Goal: Task Accomplishment & Management: Use online tool/utility

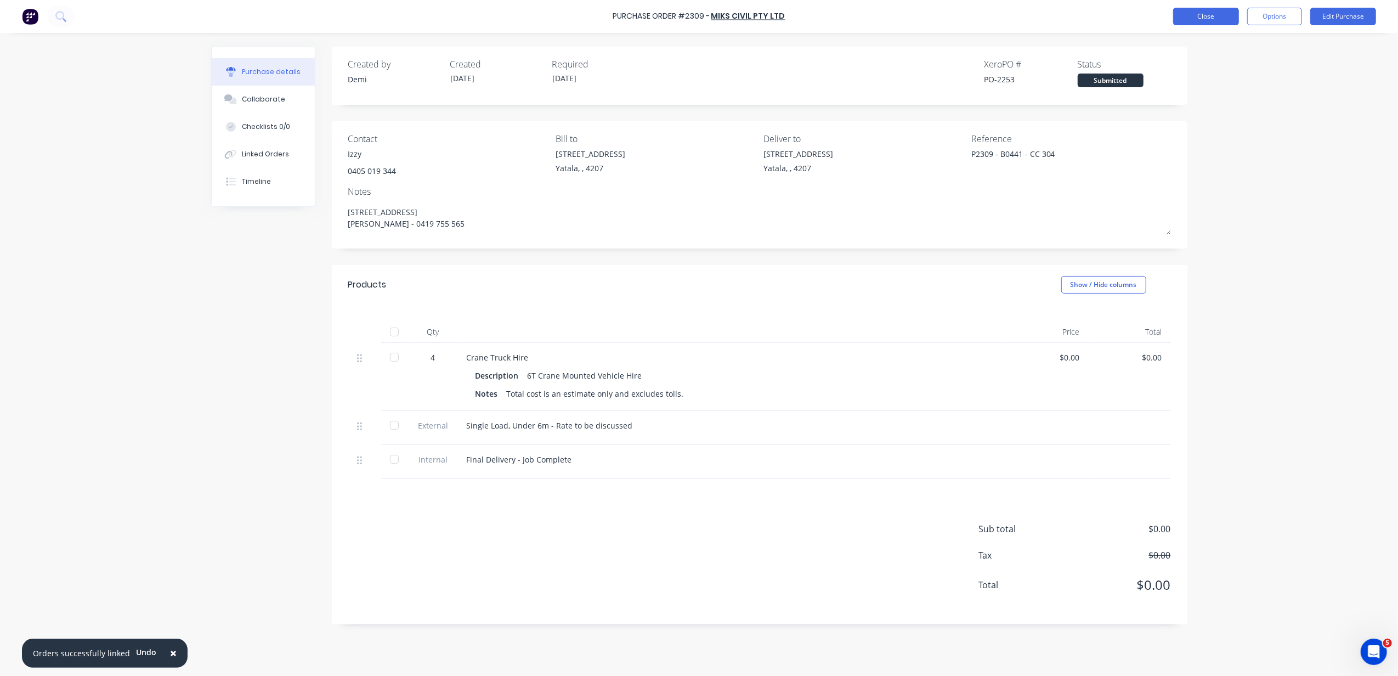
click at [1223, 18] on button "Close" at bounding box center [1206, 17] width 66 height 18
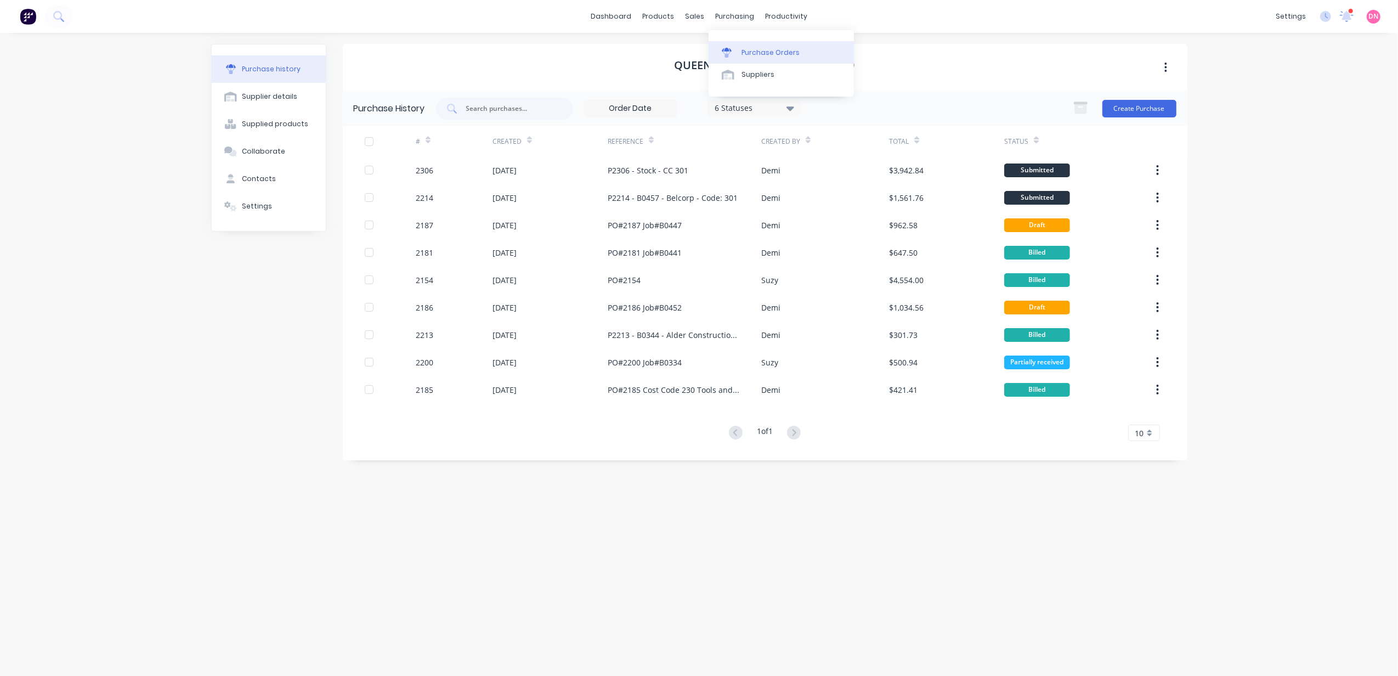
click at [738, 57] on link "Purchase Orders" at bounding box center [781, 52] width 145 height 22
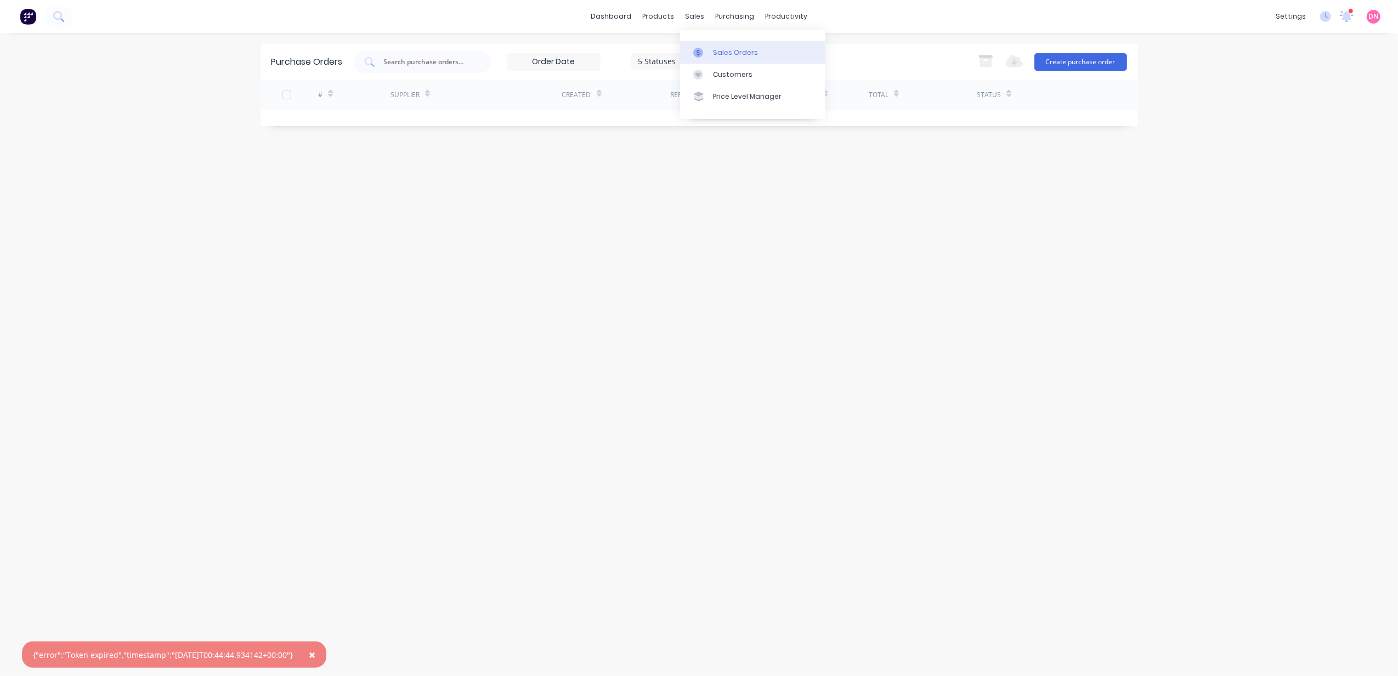
click at [702, 61] on link "Sales Orders" at bounding box center [752, 52] width 145 height 22
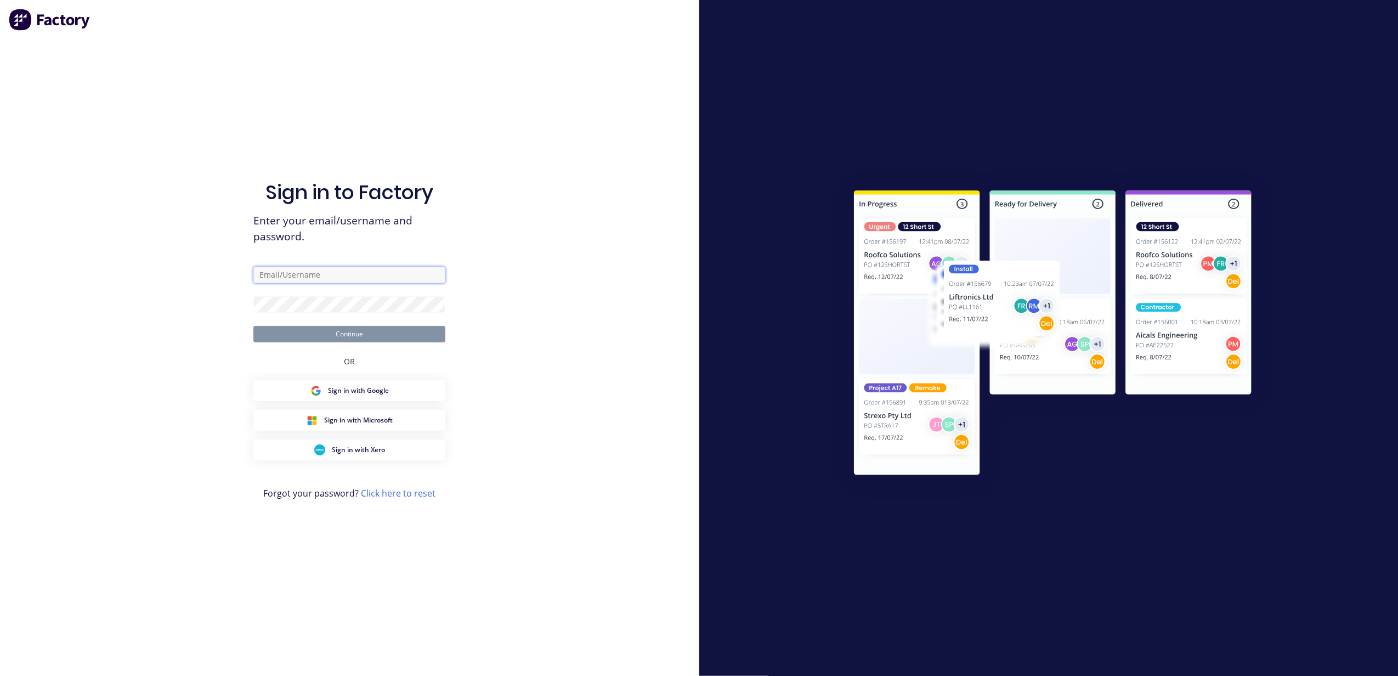
type input "[PERSON_NAME][EMAIL_ADDRESS][DOMAIN_NAME]"
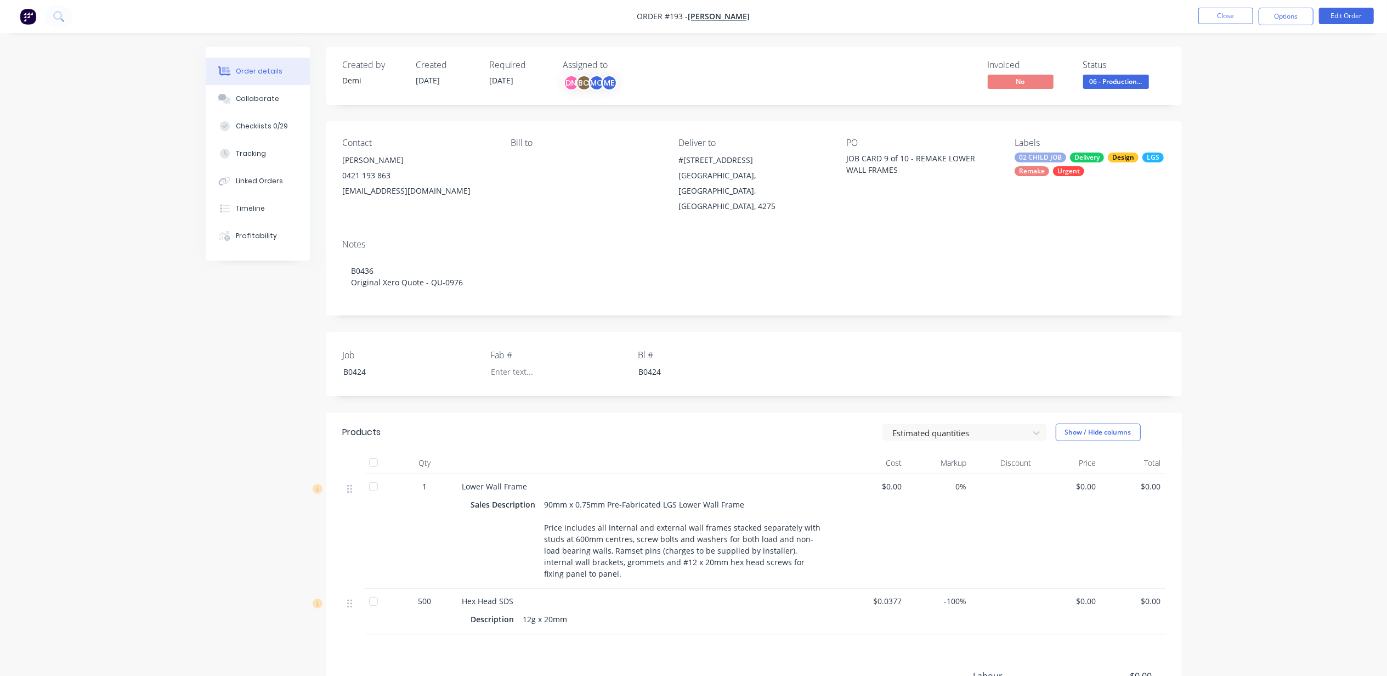
click at [378, 590] on div at bounding box center [374, 601] width 22 height 22
click at [268, 101] on div "Collaborate" at bounding box center [257, 99] width 43 height 10
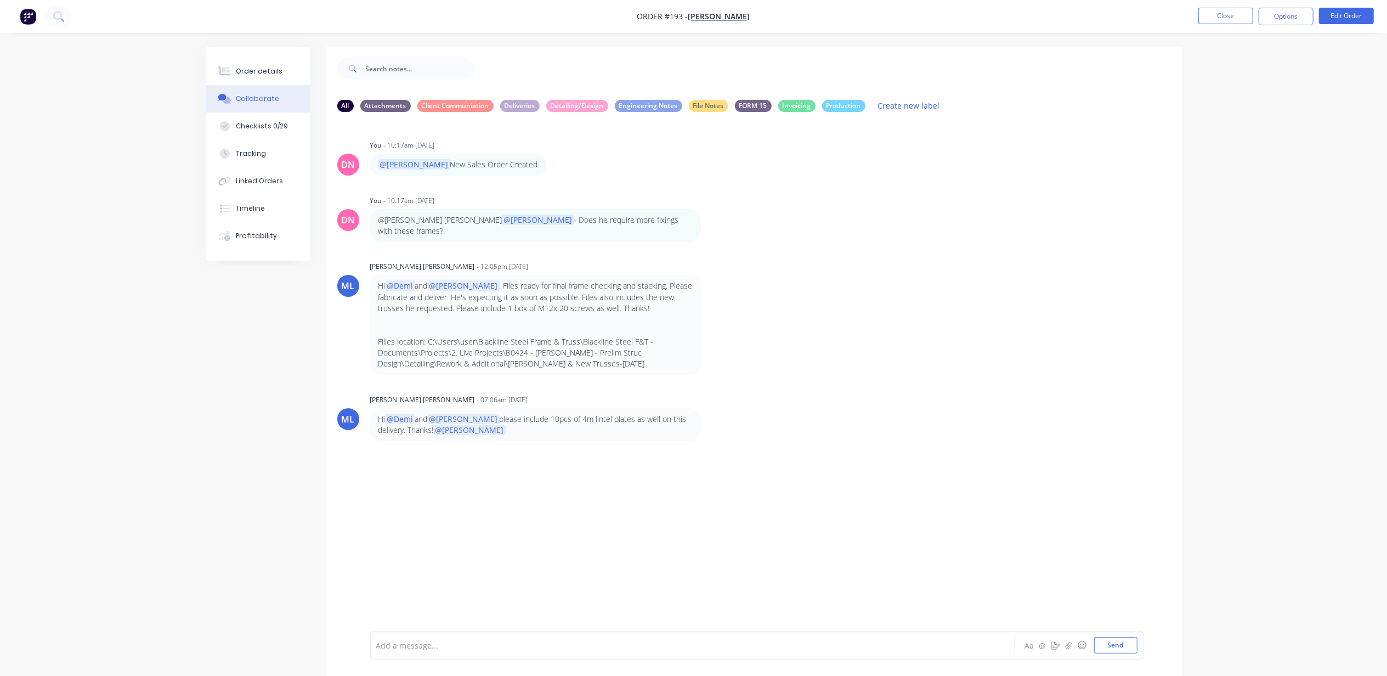
click at [564, 654] on div "Add a message... Aa @ ☺ Send" at bounding box center [756, 645] width 773 height 29
click at [507, 648] on div at bounding box center [662, 646] width 571 height 12
click at [518, 99] on div "Deliveries" at bounding box center [519, 105] width 39 height 12
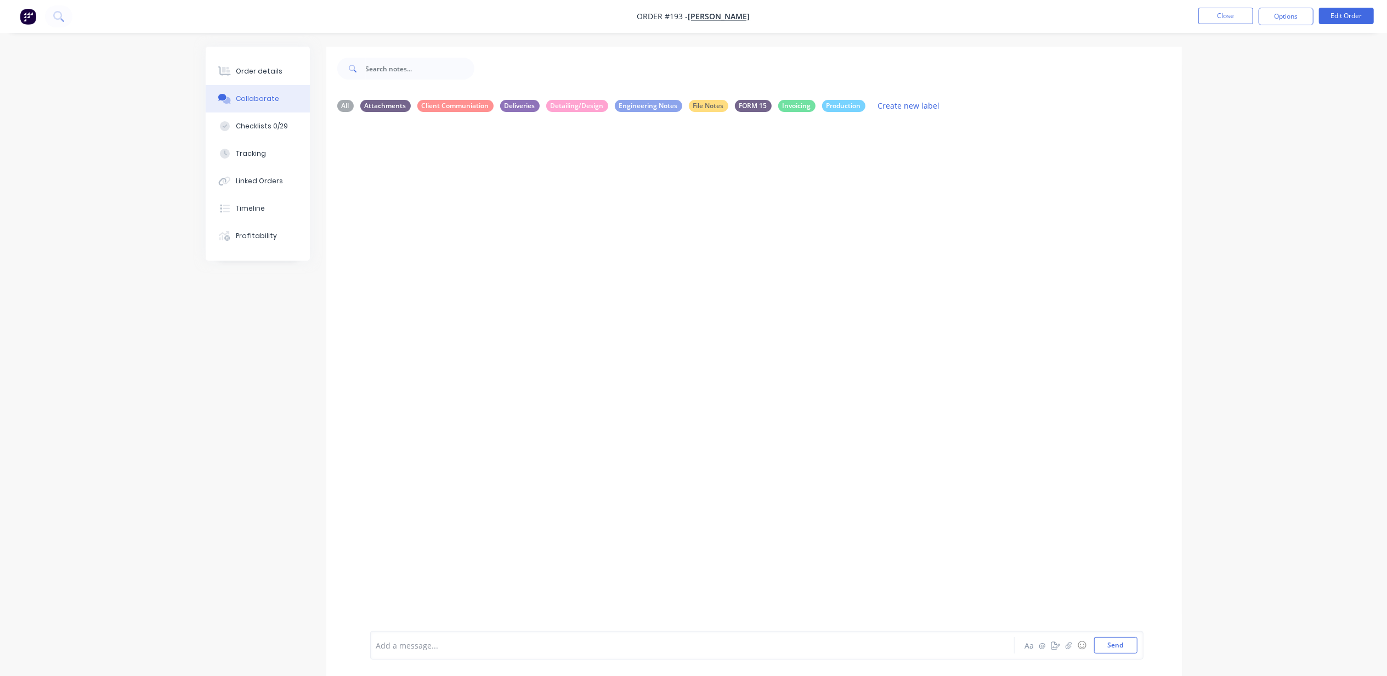
click at [534, 649] on div at bounding box center [662, 646] width 571 height 12
drag, startPoint x: 501, startPoint y: 644, endPoint x: 483, endPoint y: 644, distance: 18.1
click at [483, 644] on span "1 x Hex Head 12-20 SDS - Delicered 24/09/25" at bounding box center [454, 645] width 155 height 10
click at [580, 642] on div "1 x Hex Head 12-20 SDS - Delivered 24/09/25" at bounding box center [662, 646] width 571 height 12
click at [1103, 645] on button "Send" at bounding box center [1115, 645] width 43 height 16
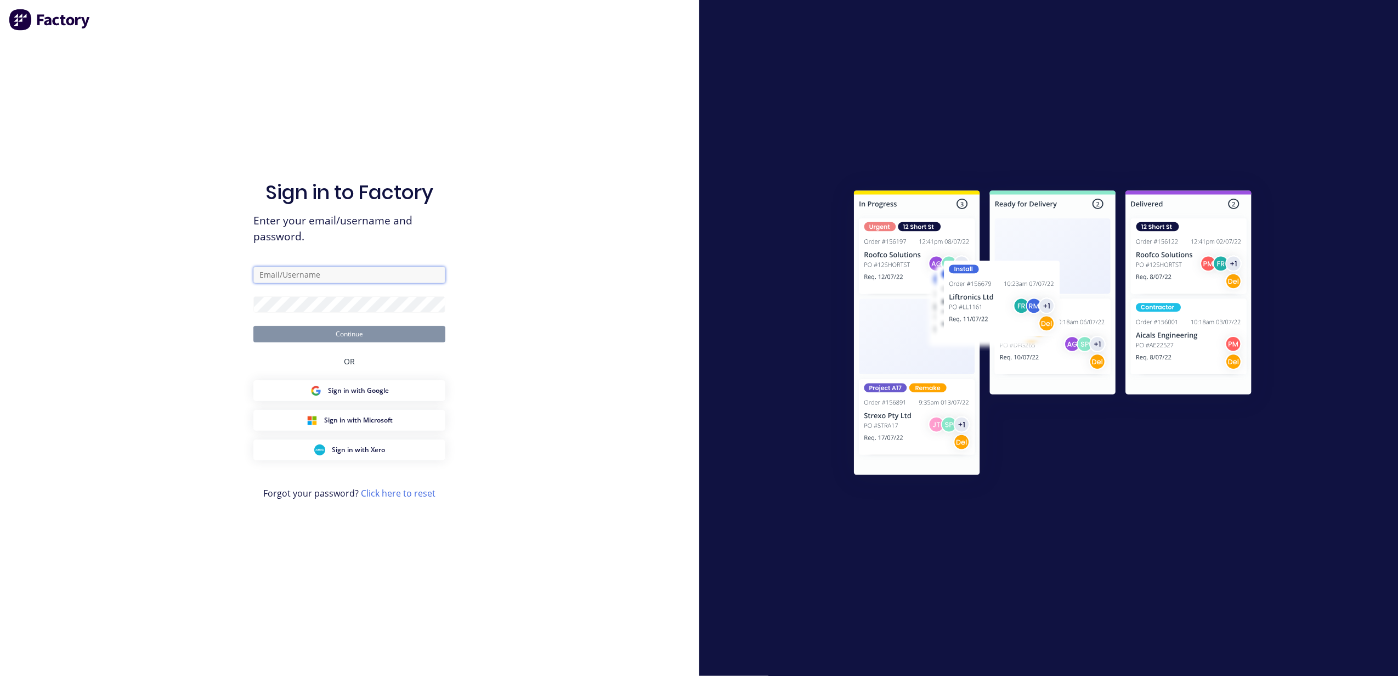
type input "[PERSON_NAME][EMAIL_ADDRESS][DOMAIN_NAME]"
click at [369, 331] on button "Continue" at bounding box center [349, 334] width 192 height 16
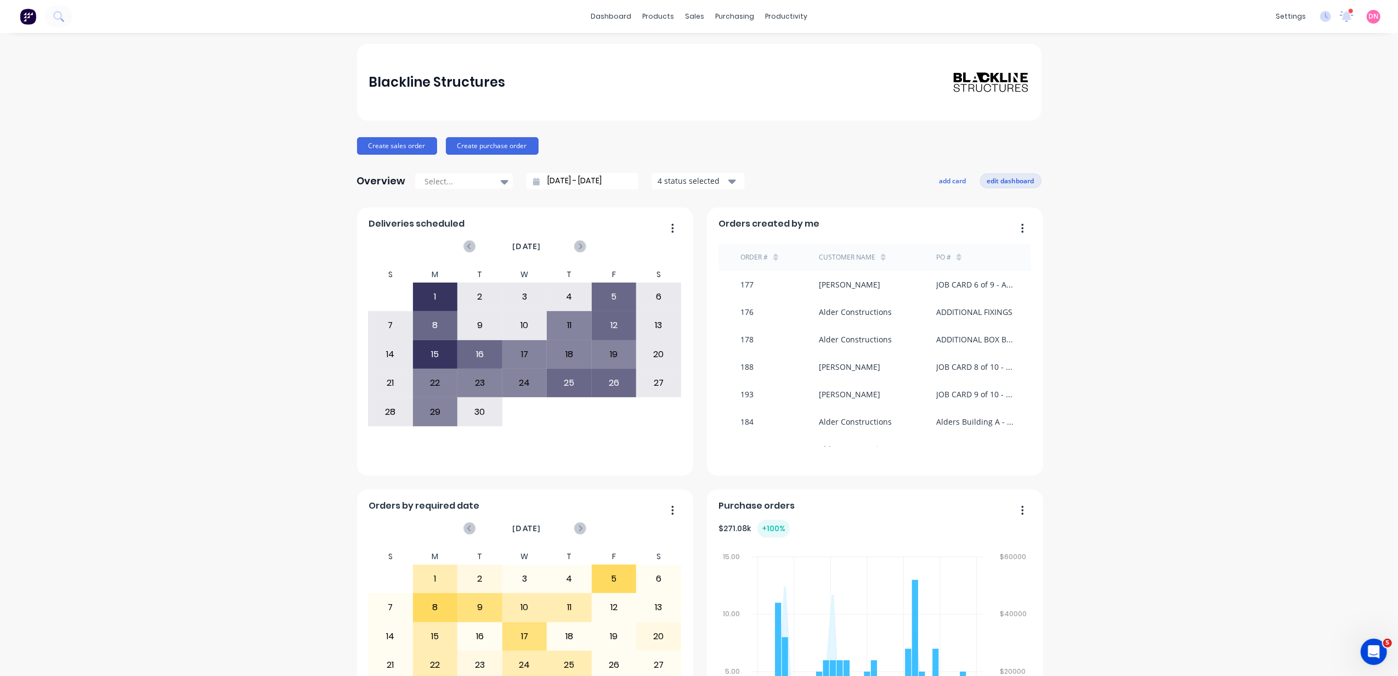
click at [1008, 185] on button "edit dashboard" at bounding box center [1010, 180] width 61 height 14
click at [501, 179] on div at bounding box center [504, 181] width 16 height 19
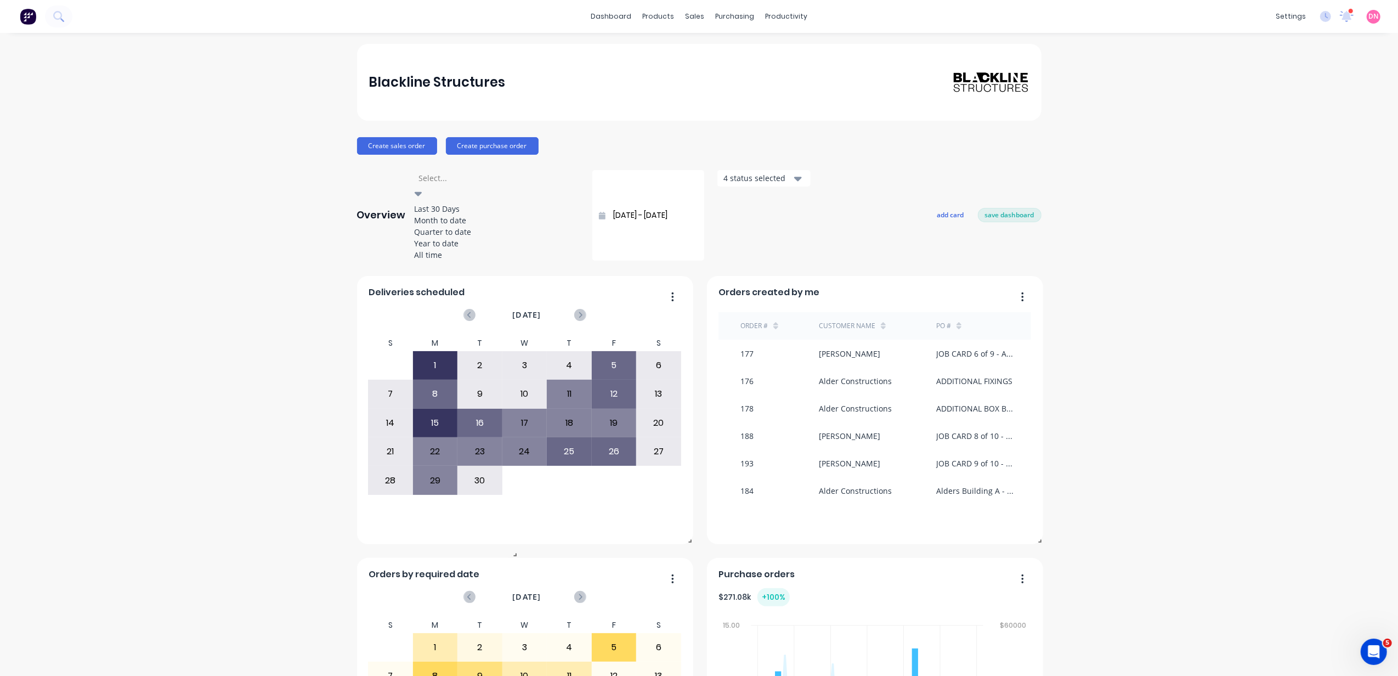
click at [422, 188] on icon at bounding box center [419, 194] width 8 height 12
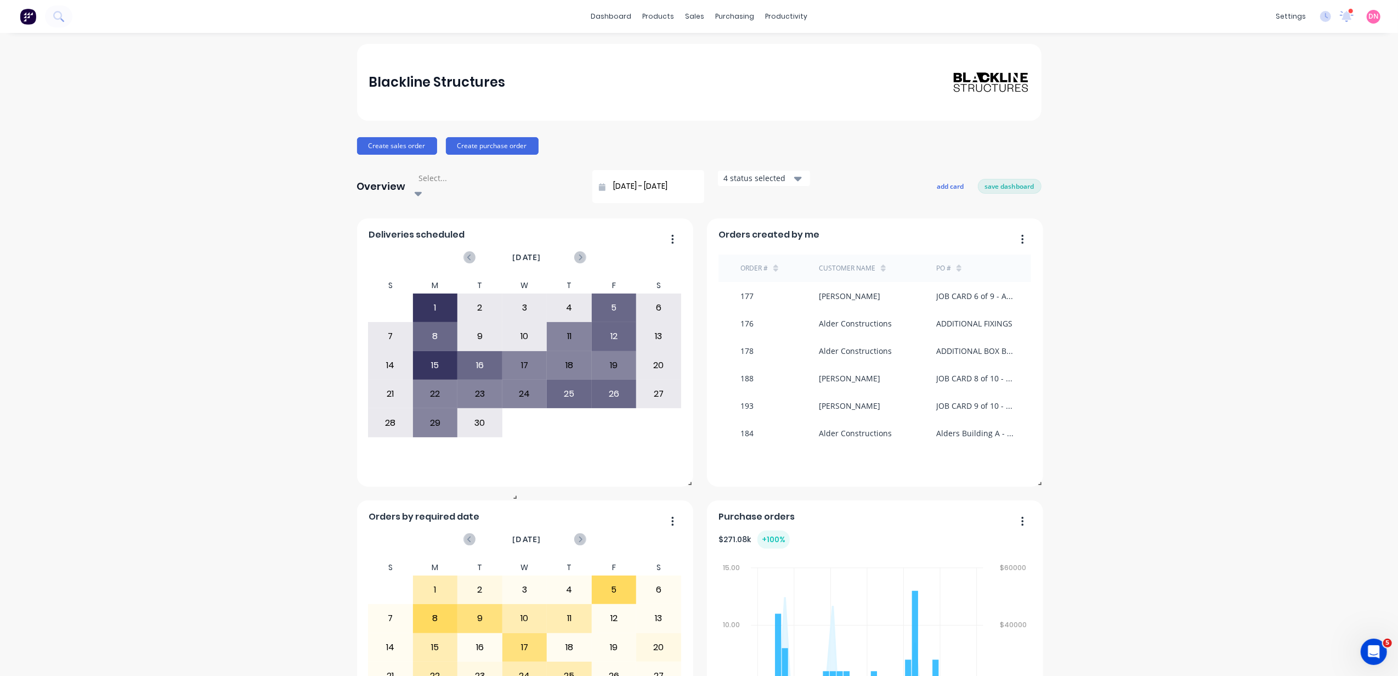
click at [724, 183] on div "4 status selected" at bounding box center [758, 178] width 69 height 12
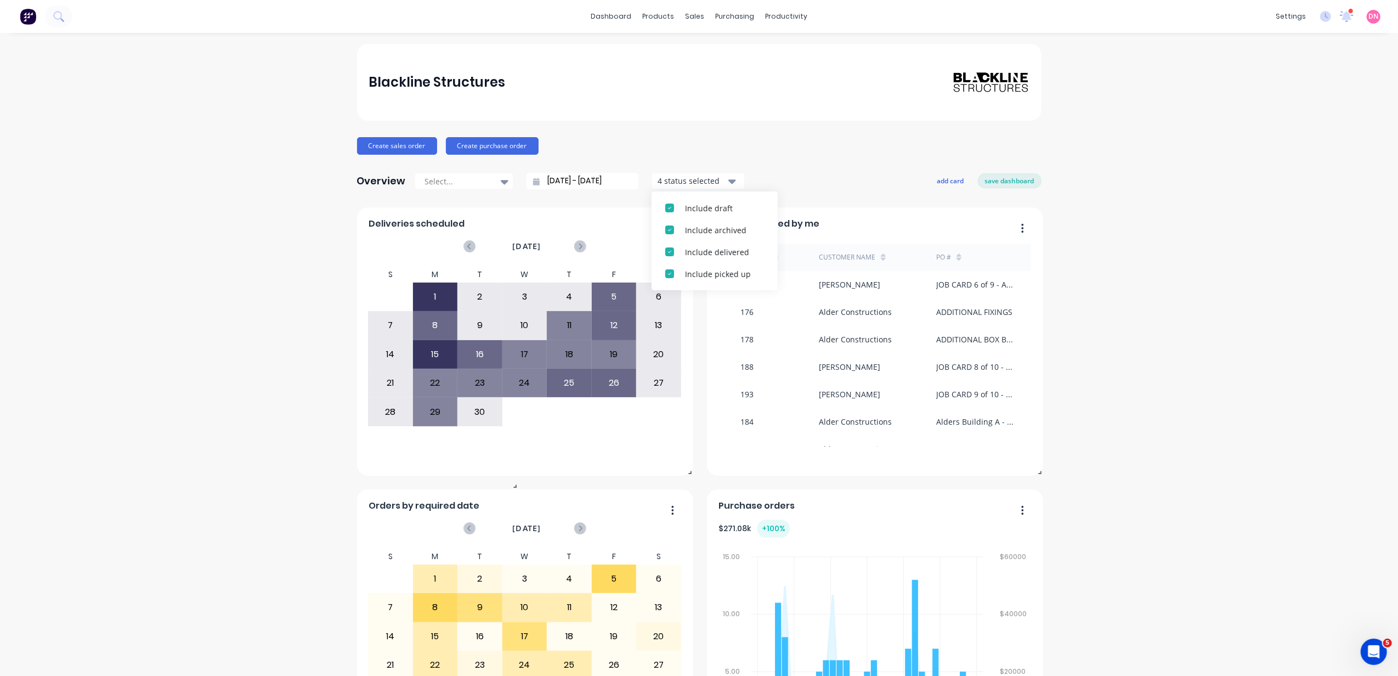
click at [697, 183] on div "4 status selected" at bounding box center [692, 181] width 69 height 12
click at [938, 173] on button "add card" at bounding box center [950, 180] width 41 height 14
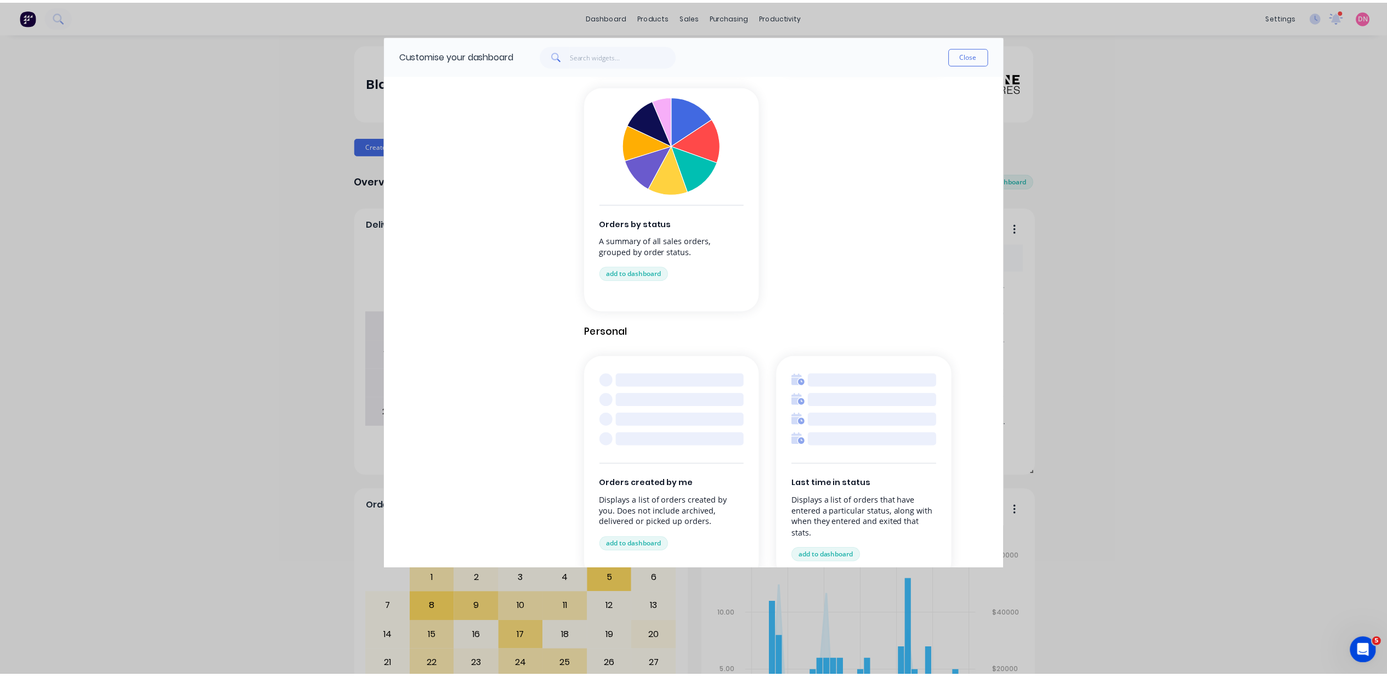
scroll to position [1078, 0]
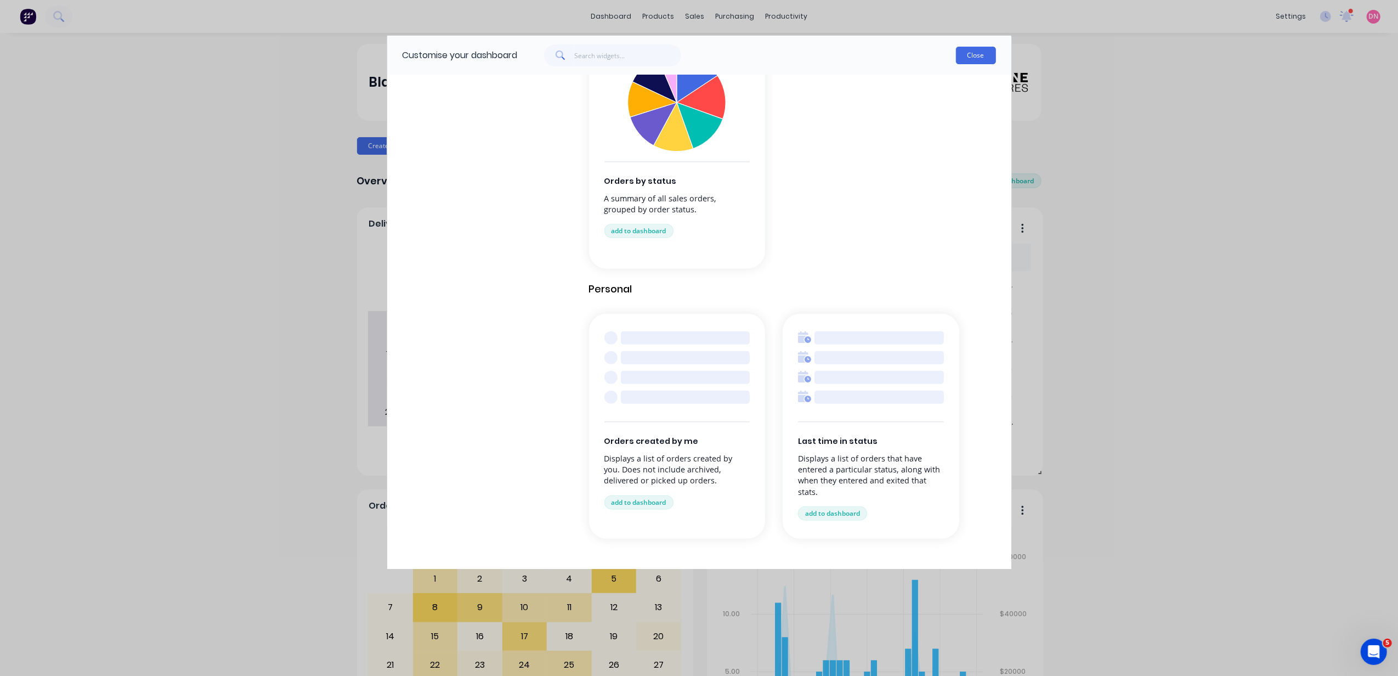
click at [977, 53] on button "Close" at bounding box center [976, 56] width 40 height 18
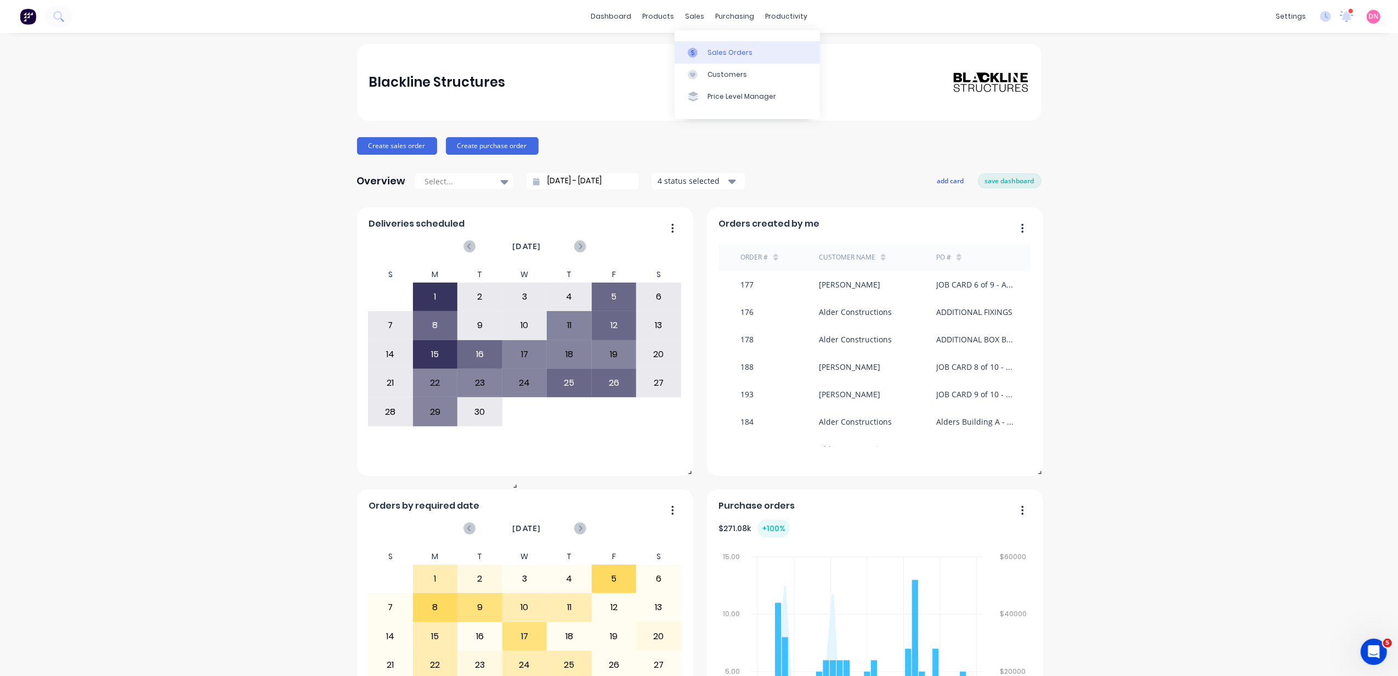
click at [697, 48] on icon at bounding box center [693, 53] width 10 height 10
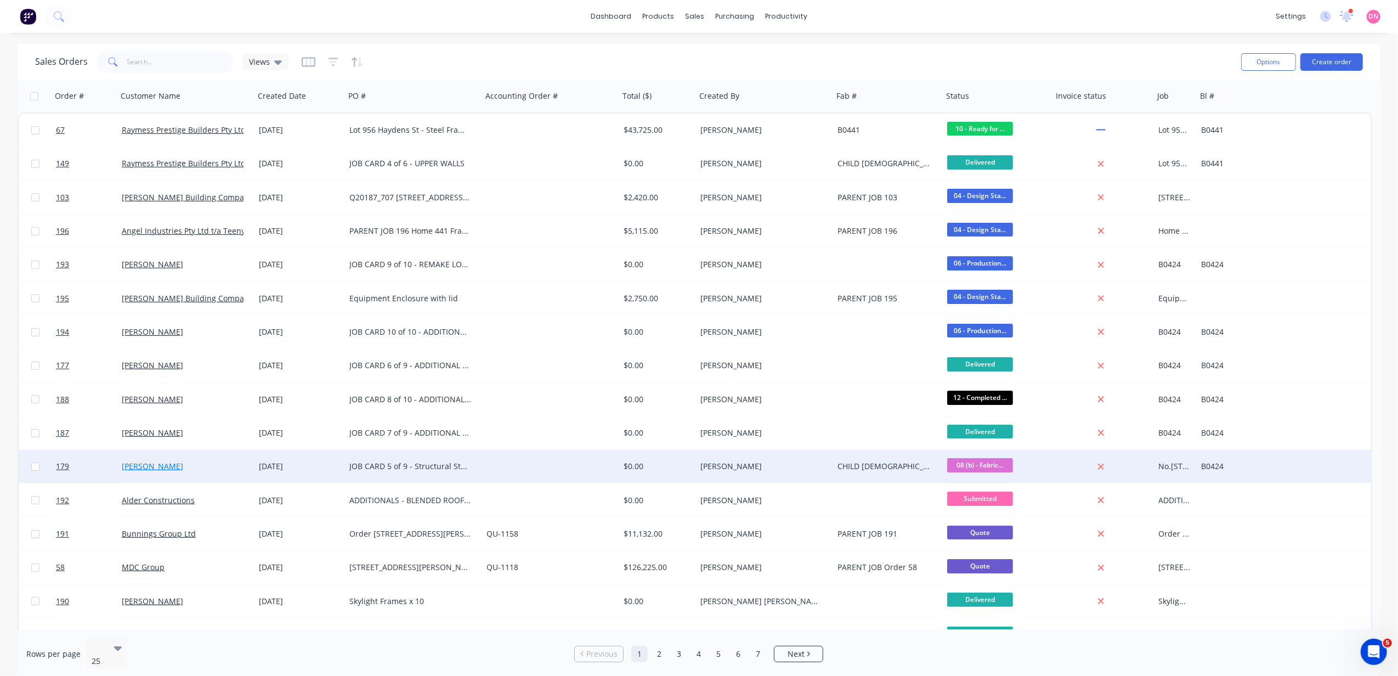
click at [157, 470] on link "[PERSON_NAME]" at bounding box center [152, 466] width 61 height 10
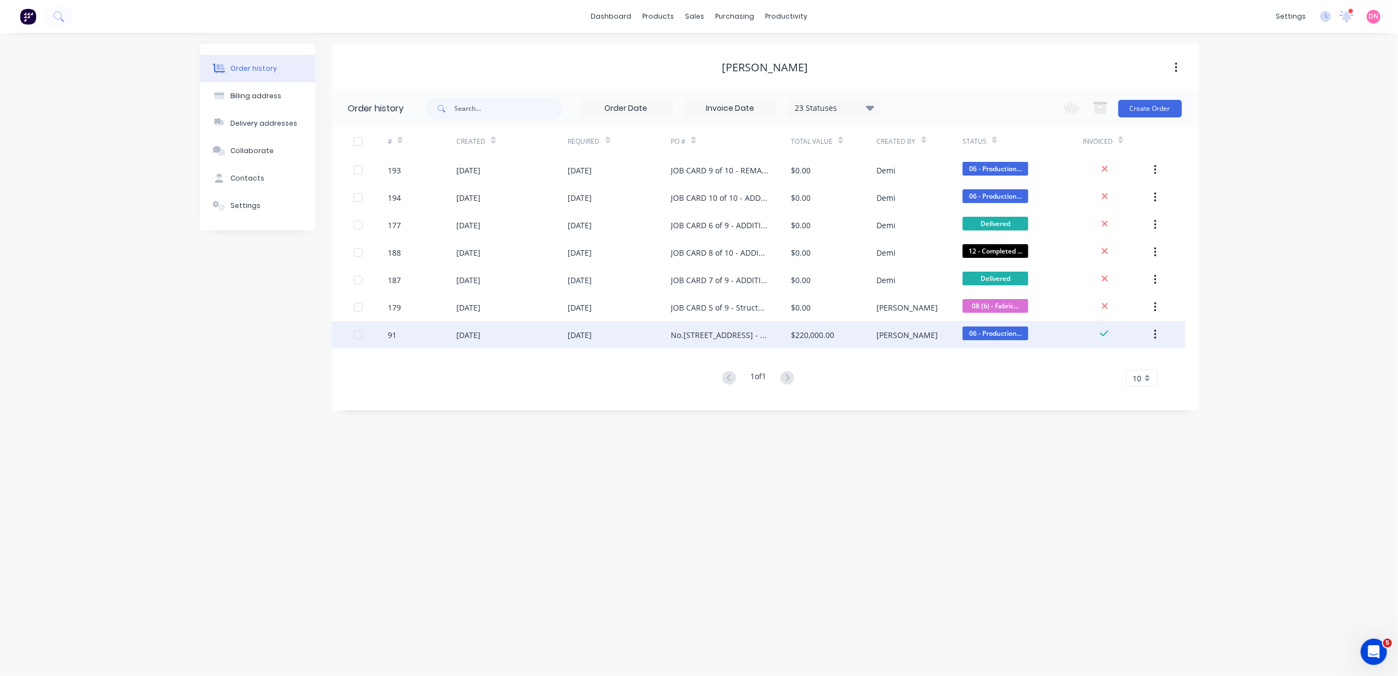
click at [626, 326] on div "05 Aug 2025" at bounding box center [619, 334] width 103 height 27
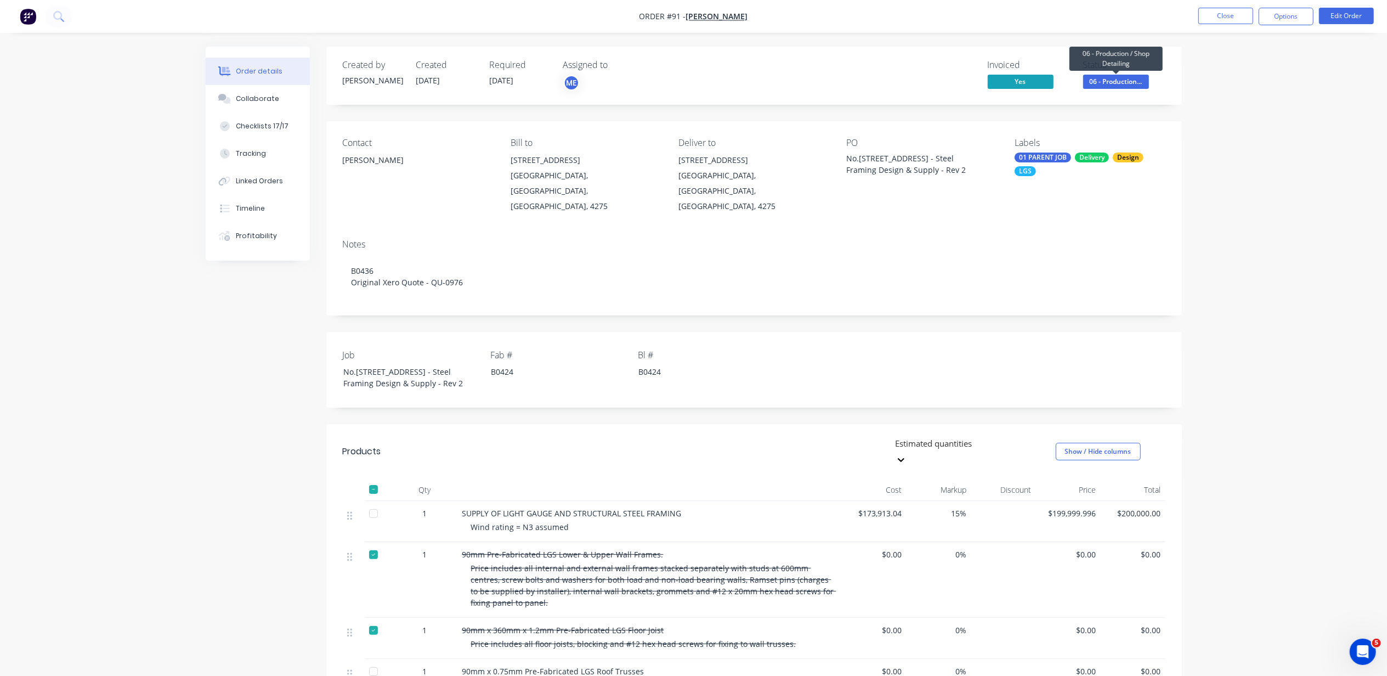
click at [1129, 75] on span "06 - Production..." at bounding box center [1116, 82] width 66 height 14
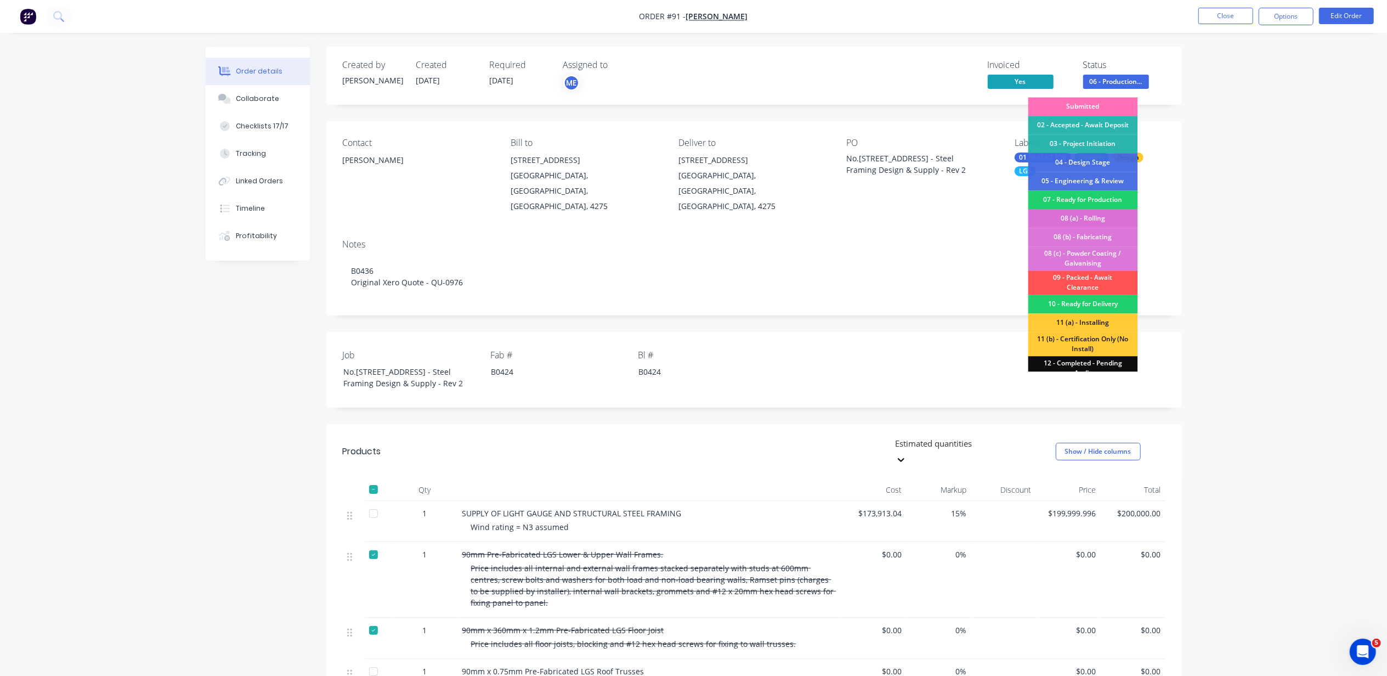
click at [1107, 213] on div "08 (a) - Rolling" at bounding box center [1084, 218] width 110 height 19
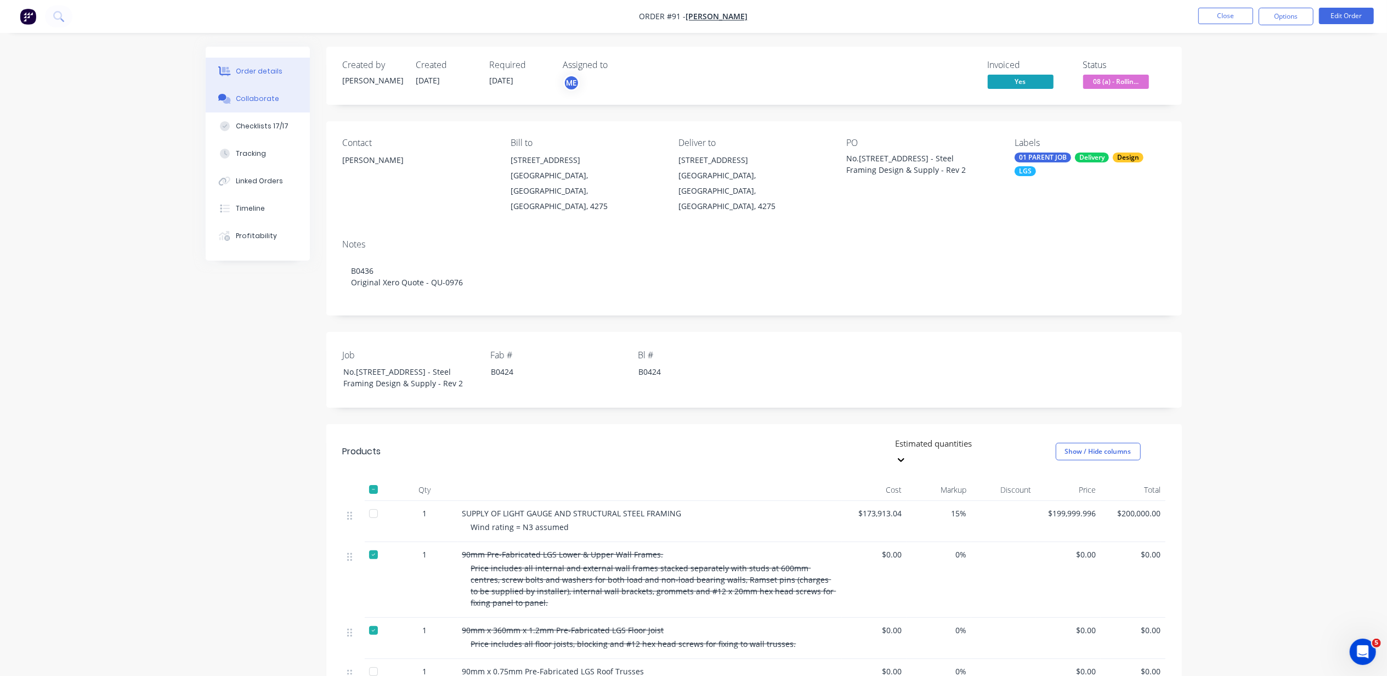
click at [253, 97] on div "Collaborate" at bounding box center [257, 99] width 43 height 10
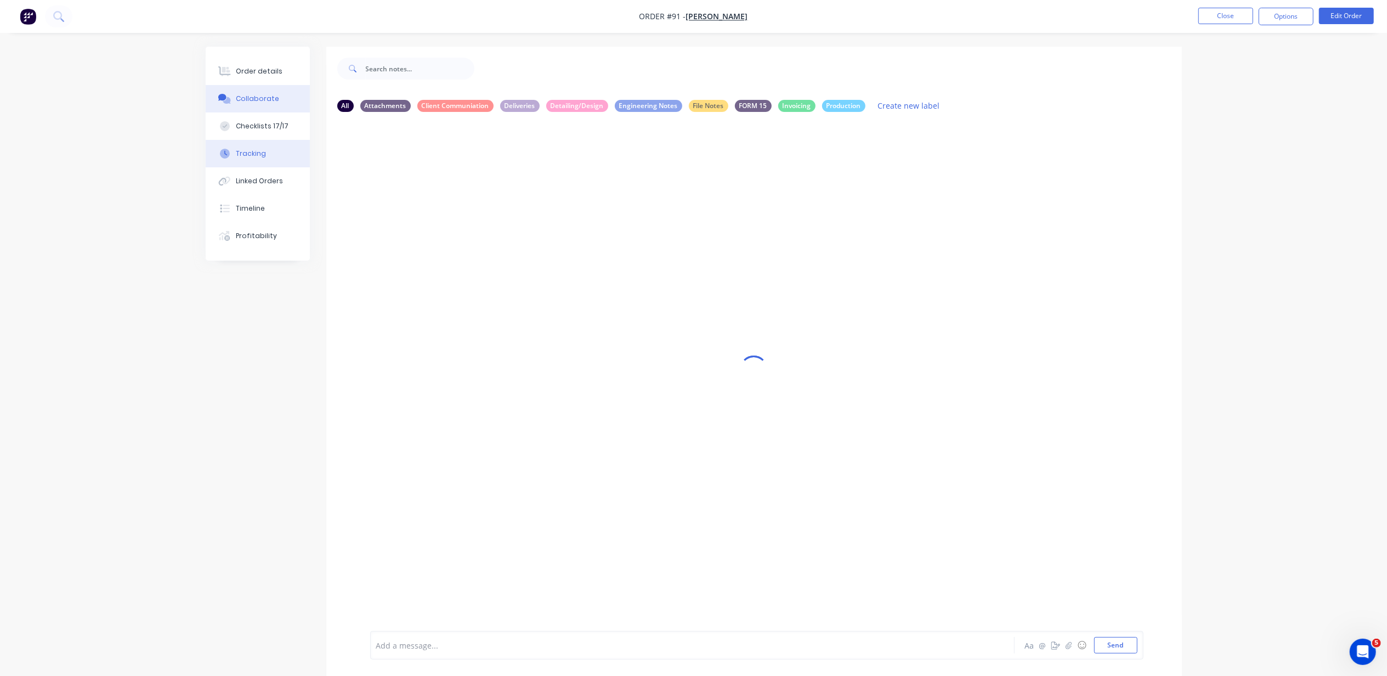
click at [262, 142] on button "Tracking" at bounding box center [258, 153] width 104 height 27
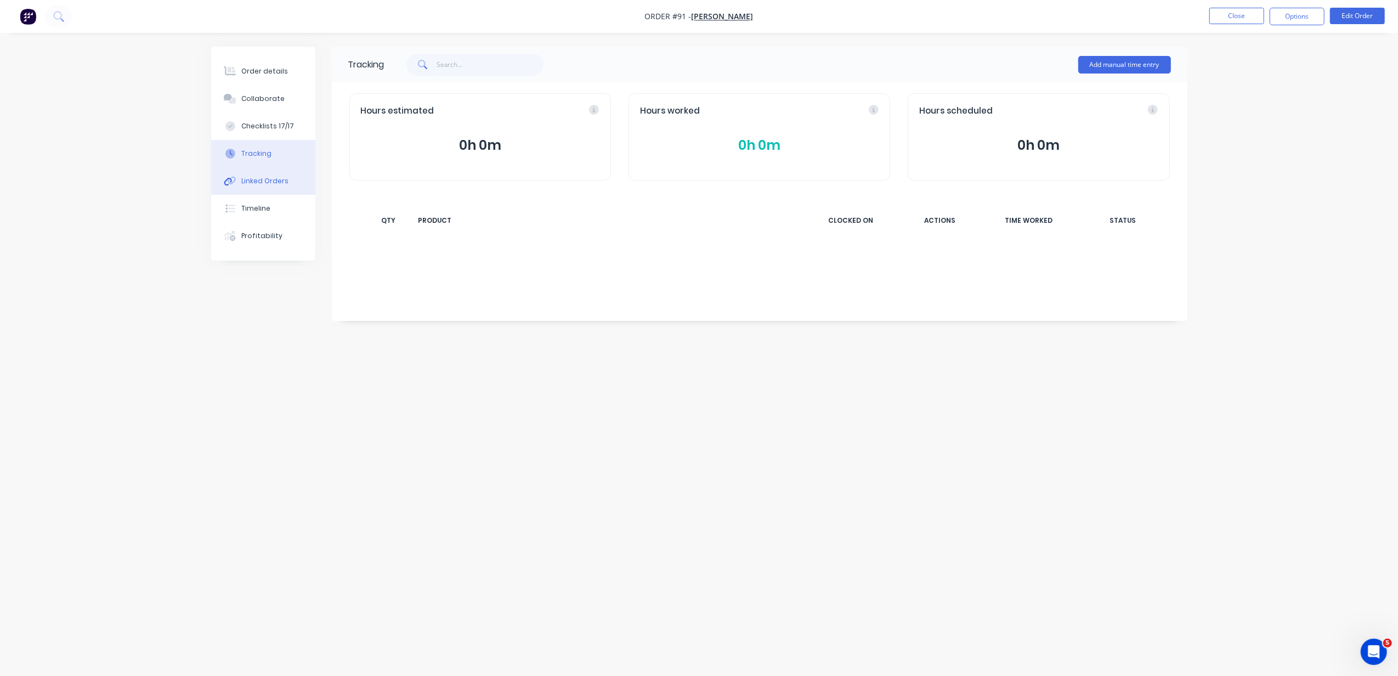
click at [266, 176] on div "Linked Orders" at bounding box center [264, 181] width 47 height 10
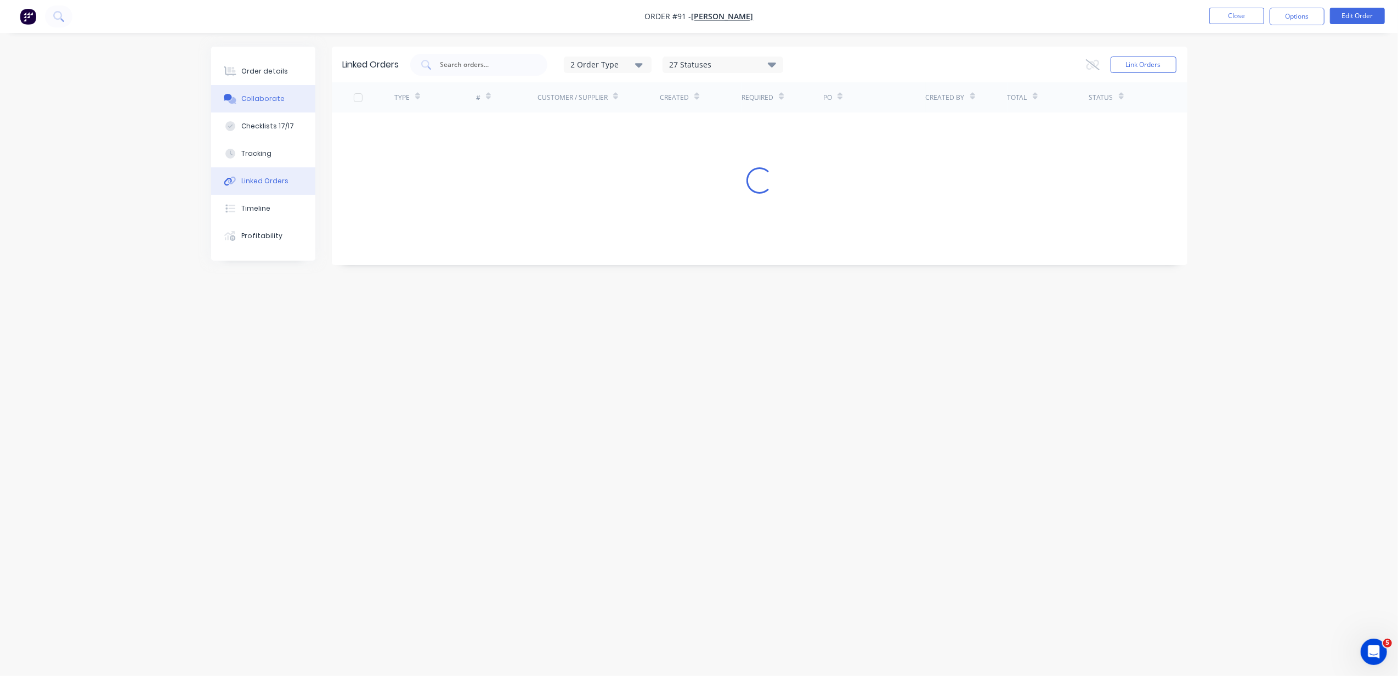
click at [272, 92] on button "Collaborate" at bounding box center [263, 98] width 104 height 27
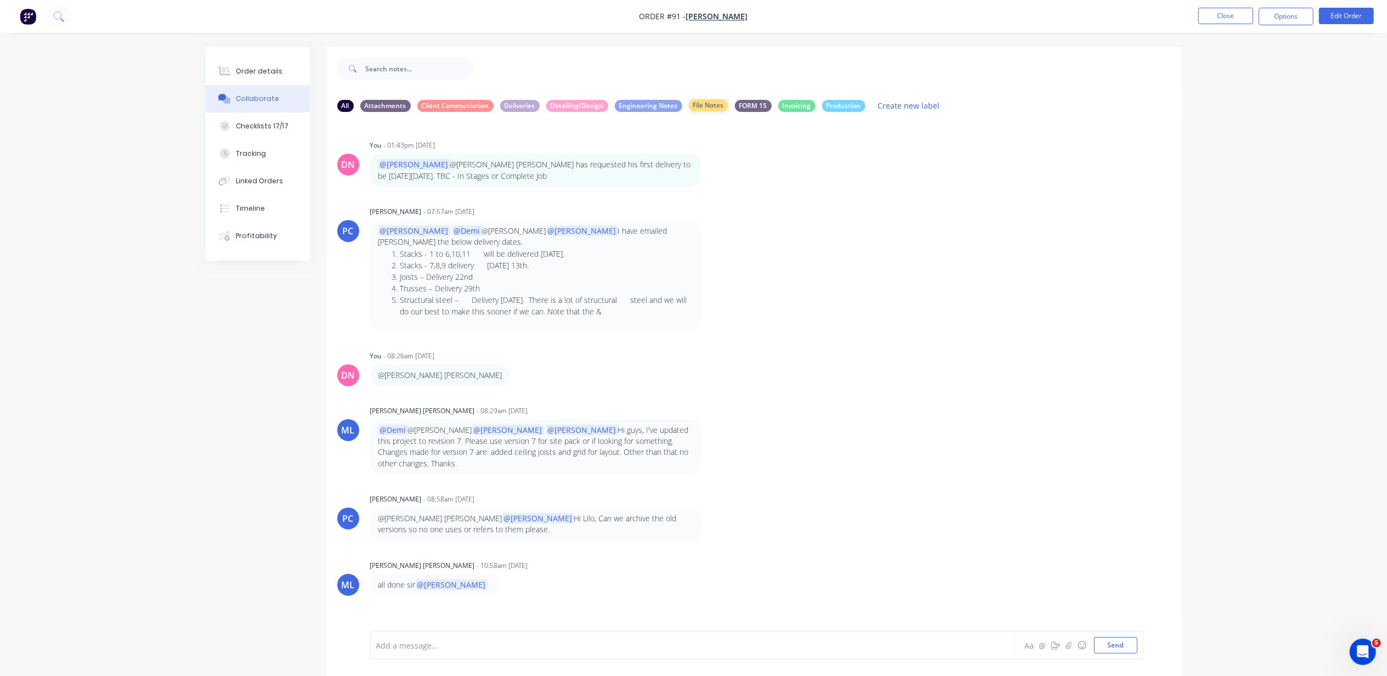
click at [715, 104] on div "File Notes" at bounding box center [708, 105] width 39 height 12
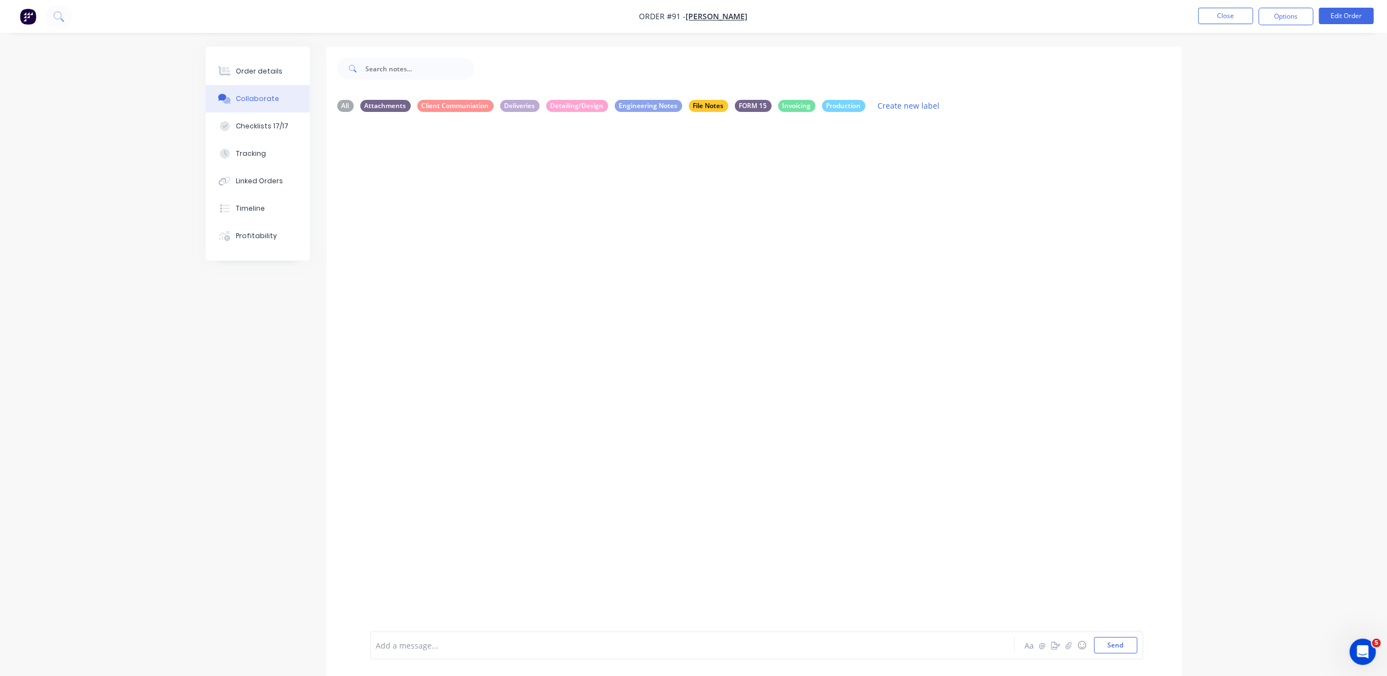
click at [517, 640] on div at bounding box center [662, 646] width 571 height 12
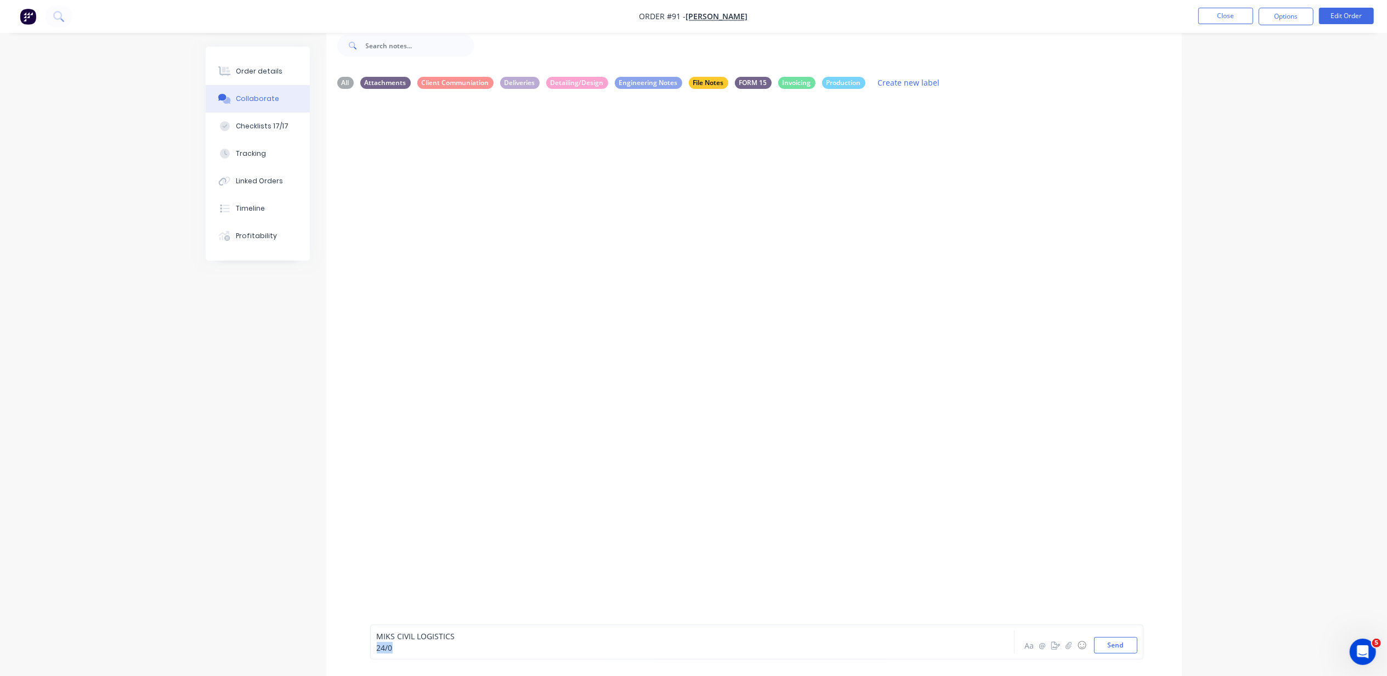
drag, startPoint x: 415, startPoint y: 647, endPoint x: 335, endPoint y: 692, distance: 91.6
click at [335, 675] on html "Order #91 - Nathan Flack Close Options Edit Order Order details Collaborate Che…" at bounding box center [693, 326] width 1387 height 699
click at [388, 645] on span "24/0" at bounding box center [385, 647] width 16 height 10
drag, startPoint x: 392, startPoint y: 647, endPoint x: 360, endPoint y: 621, distance: 40.9
click at [360, 621] on div "MIKS CIVIL LOGISTICS 24/0 Aa @ ☺ Send" at bounding box center [754, 642] width 856 height 68
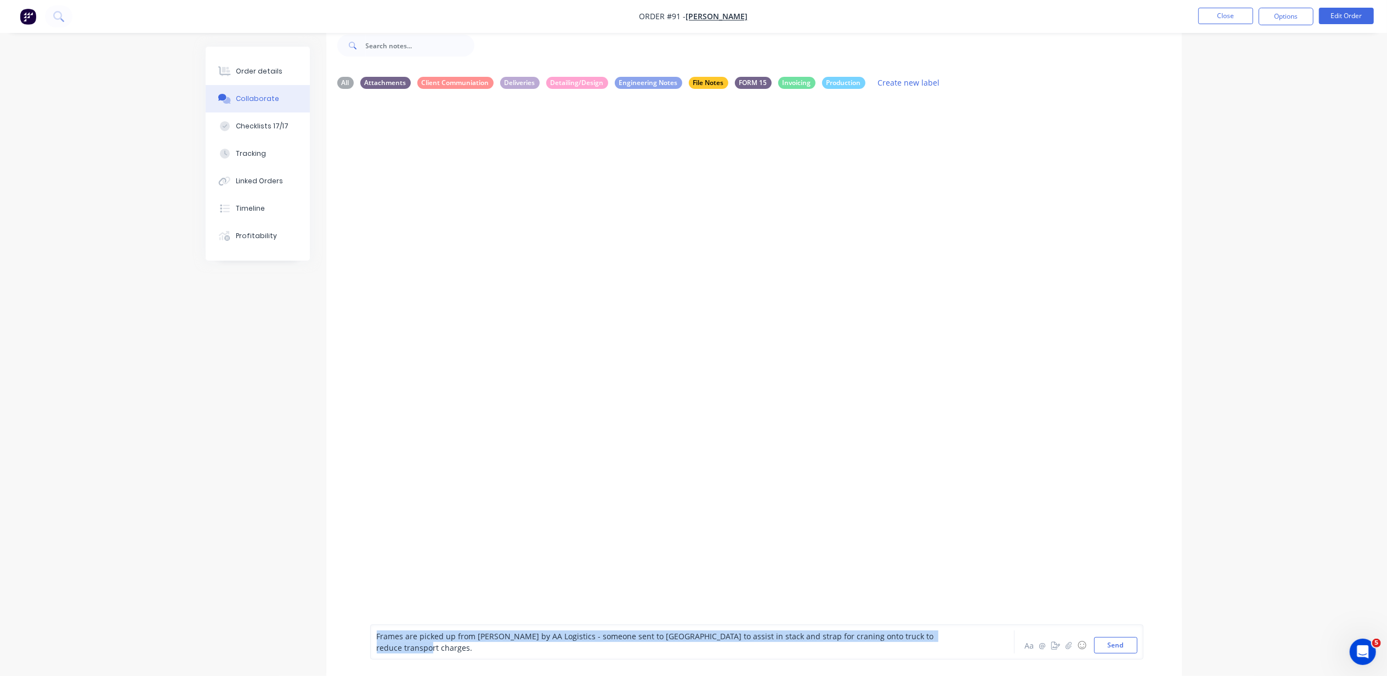
copy span "Frames are picked up from Nathan Flack by AA Logistics - someone sent to Boylan…"
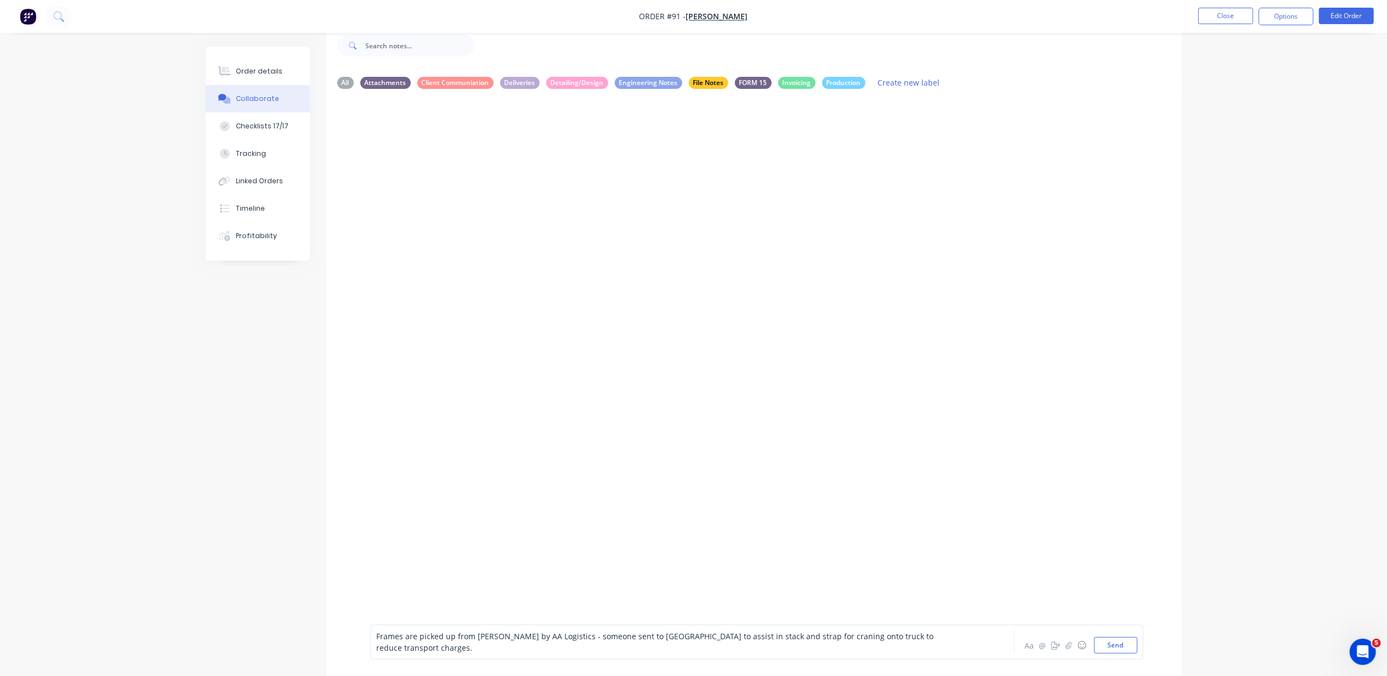
scroll to position [18, 0]
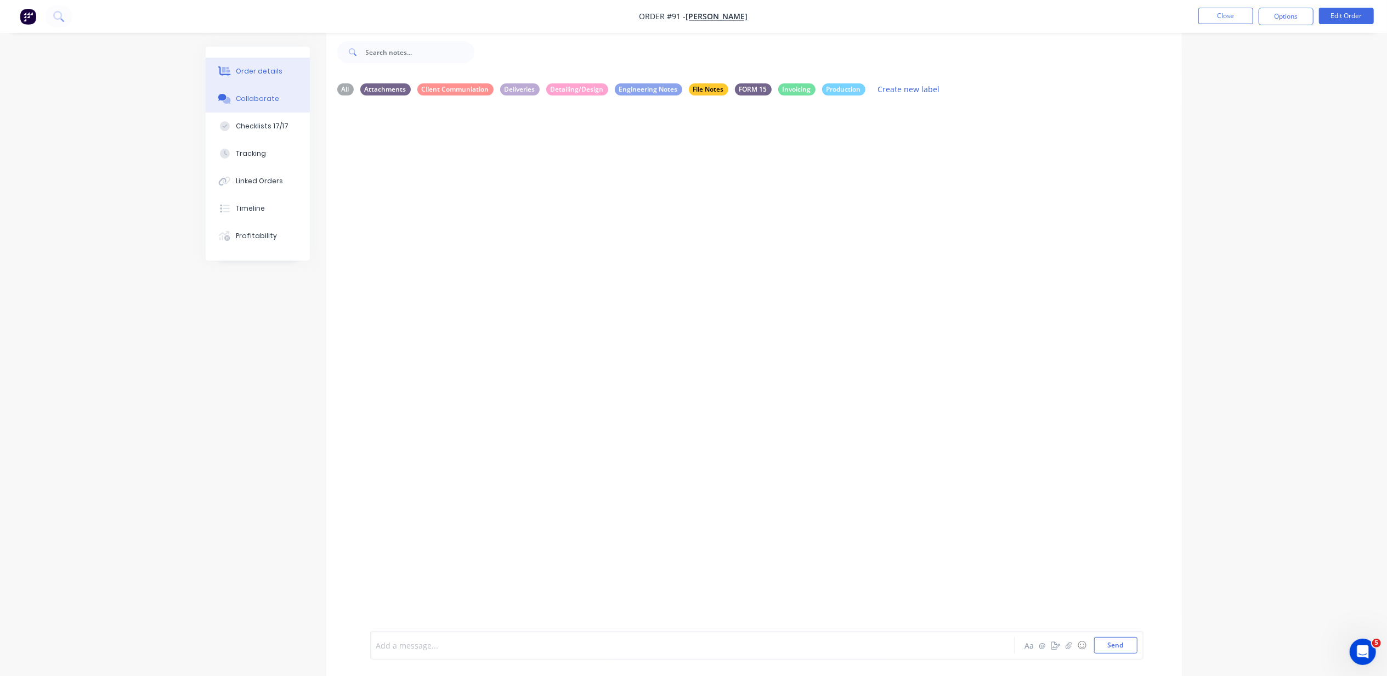
click at [251, 66] on div "Order details" at bounding box center [259, 71] width 47 height 10
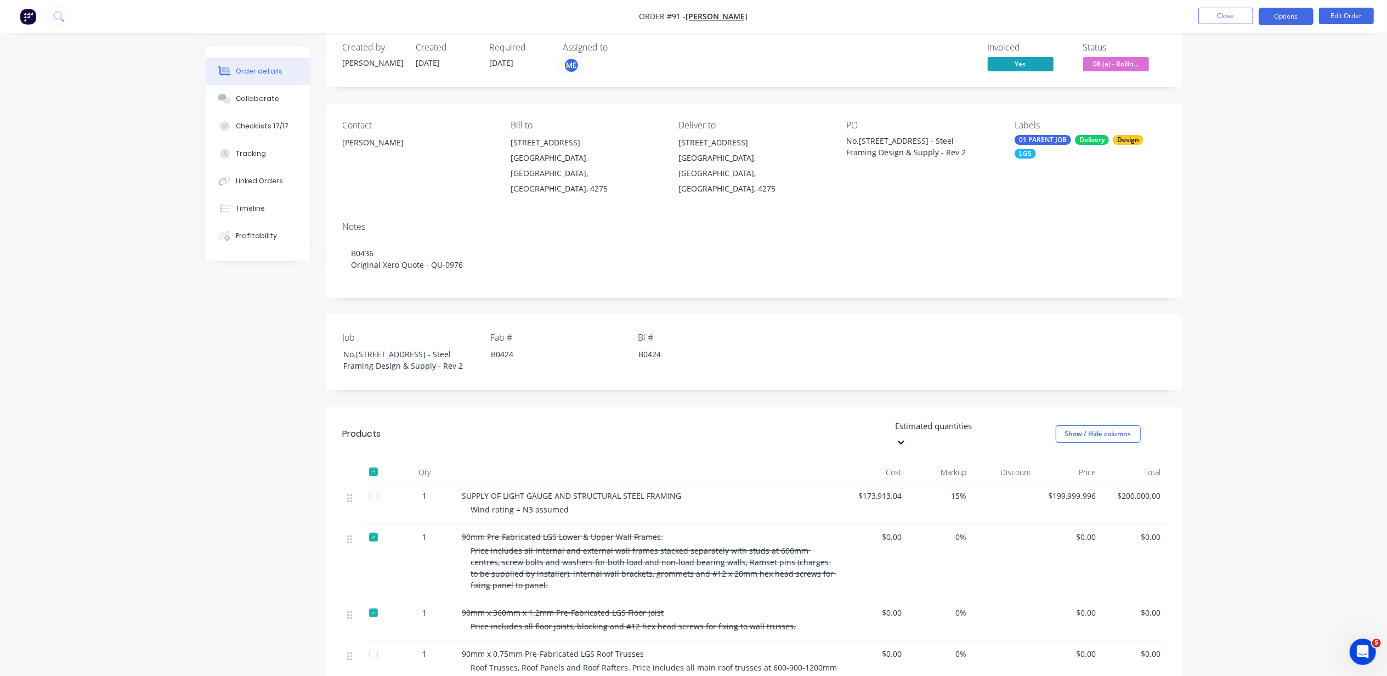
click at [1266, 20] on button "Options" at bounding box center [1286, 17] width 55 height 18
click at [1267, 125] on div "Work Order" at bounding box center [1253, 133] width 101 height 16
click at [1261, 114] on div "Without pricing" at bounding box center [1253, 111] width 101 height 16
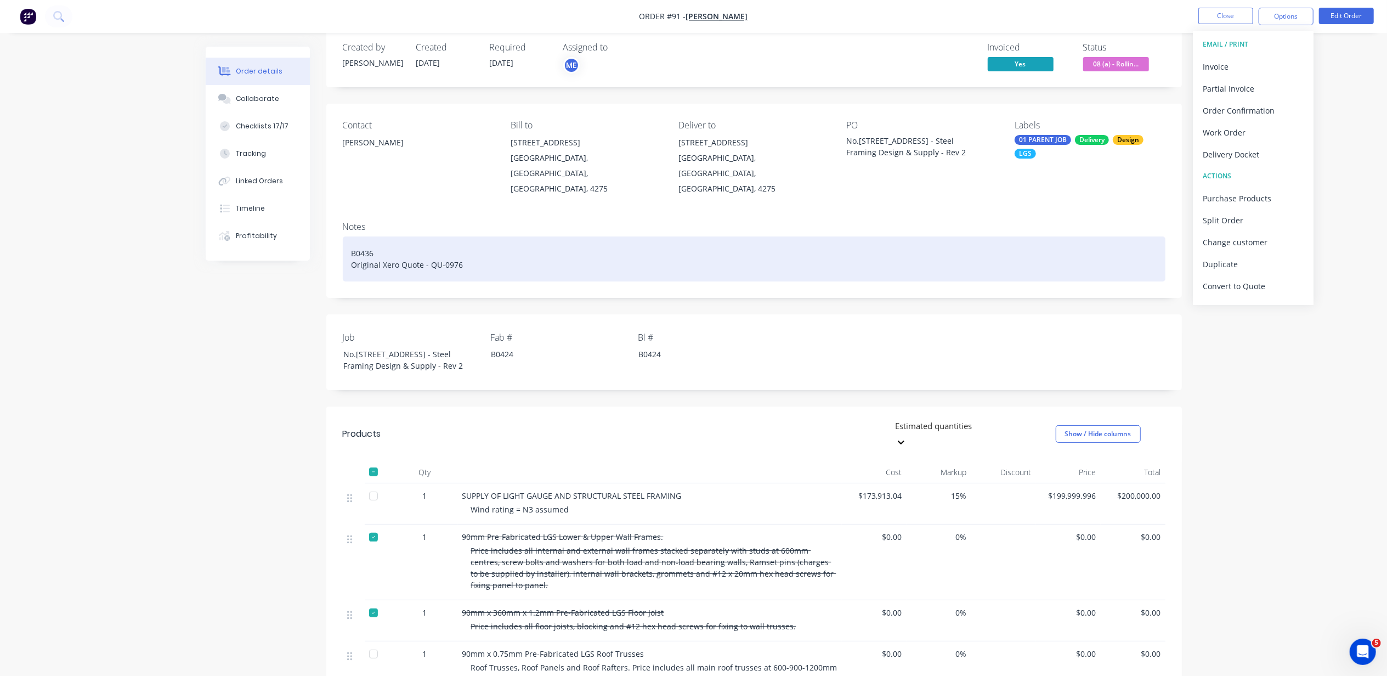
drag, startPoint x: 810, startPoint y: 219, endPoint x: 759, endPoint y: 148, distance: 87.8
click at [809, 236] on div "B0436 Original Xero Quote - QU-0976" at bounding box center [754, 258] width 823 height 45
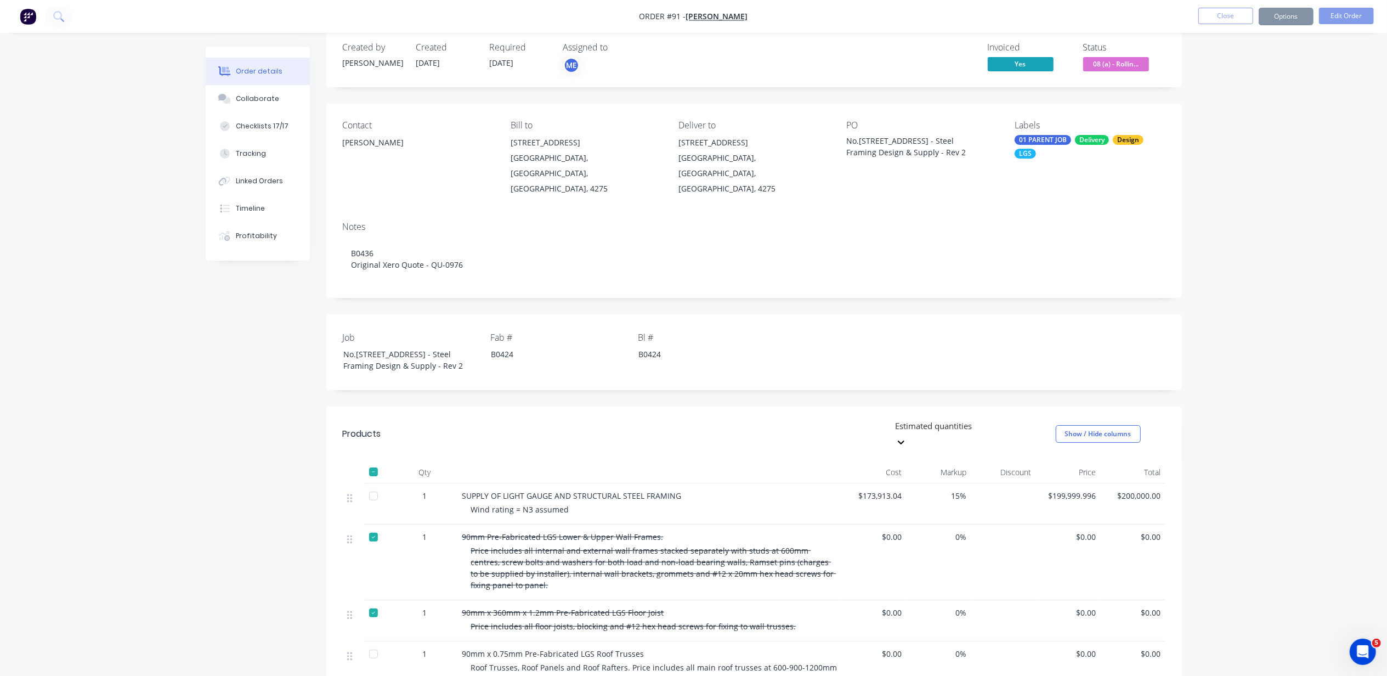
drag, startPoint x: 782, startPoint y: 143, endPoint x: 784, endPoint y: 152, distance: 9.2
click at [782, 143] on div "446 Mundoolun Connection Rd" at bounding box center [754, 142] width 150 height 15
click at [687, 149] on div "446 Mundoolun Connection Rd" at bounding box center [754, 142] width 150 height 15
drag, startPoint x: 676, startPoint y: 143, endPoint x: 817, endPoint y: 167, distance: 143.1
click at [817, 167] on div "Contact Nathan Flack Bill to 446 Mundoolun Connection Rd Boyland, Queensland, A…" at bounding box center [754, 158] width 856 height 109
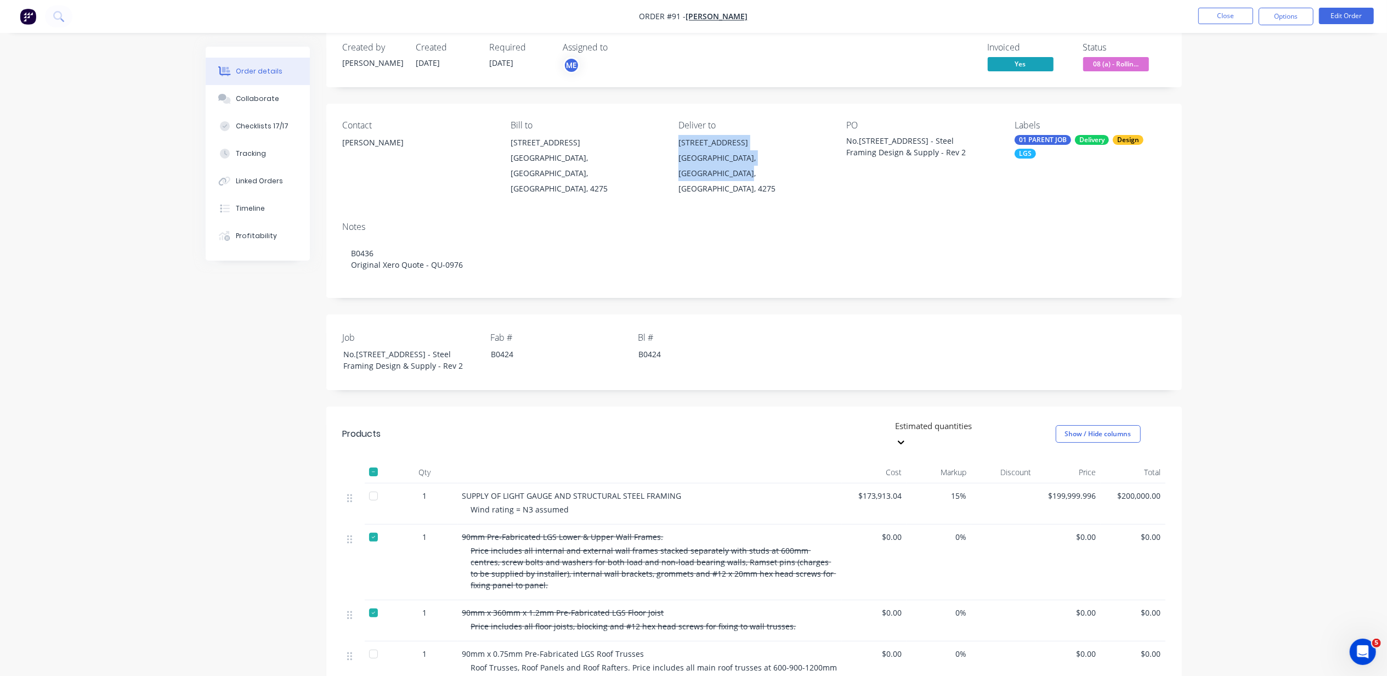
copy div "446 Mundoolun Connection Rd Boyland, Queensland, Australia, 4275"
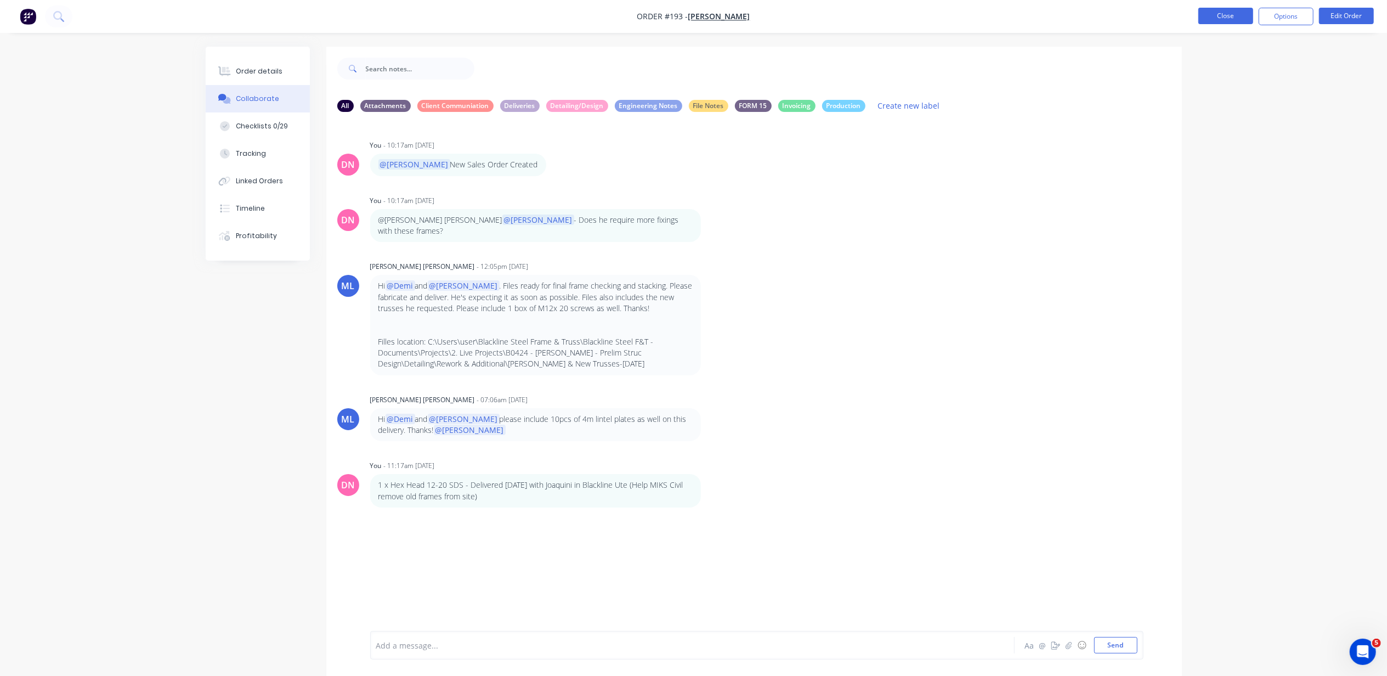
click at [1225, 14] on button "Close" at bounding box center [1226, 16] width 55 height 16
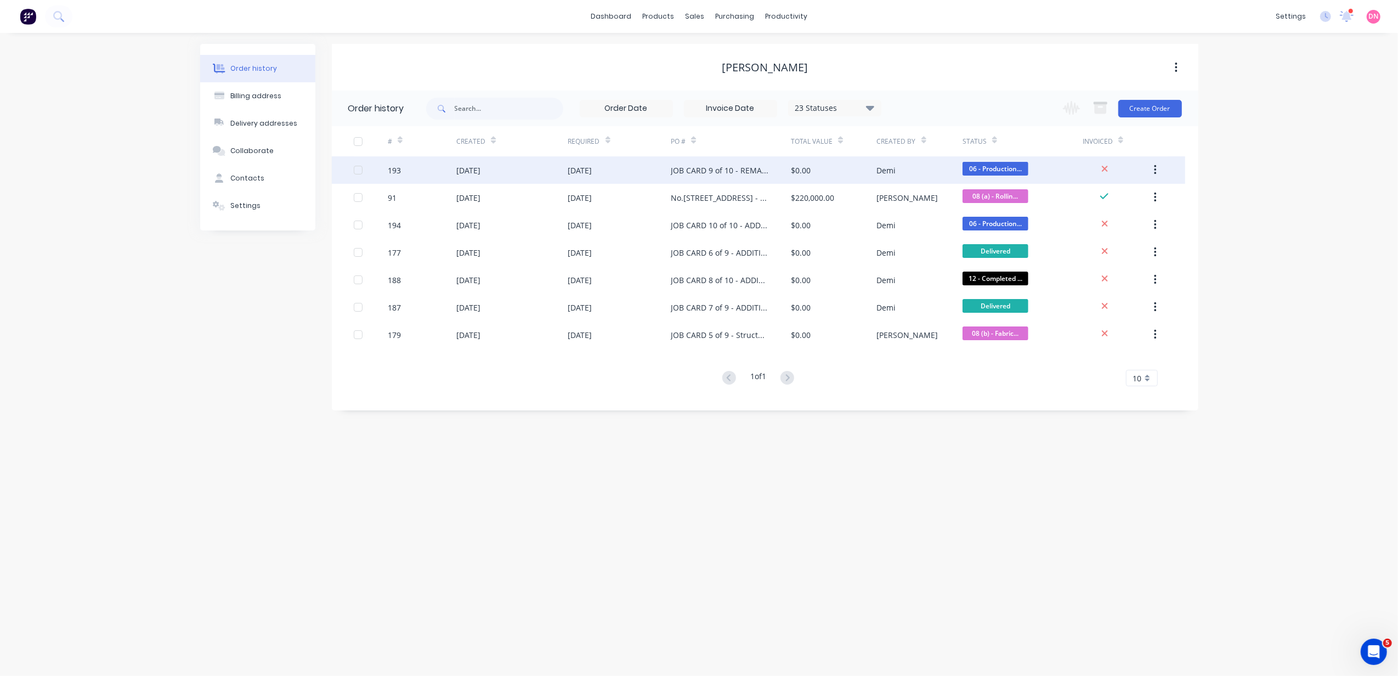
click at [748, 160] on div "JOB CARD 9 of 10 - REMAKE LOWER WALL FRAMES" at bounding box center [731, 169] width 120 height 27
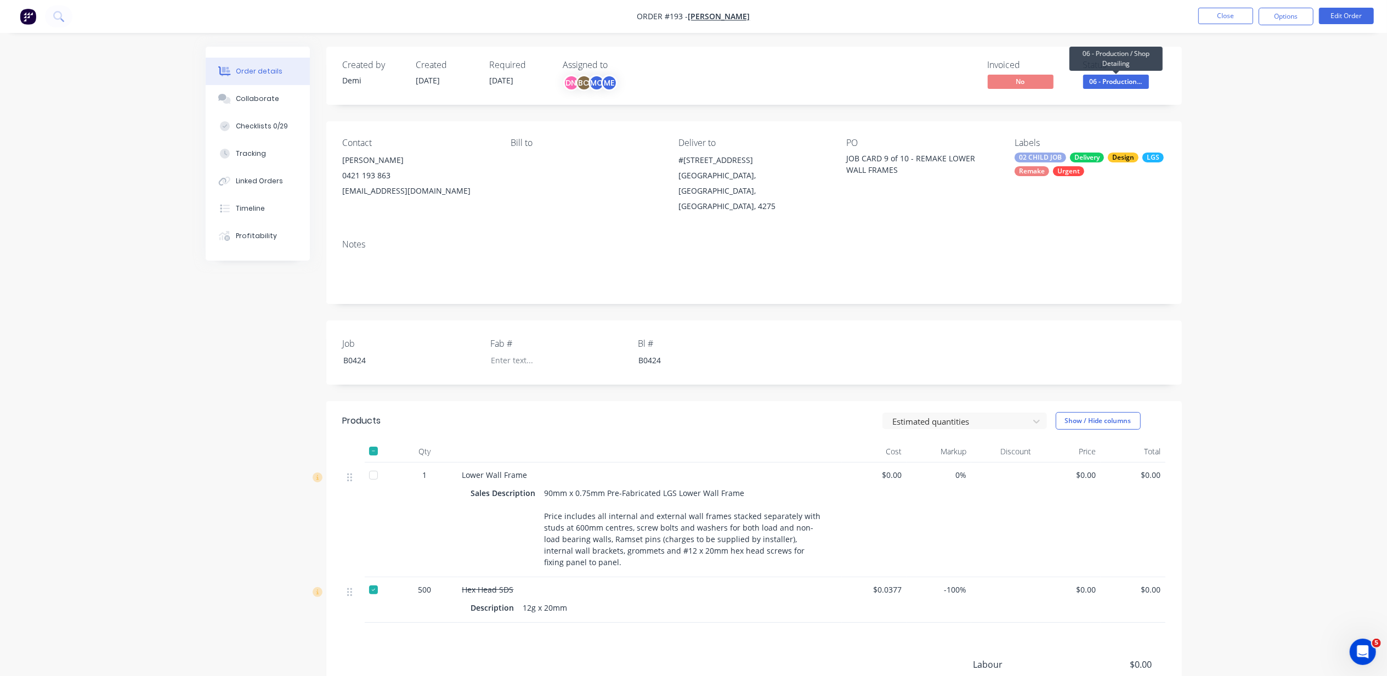
click at [1143, 77] on span "06 - Production..." at bounding box center [1116, 82] width 66 height 14
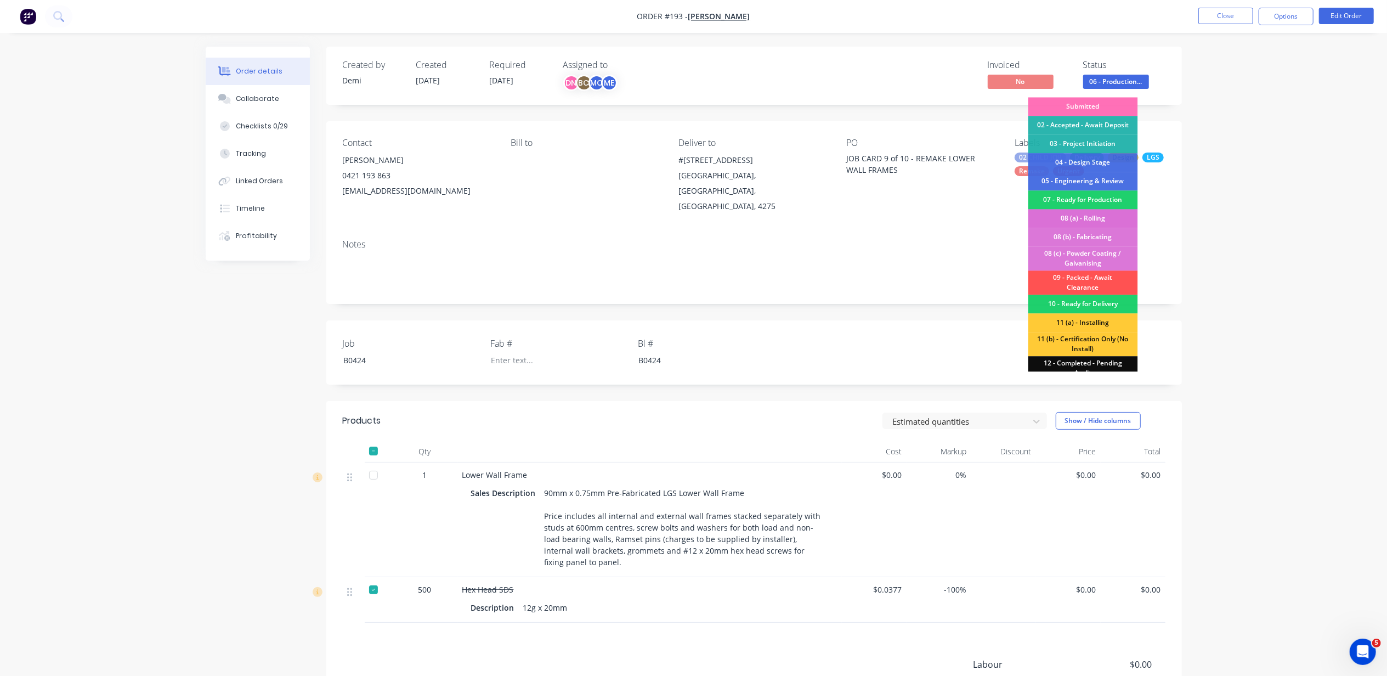
click at [1111, 219] on div "08 (a) - Rolling" at bounding box center [1084, 218] width 110 height 19
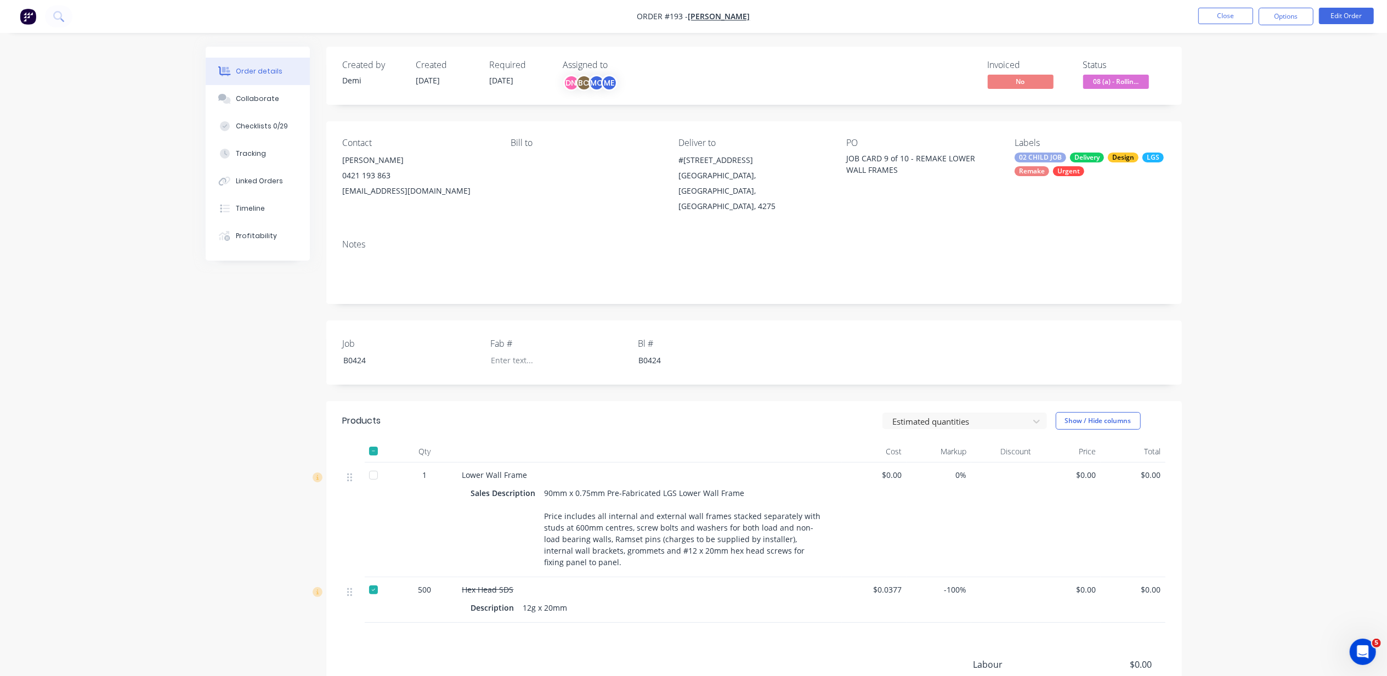
click at [1231, 27] on nav "Order #193 - Nathan Flack Close Options Edit Order" at bounding box center [693, 16] width 1387 height 33
click at [1234, 14] on button "Close" at bounding box center [1226, 16] width 55 height 16
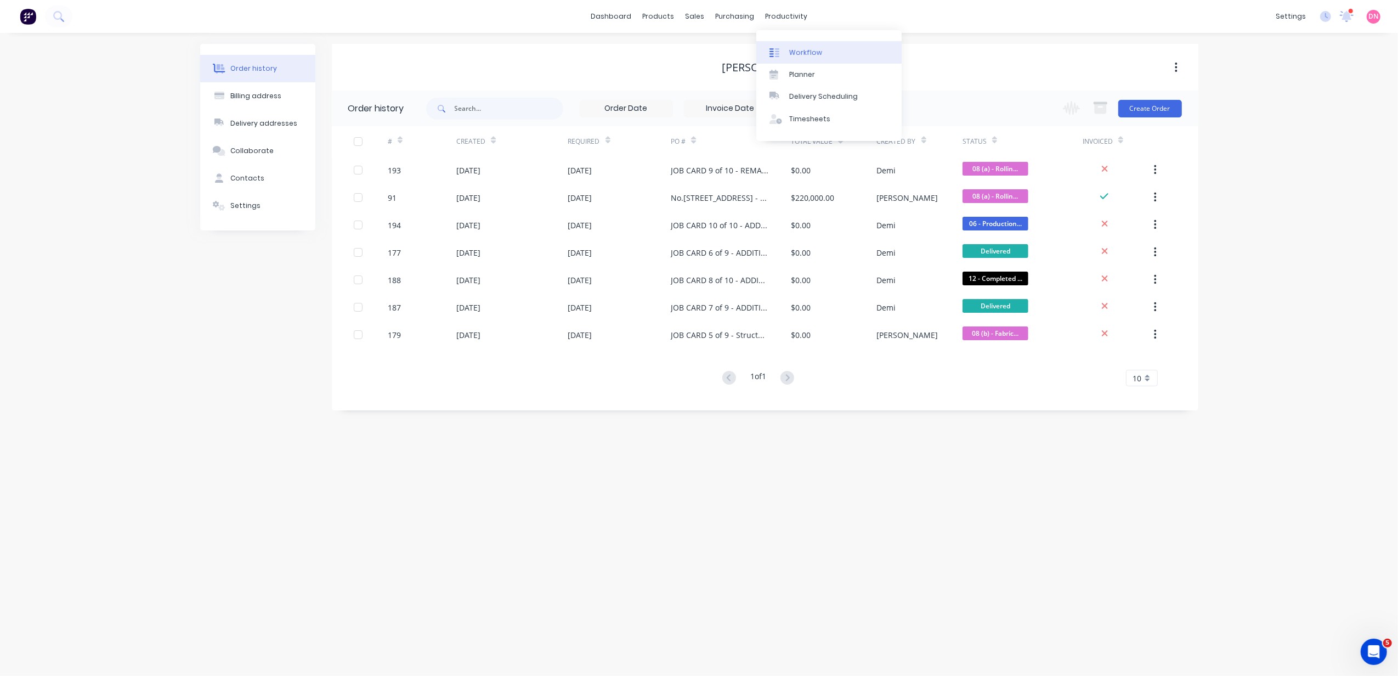
click at [782, 52] on div at bounding box center [778, 53] width 16 height 10
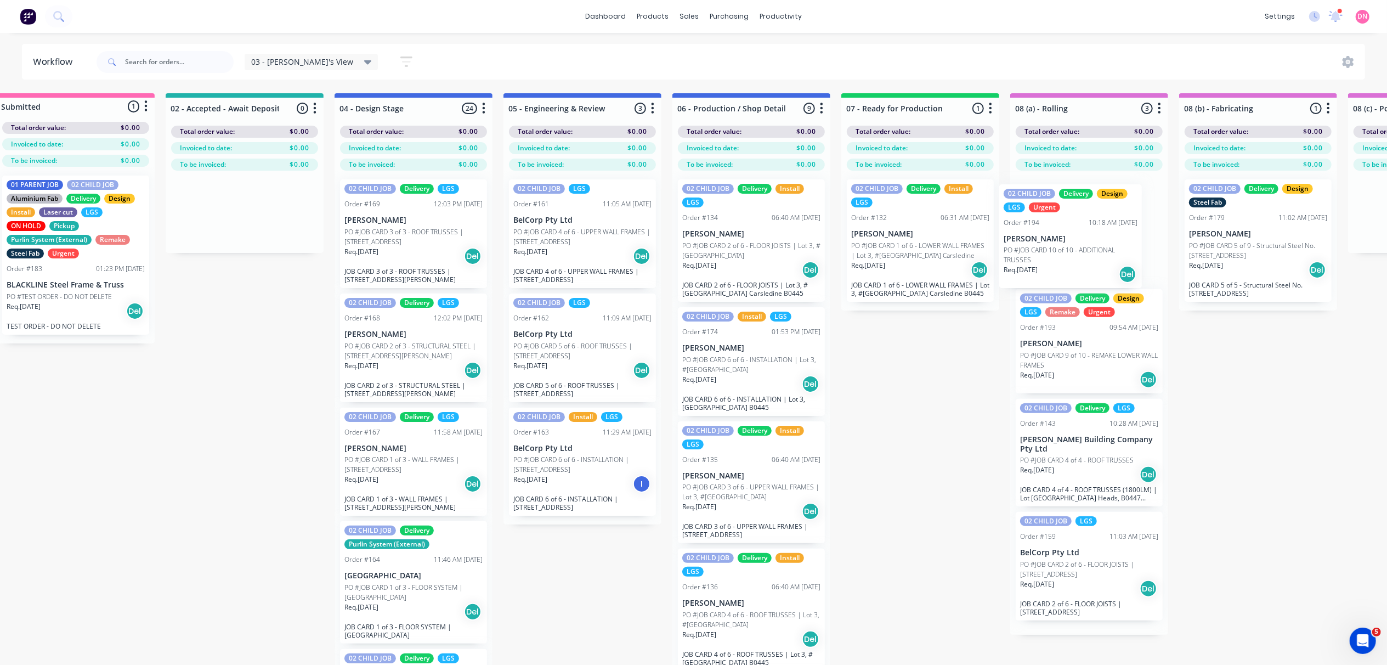
scroll to position [0, 40]
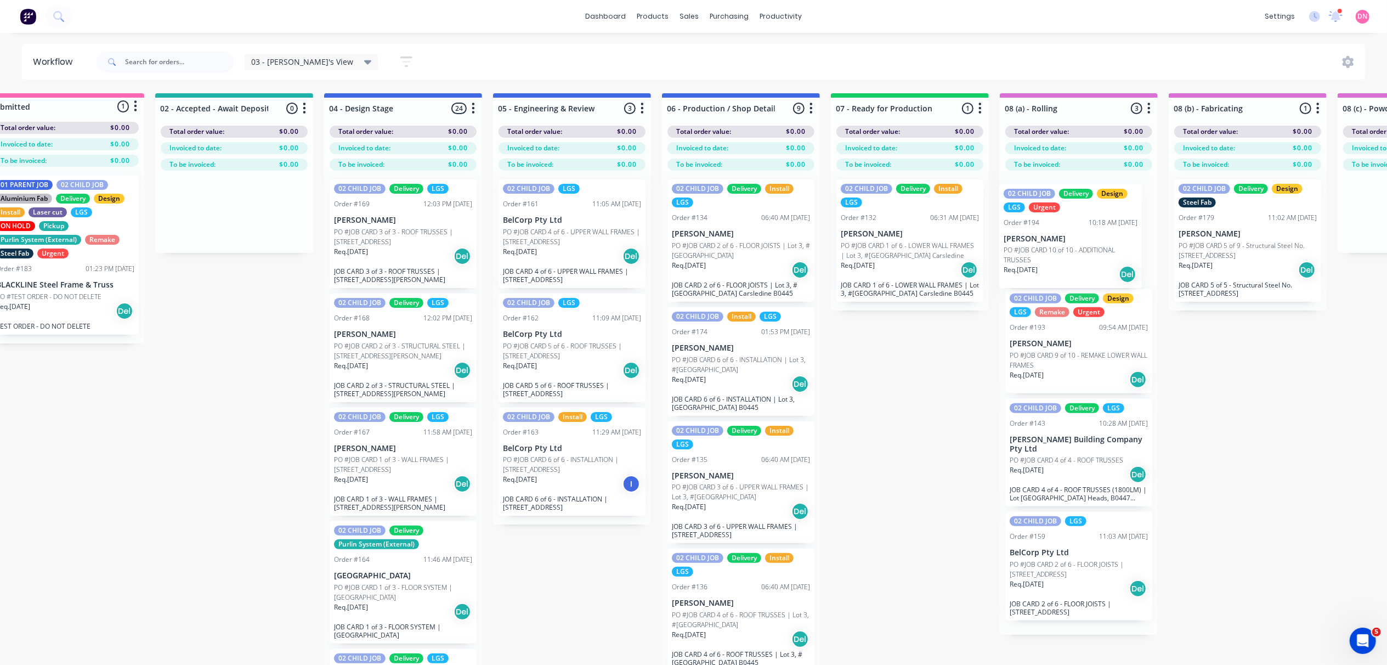
drag, startPoint x: 803, startPoint y: 258, endPoint x: 1104, endPoint y: 262, distance: 301.2
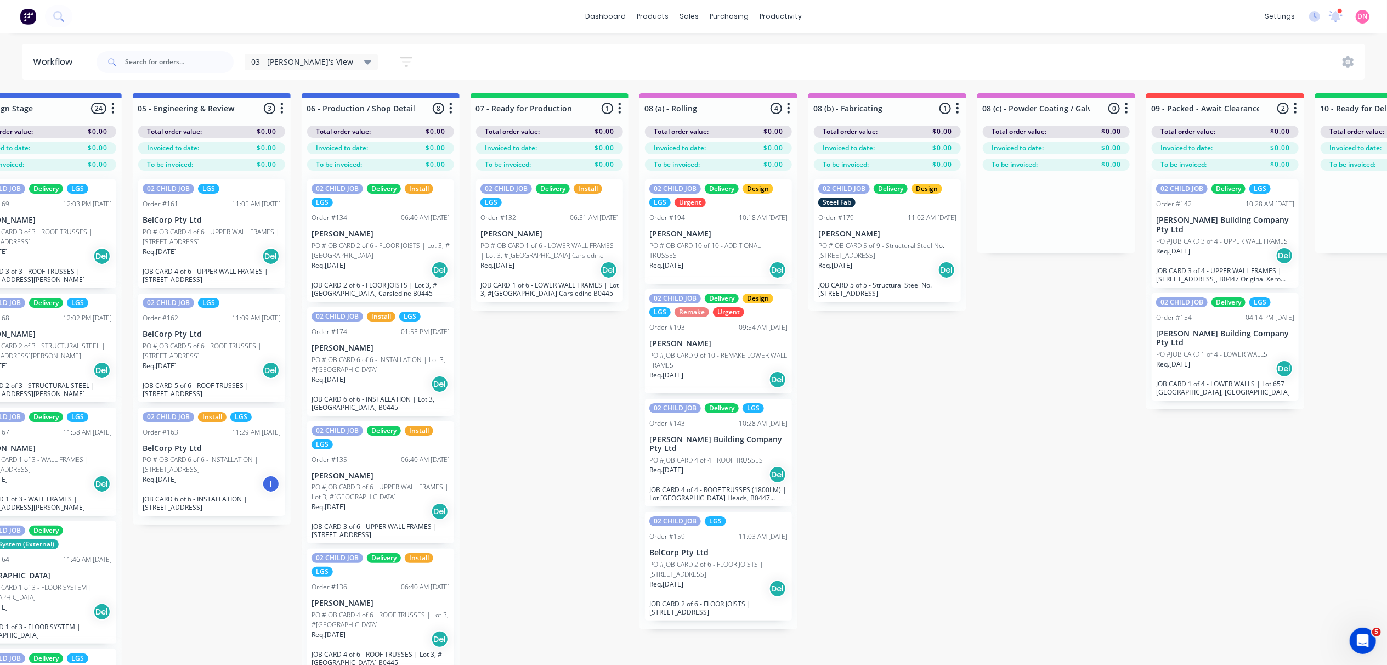
scroll to position [0, 718]
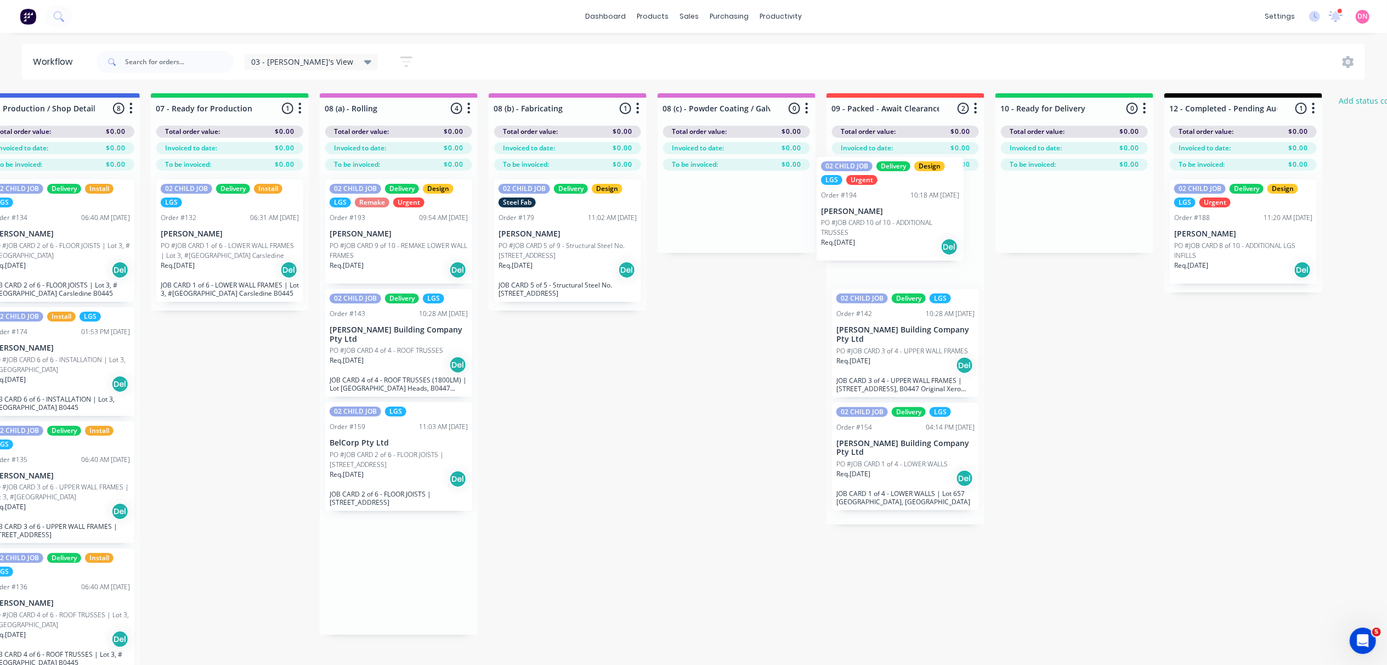
drag, startPoint x: 386, startPoint y: 230, endPoint x: 881, endPoint y: 207, distance: 495.3
click at [881, 207] on div "Submitted 1 Status colour #FF69B4 hex #FF69B4 Save Cancel Summaries Total order…" at bounding box center [745, 398] width 2943 height 611
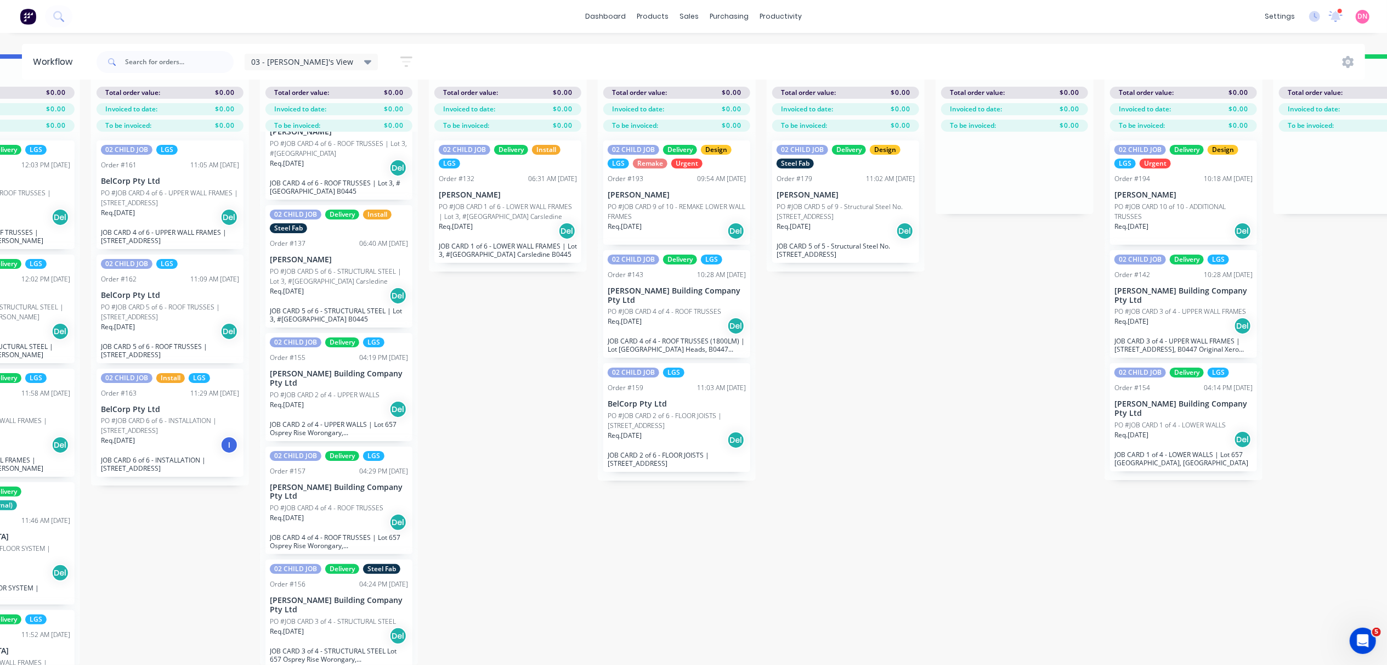
scroll to position [50, 439]
click at [778, 59] on div at bounding box center [772, 64] width 16 height 10
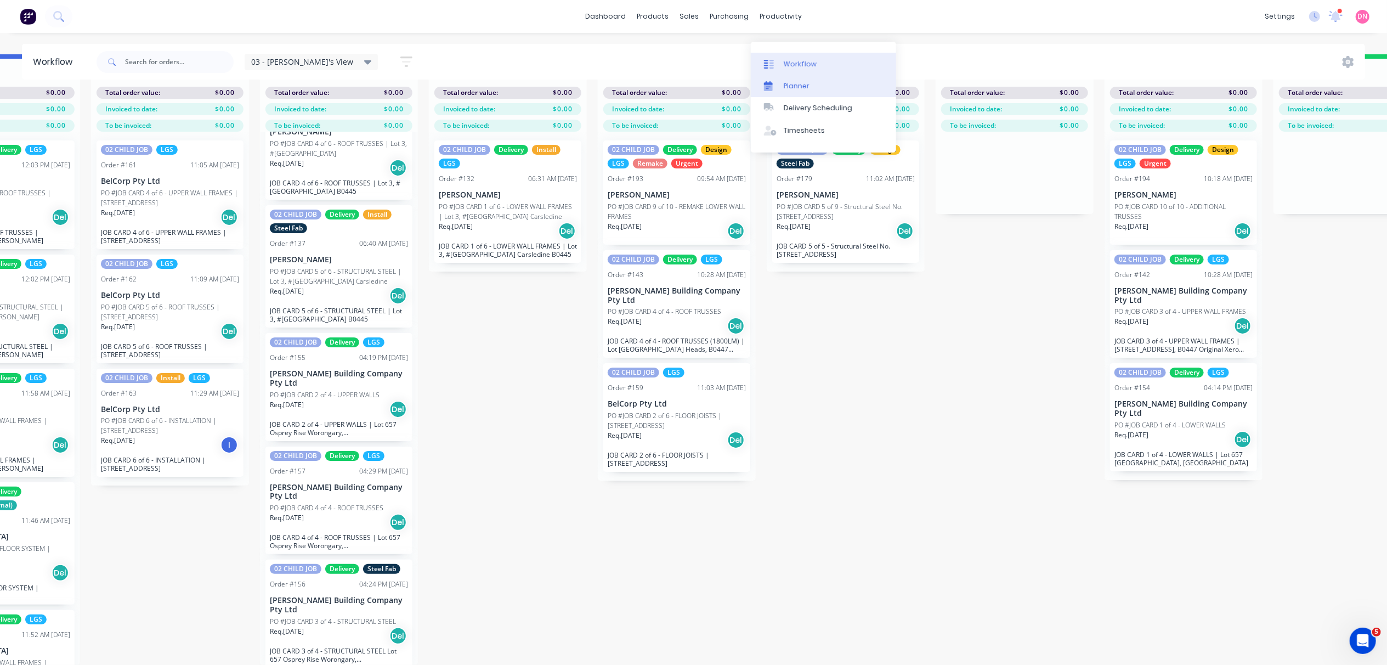
click at [810, 77] on link "Planner" at bounding box center [823, 86] width 145 height 22
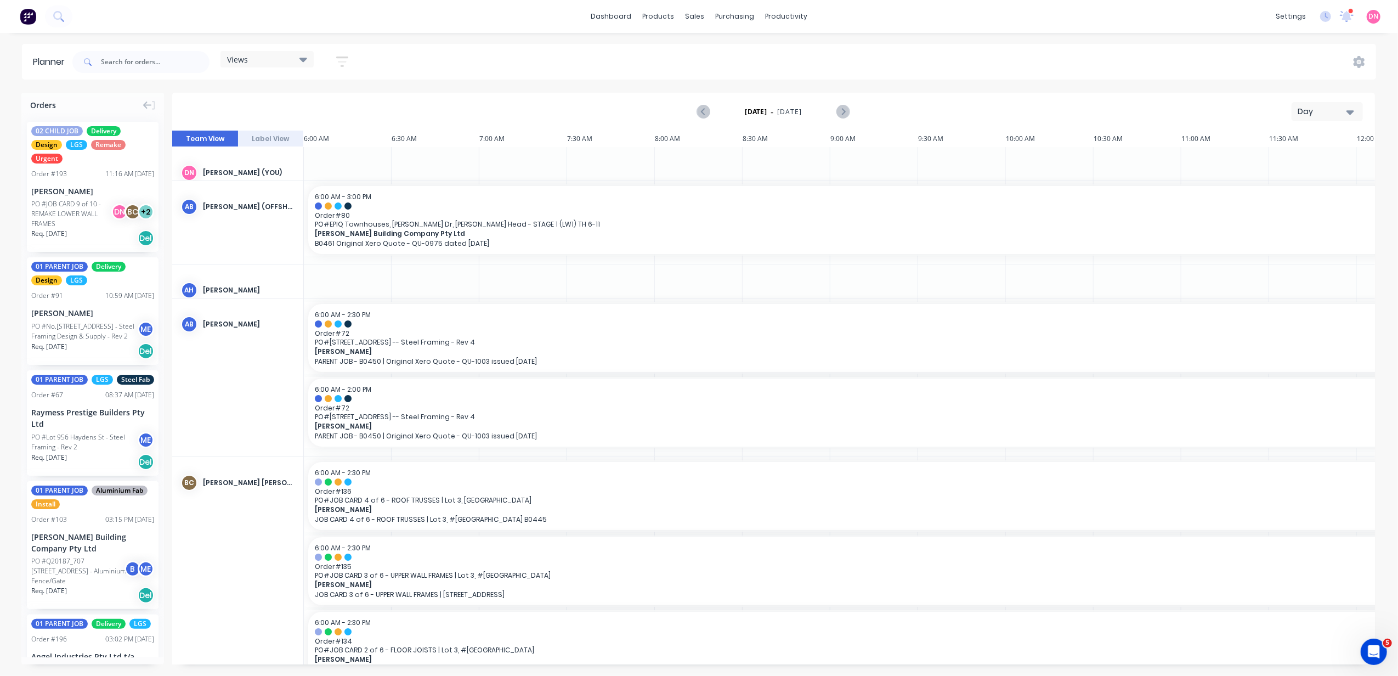
scroll to position [0, 425]
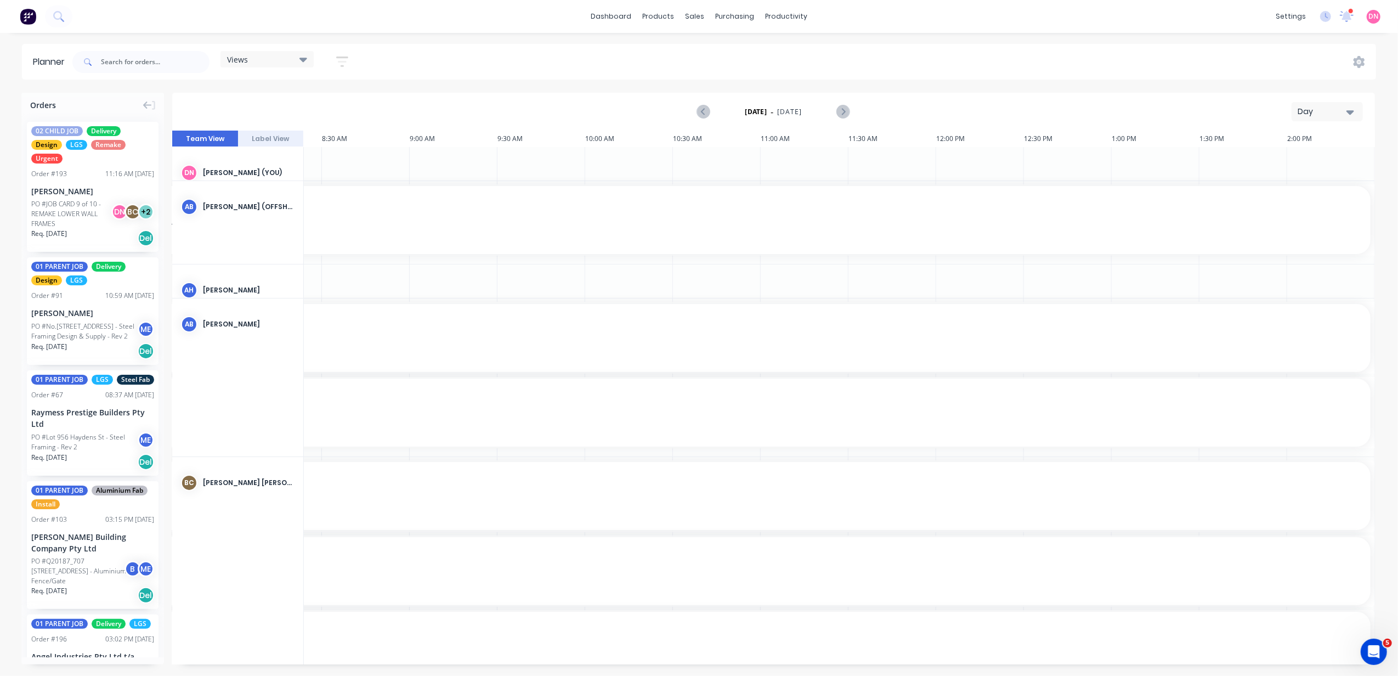
click at [289, 58] on div "Views" at bounding box center [267, 59] width 80 height 10
click at [268, 222] on button "FACTORY - ALL" at bounding box center [287, 228] width 117 height 13
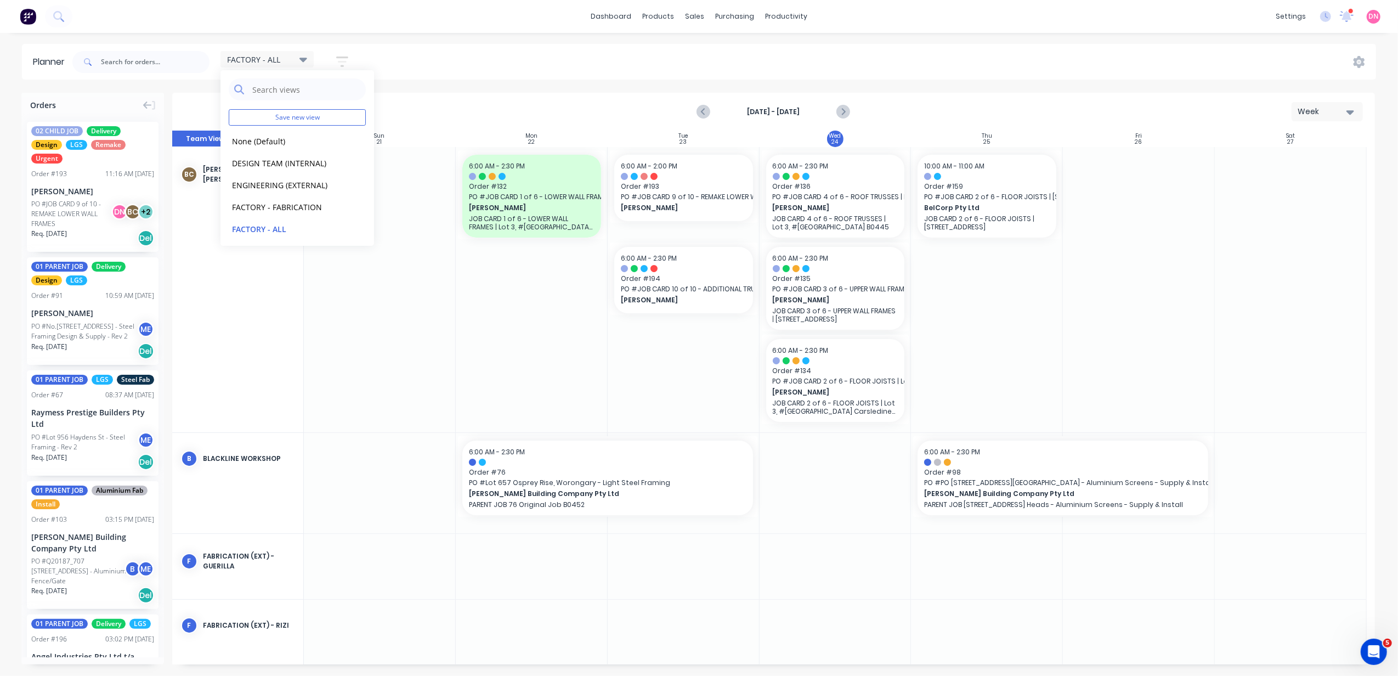
click at [563, 60] on div "FACTORY - ALL Save new view None (Default) edit DESIGN TEAM (INTERNAL) edit ENG…" at bounding box center [723, 62] width 1306 height 33
click at [562, 266] on div at bounding box center [532, 289] width 152 height 285
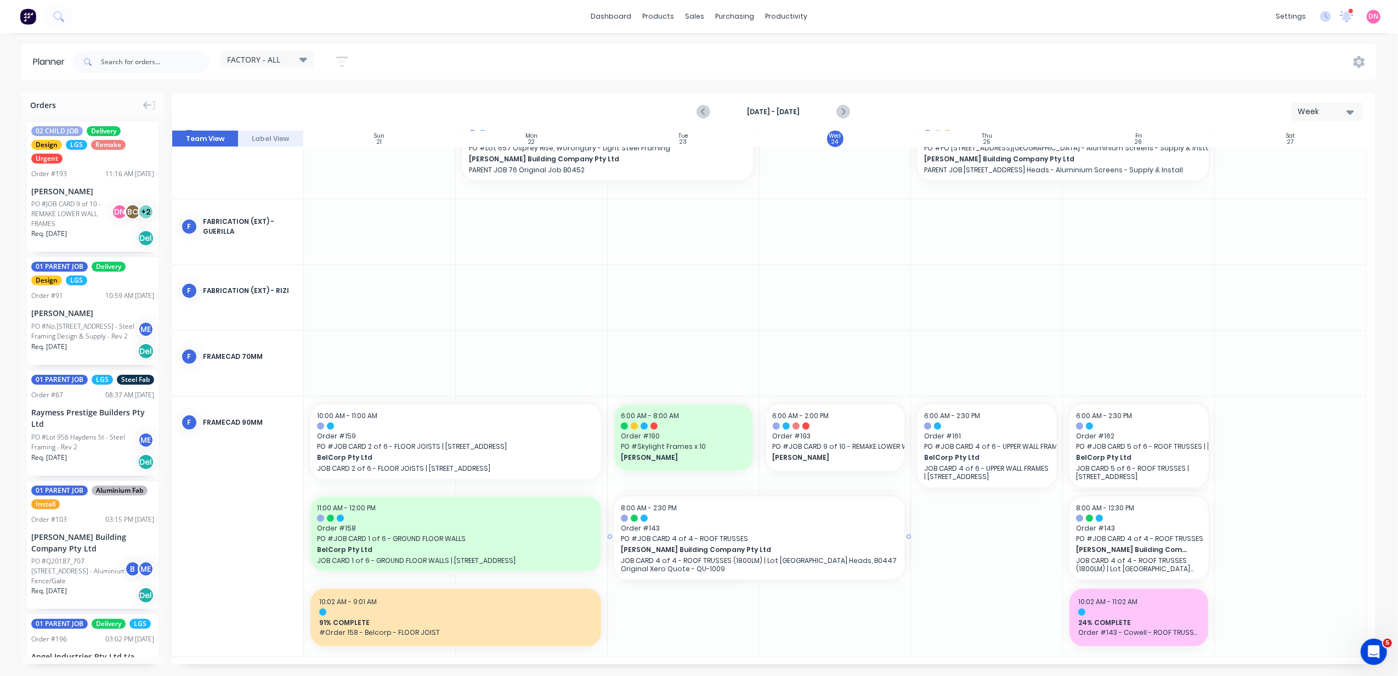
drag, startPoint x: 755, startPoint y: 542, endPoint x: 801, endPoint y: 543, distance: 46.6
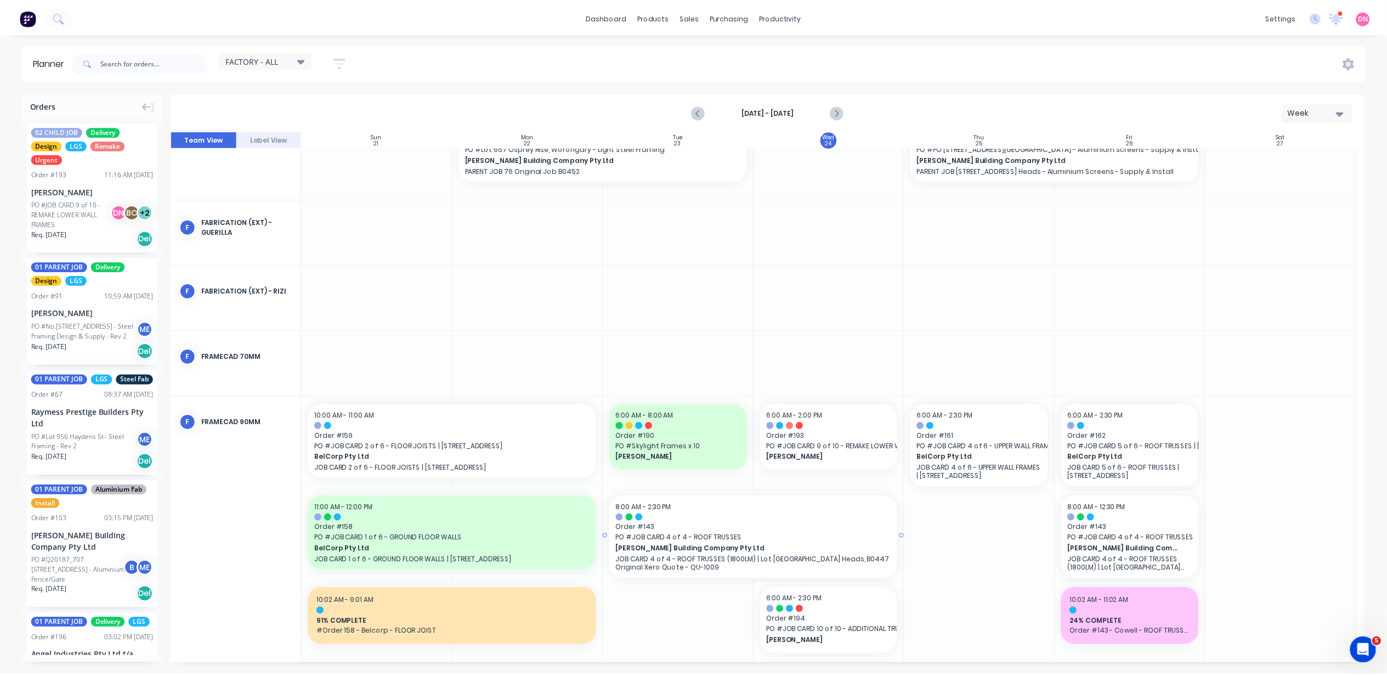
scroll to position [327, 0]
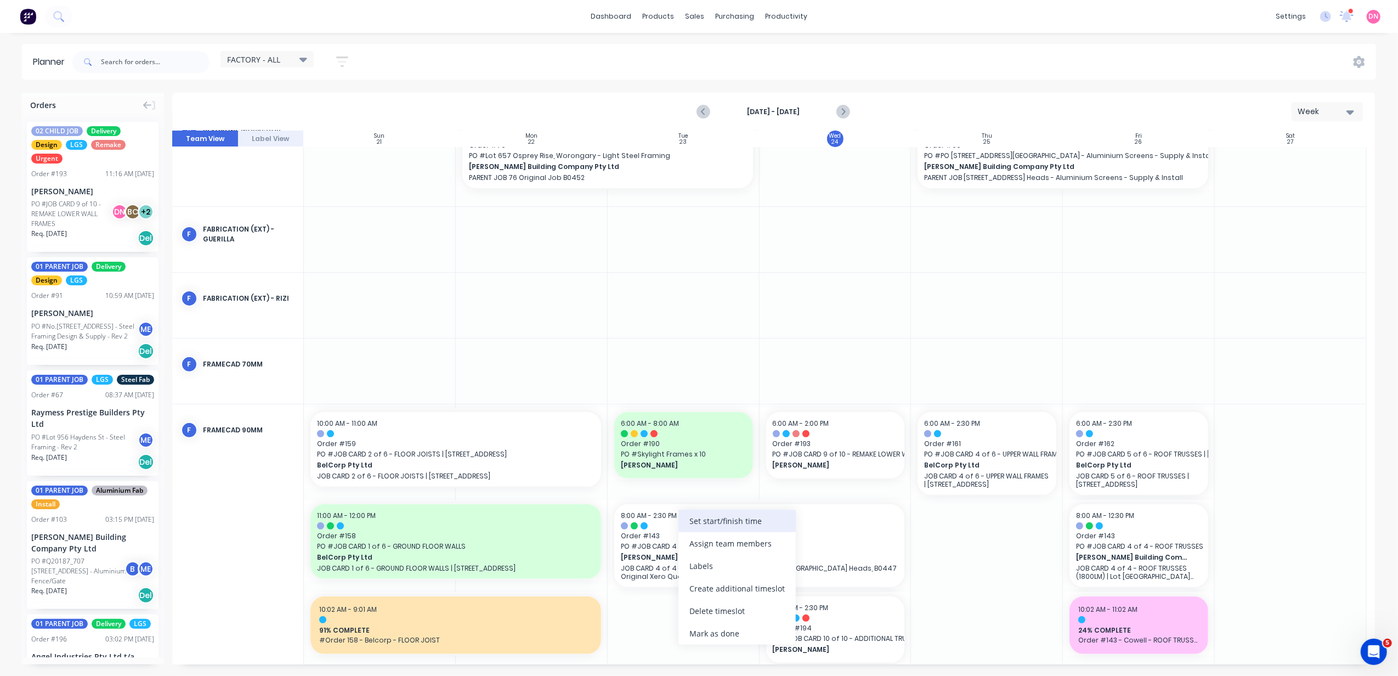
click at [698, 516] on div "Set start/finish time" at bounding box center [737, 521] width 117 height 22
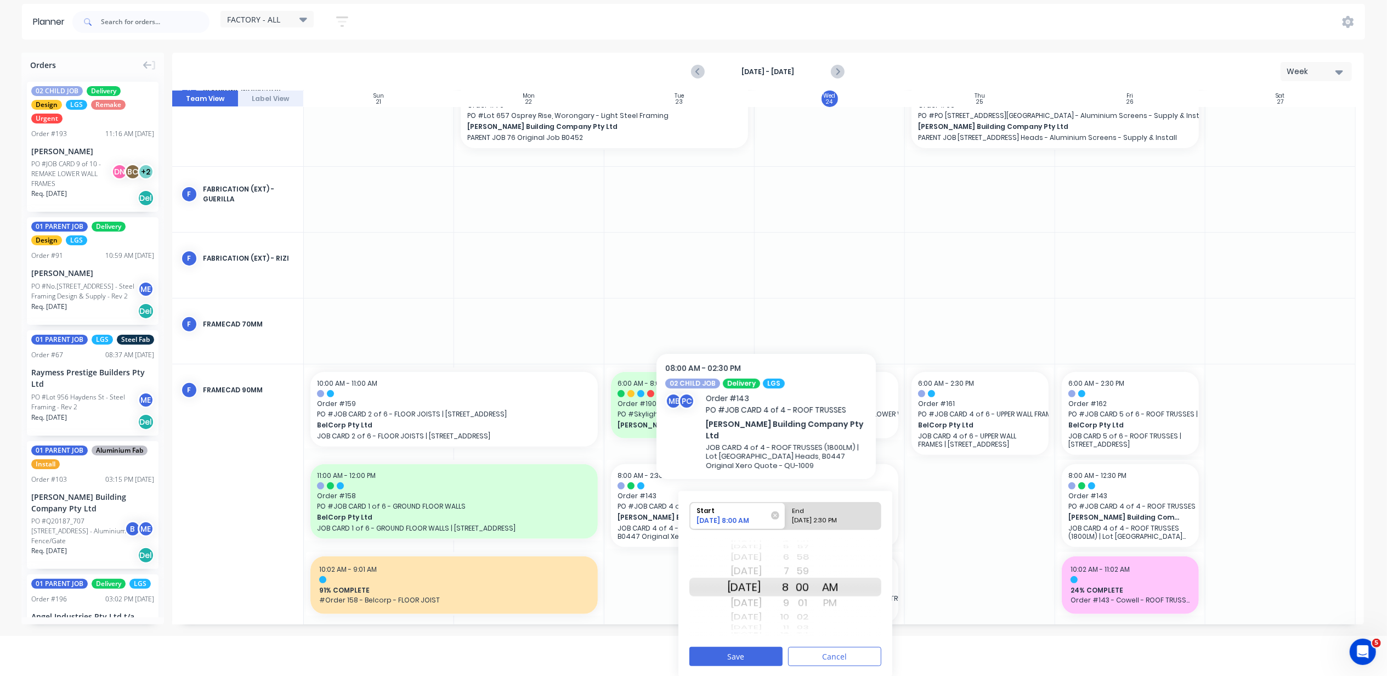
scroll to position [42, 0]
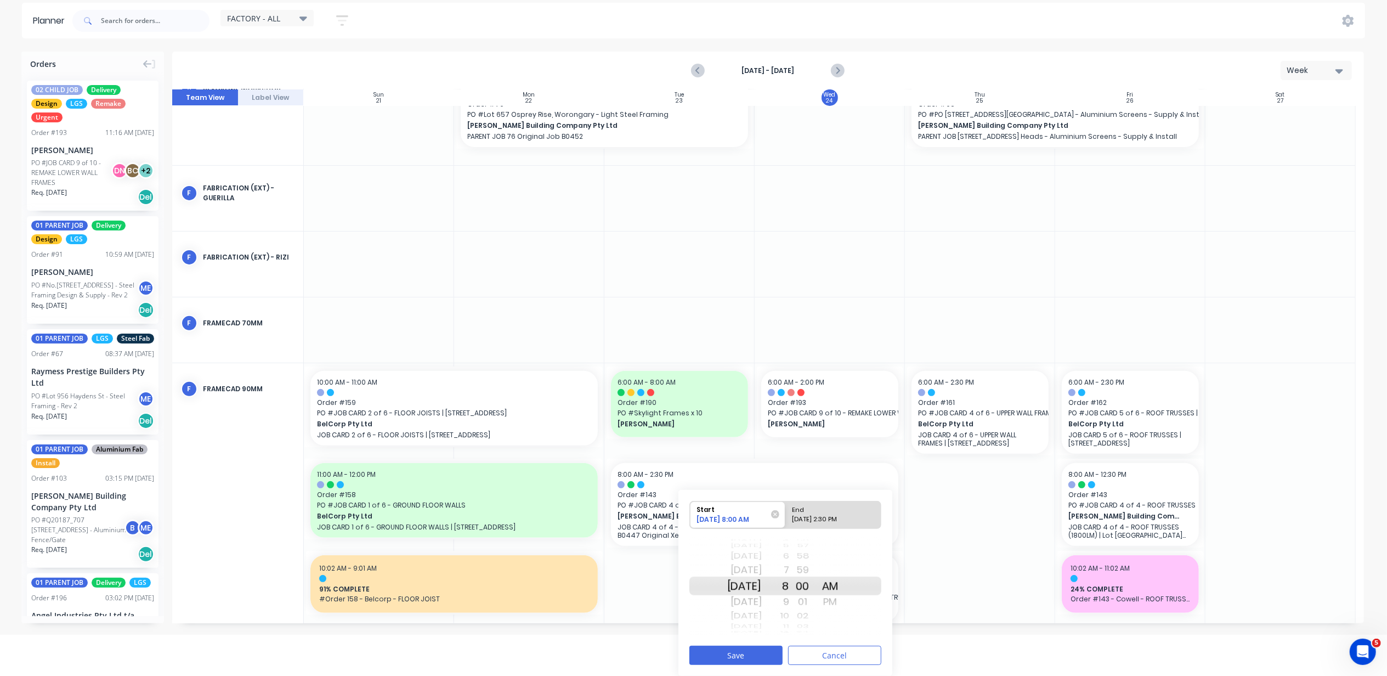
click at [818, 519] on div "09/24/2025 2:30 PM" at bounding box center [829, 522] width 80 height 14
click at [786, 519] on input "End 09/24/2025 2:30 PM" at bounding box center [786, 514] width 1 height 27
radio input "true"
click at [789, 561] on div "1" at bounding box center [775, 570] width 27 height 18
click at [789, 561] on div "12" at bounding box center [775, 570] width 27 height 18
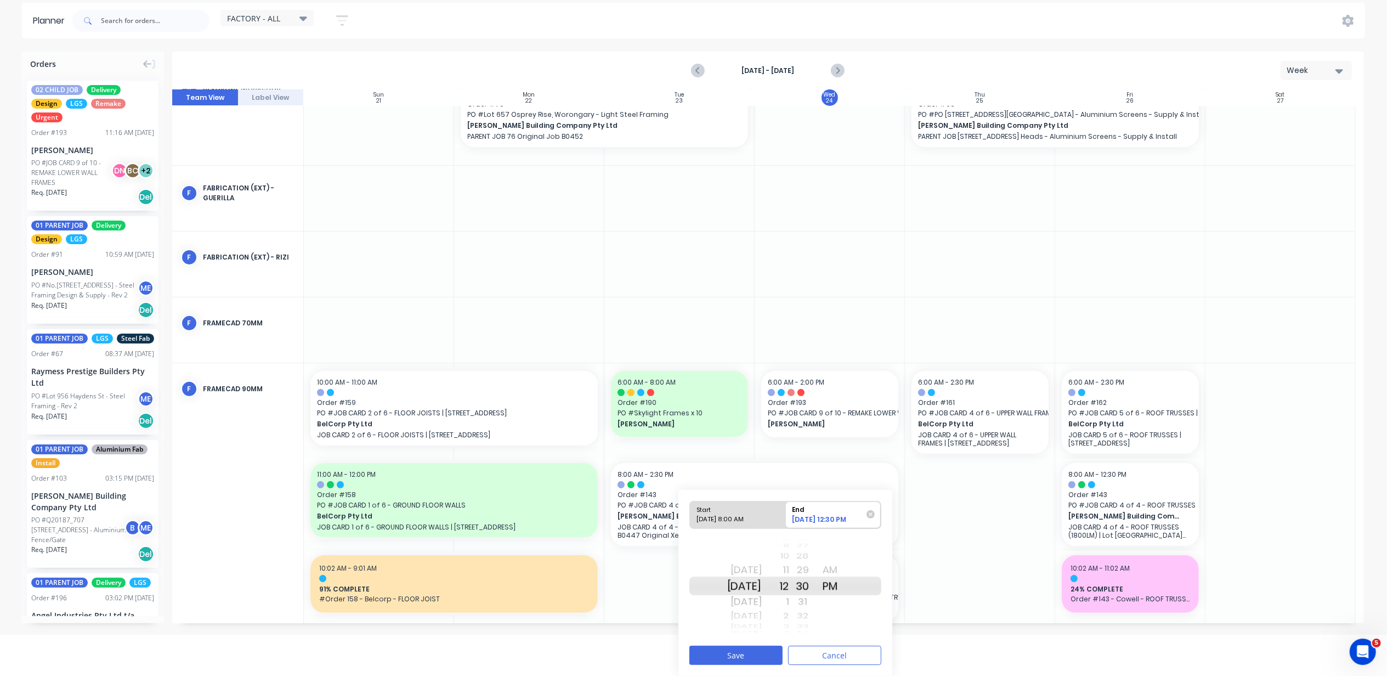
click at [789, 562] on div "11" at bounding box center [775, 570] width 27 height 18
click at [789, 569] on div "10" at bounding box center [775, 570] width 27 height 18
click at [844, 568] on div "AM" at bounding box center [830, 570] width 27 height 18
click at [759, 652] on button "Save" at bounding box center [736, 655] width 93 height 19
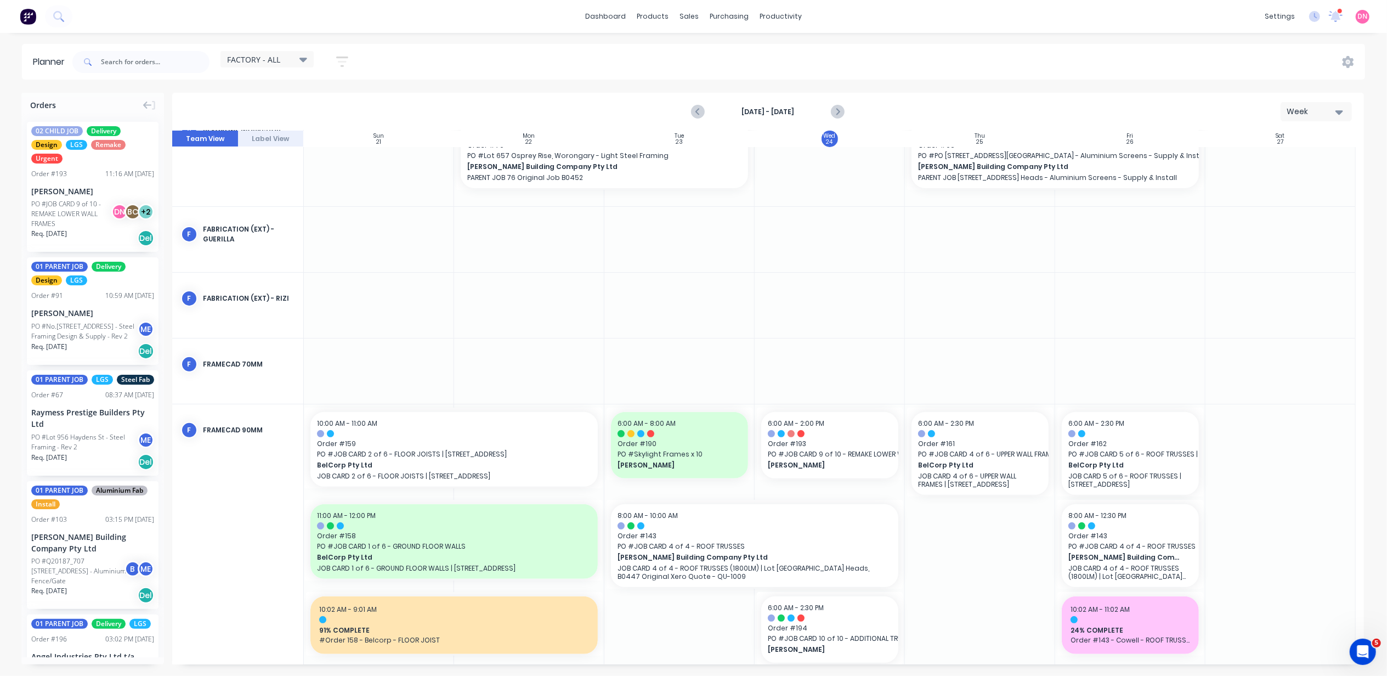
scroll to position [0, 0]
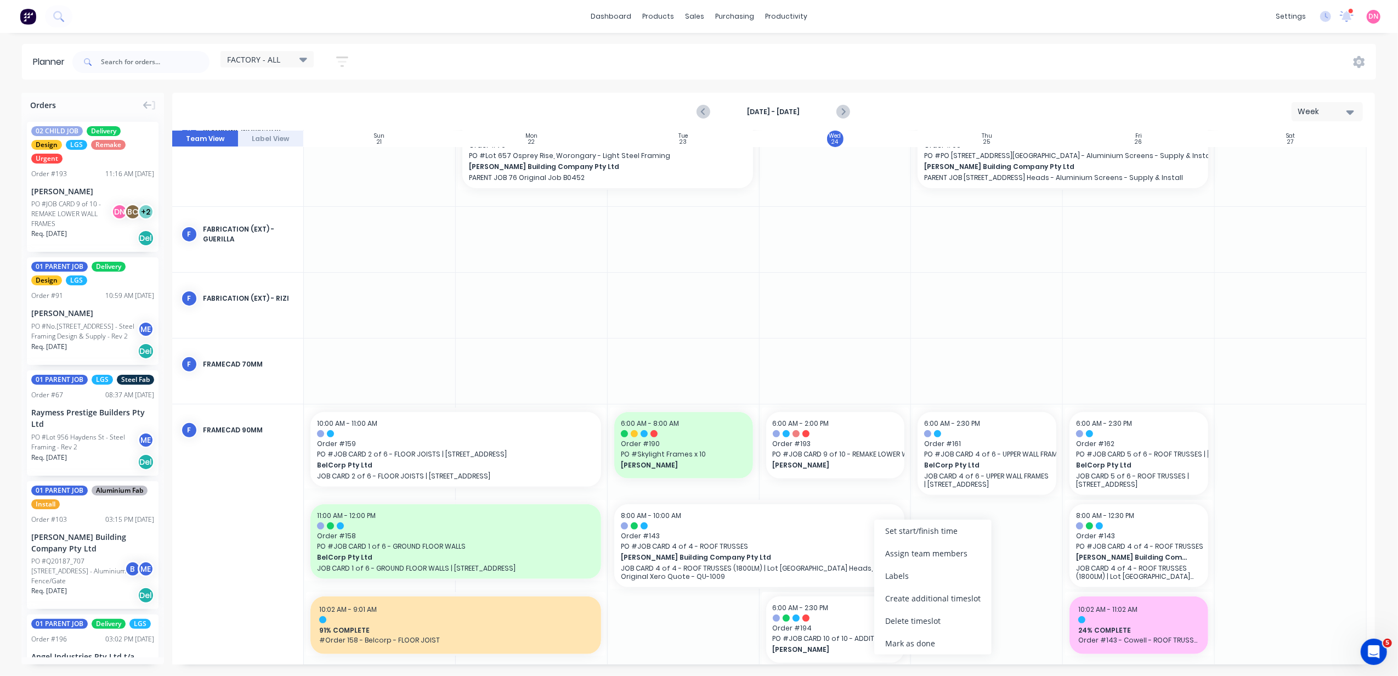
click at [927, 524] on div "Set start/finish time" at bounding box center [932, 530] width 117 height 22
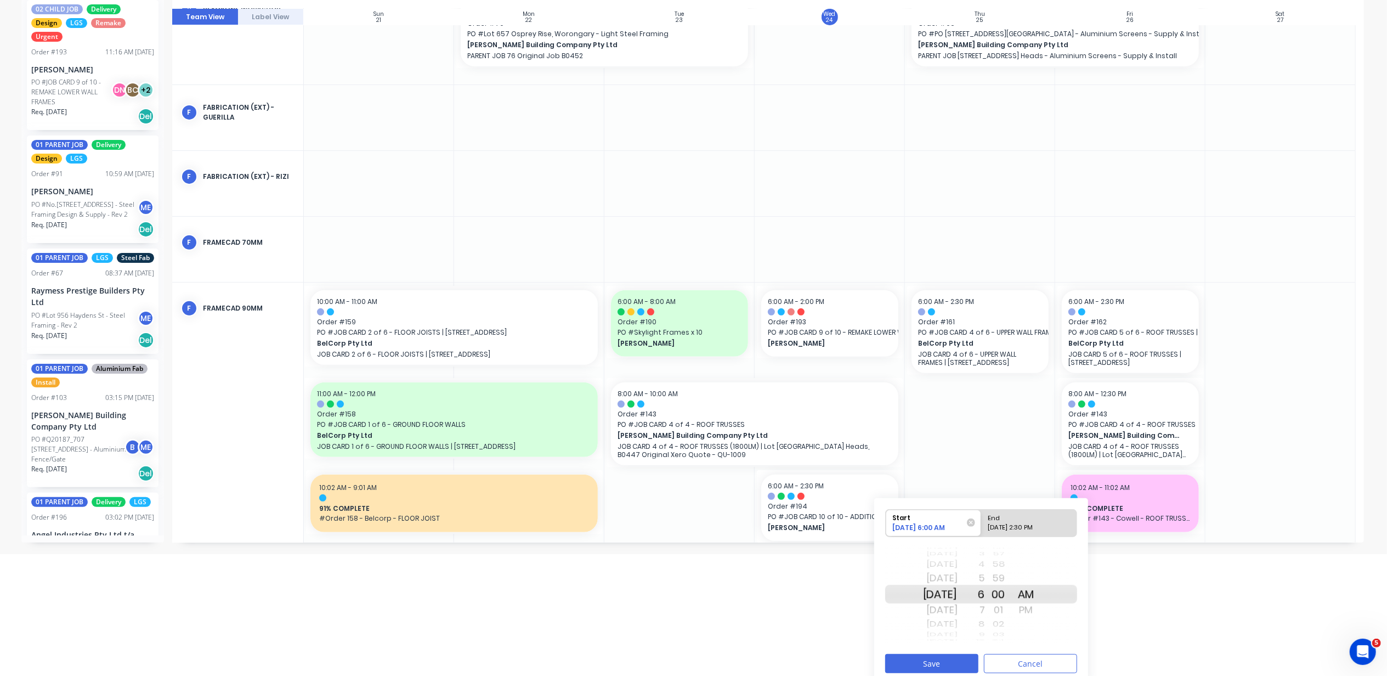
scroll to position [131, 0]
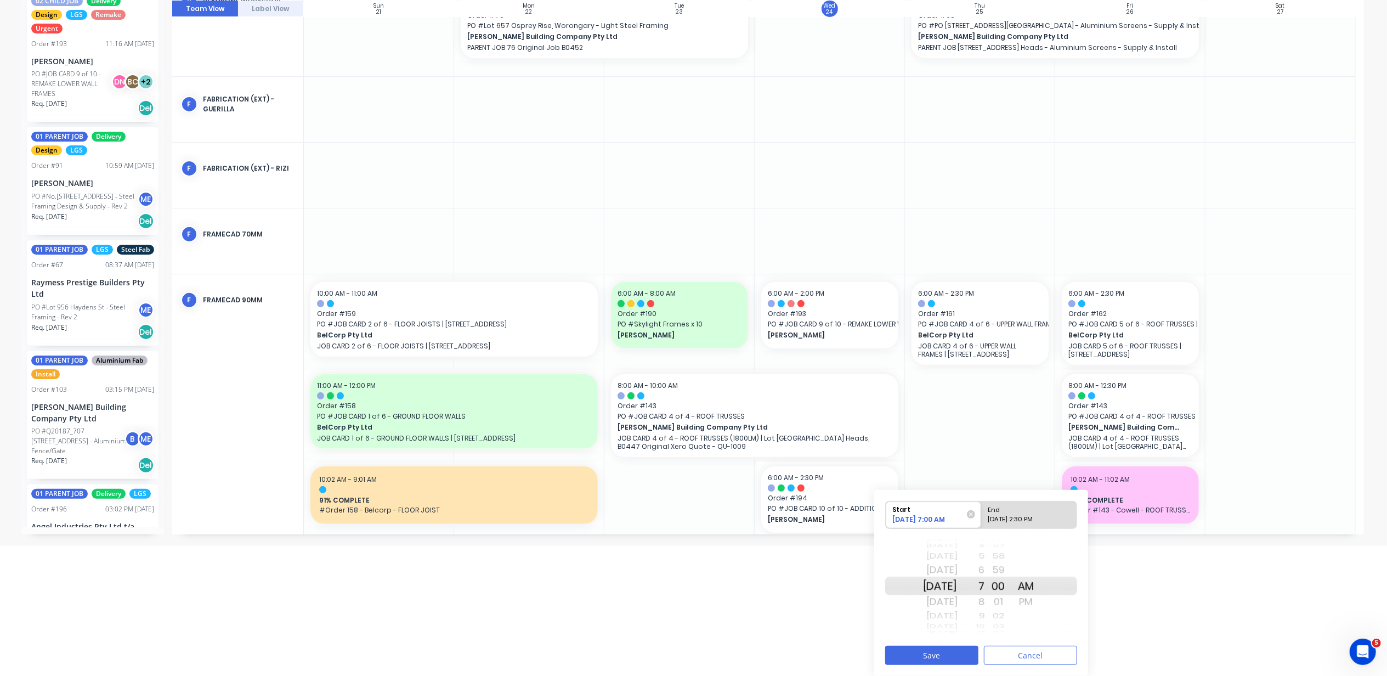
click at [1034, 518] on div "09/24/2025 2:30 PM" at bounding box center [1025, 522] width 80 height 14
click at [982, 518] on input "End 09/24/2025 2:30 PM" at bounding box center [981, 514] width 1 height 27
radio input "true"
click at [985, 614] on div "4" at bounding box center [971, 616] width 27 height 14
click at [1038, 573] on div "AM" at bounding box center [1026, 570] width 27 height 18
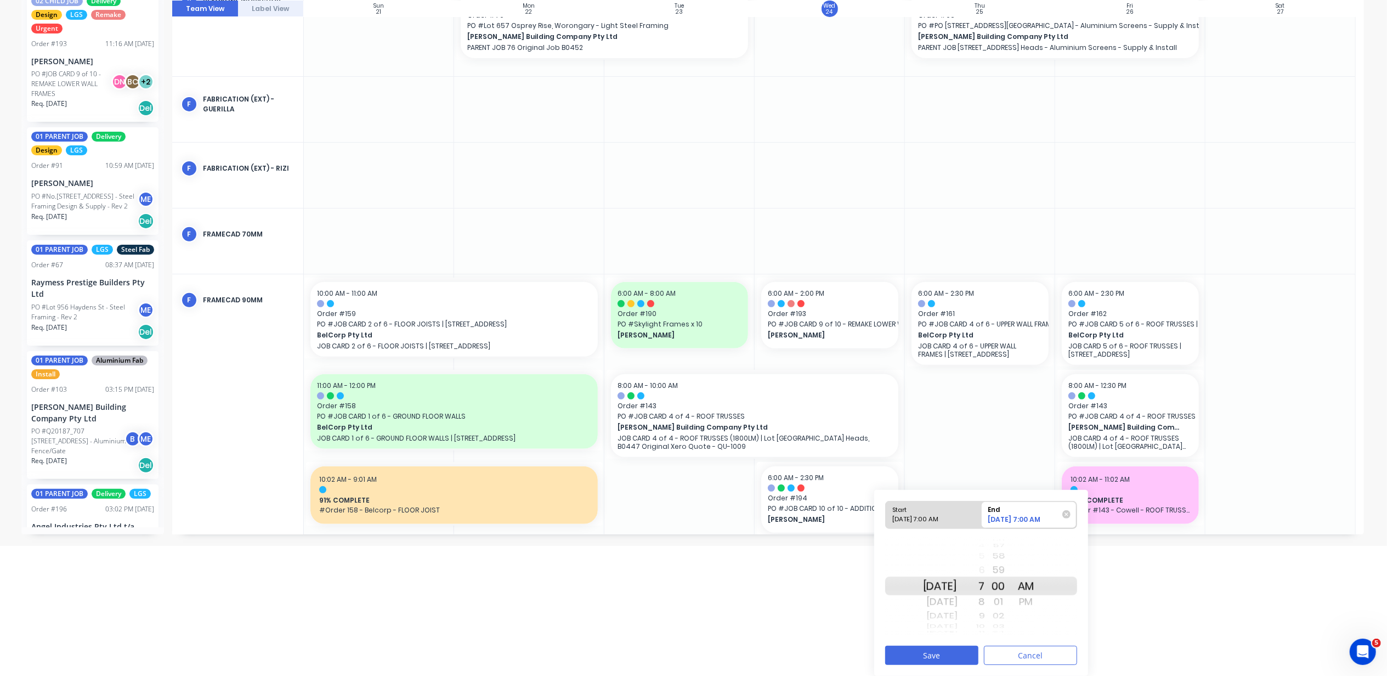
click at [985, 611] on div "9" at bounding box center [971, 616] width 27 height 14
click at [985, 611] on div "10" at bounding box center [971, 602] width 27 height 18
click at [964, 657] on button "Save" at bounding box center [931, 655] width 93 height 19
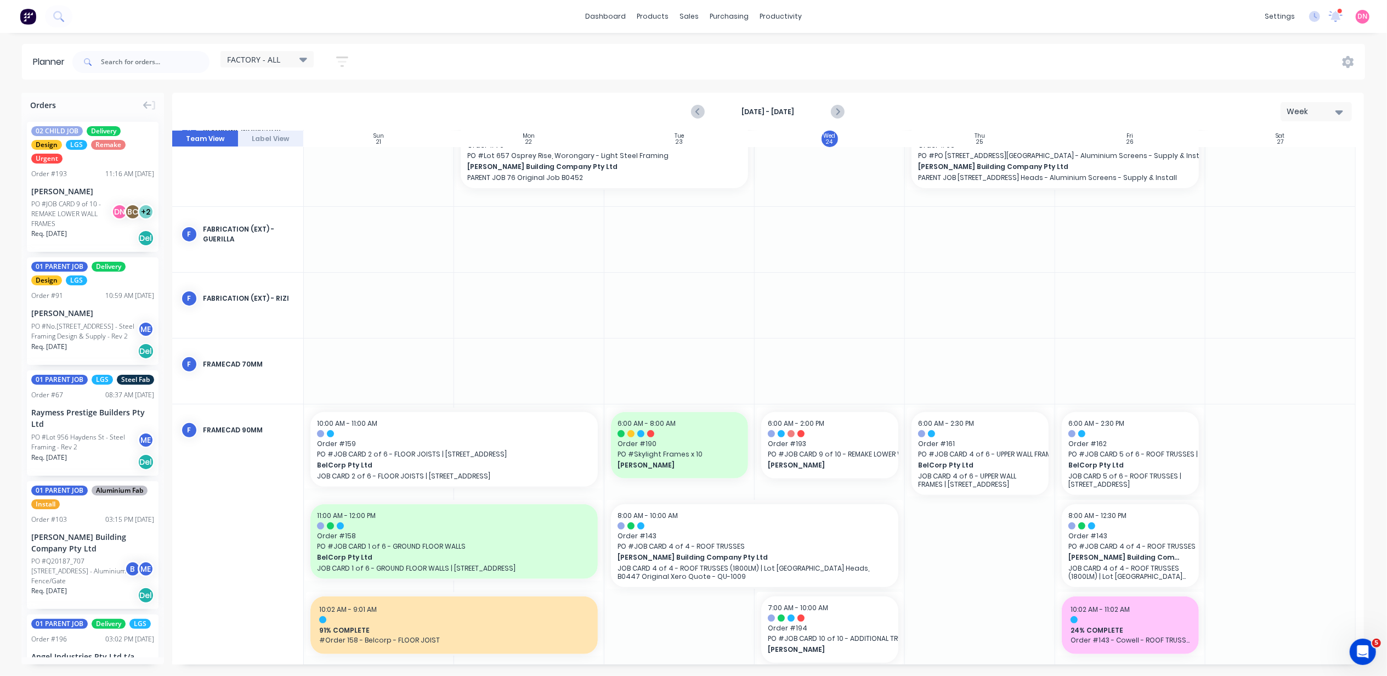
scroll to position [0, 0]
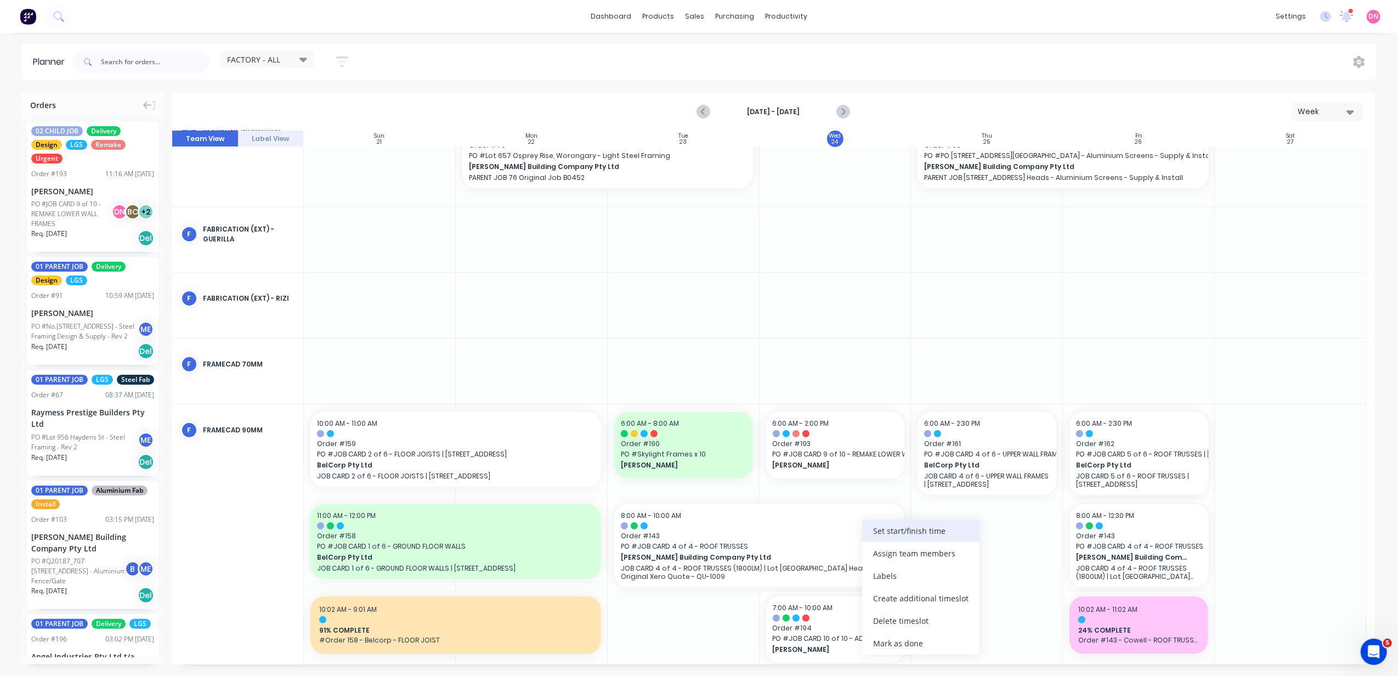
click at [931, 532] on div "Set start/finish time" at bounding box center [920, 530] width 117 height 22
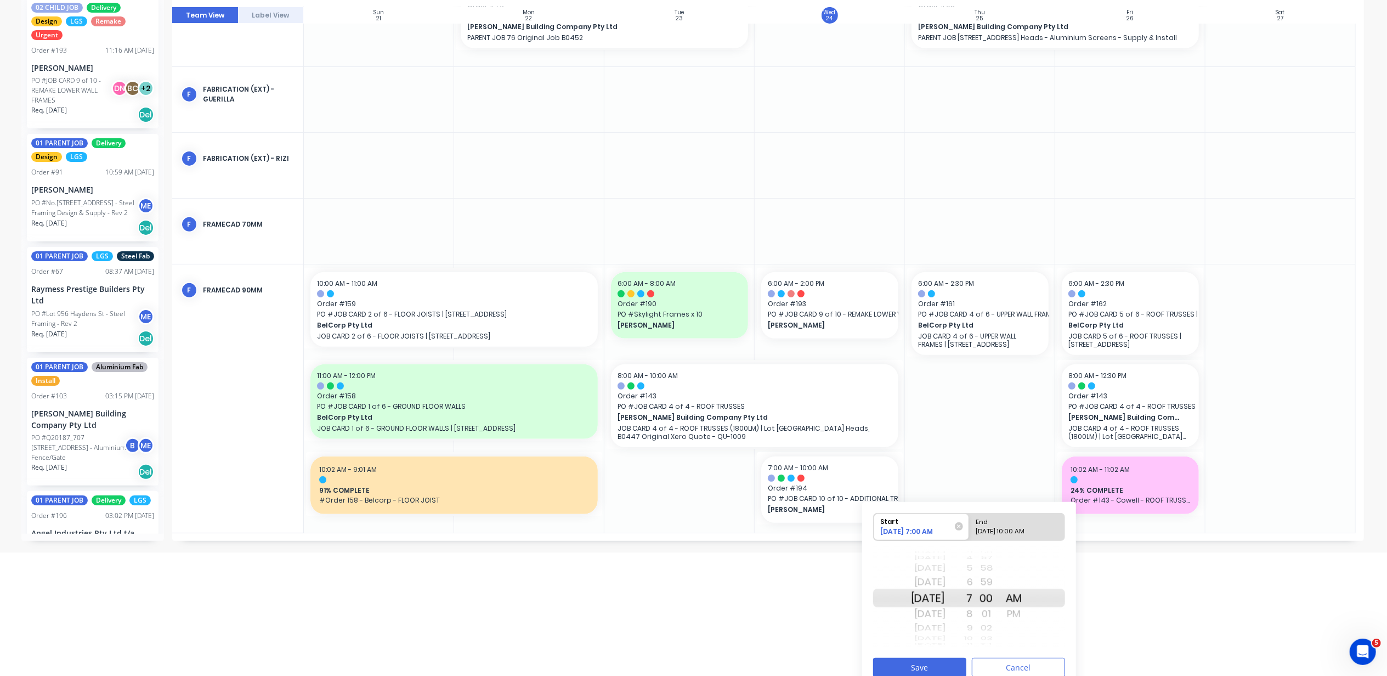
scroll to position [137, 0]
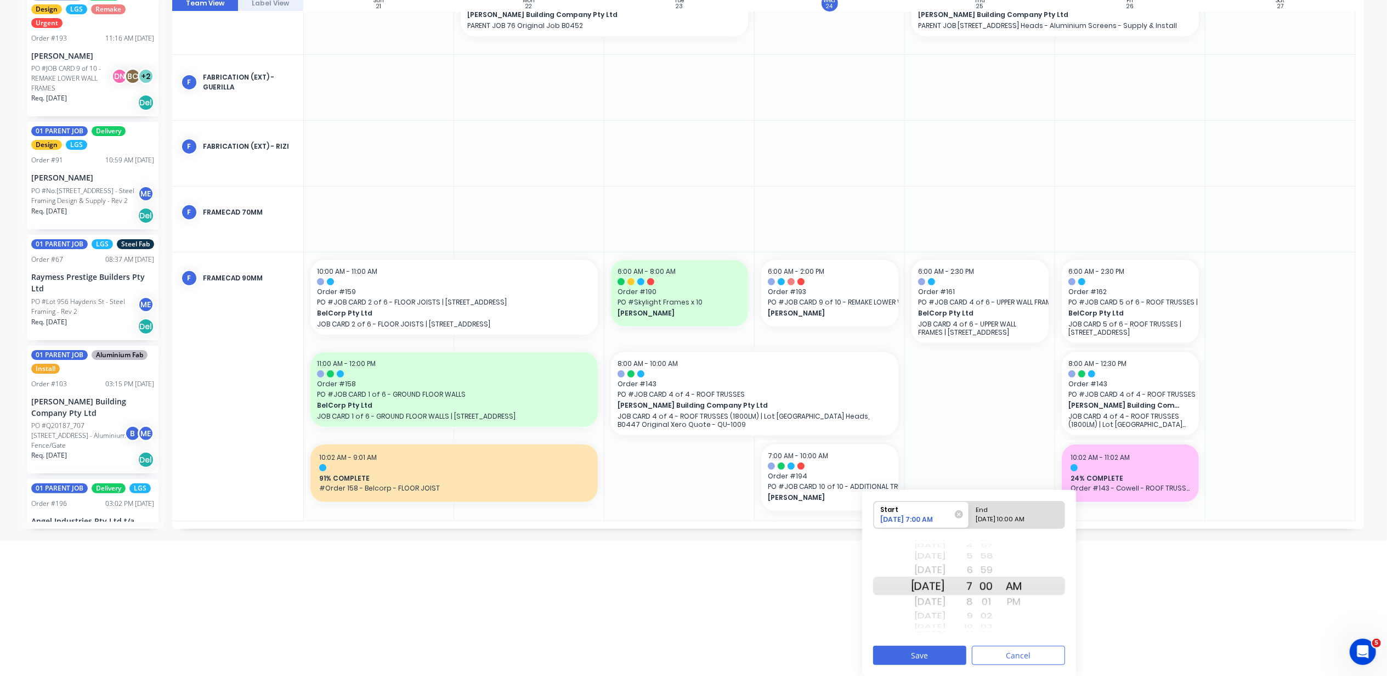
click at [973, 612] on div "9" at bounding box center [959, 616] width 27 height 14
click at [973, 617] on div "11" at bounding box center [959, 616] width 27 height 14
click at [973, 569] on div "10" at bounding box center [959, 570] width 27 height 18
click at [1024, 519] on div "Please select" at bounding box center [1017, 522] width 89 height 14
click at [970, 519] on input "End Please select" at bounding box center [969, 514] width 1 height 27
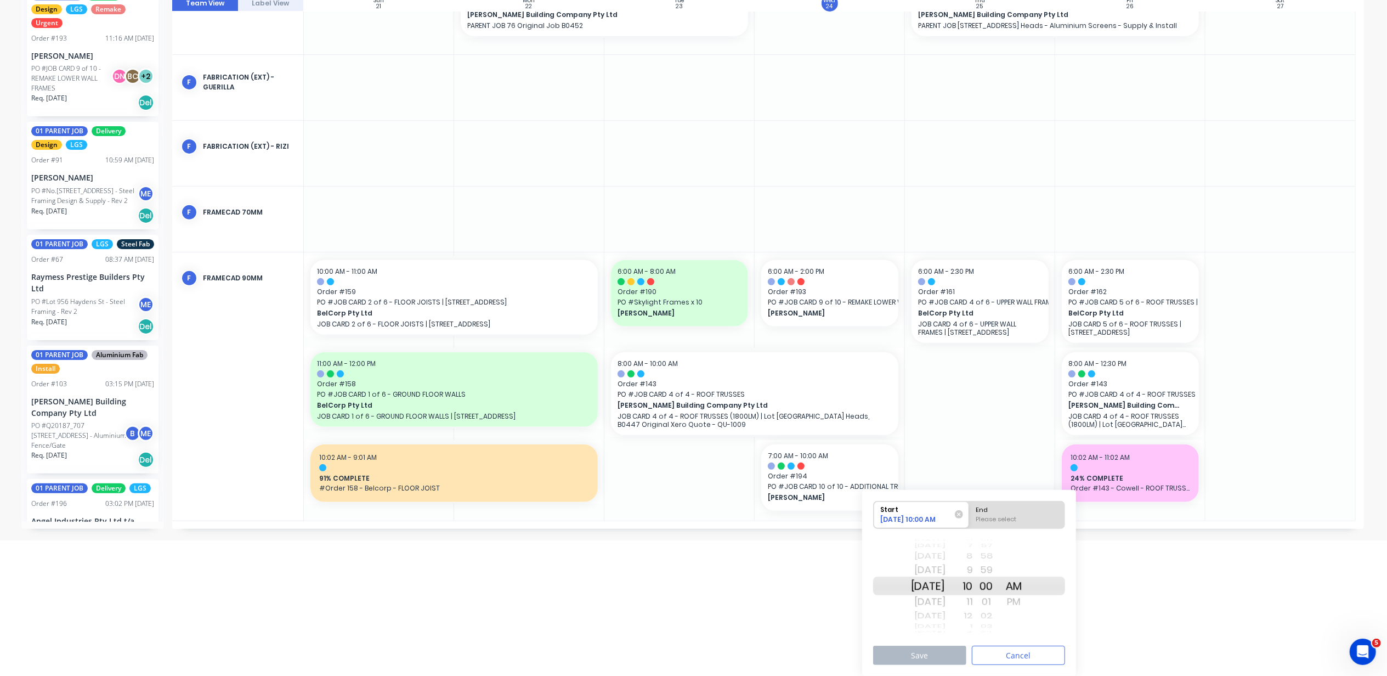
radio input "true"
click at [973, 603] on div "11" at bounding box center [959, 602] width 27 height 18
click at [942, 657] on button "Save" at bounding box center [919, 655] width 93 height 19
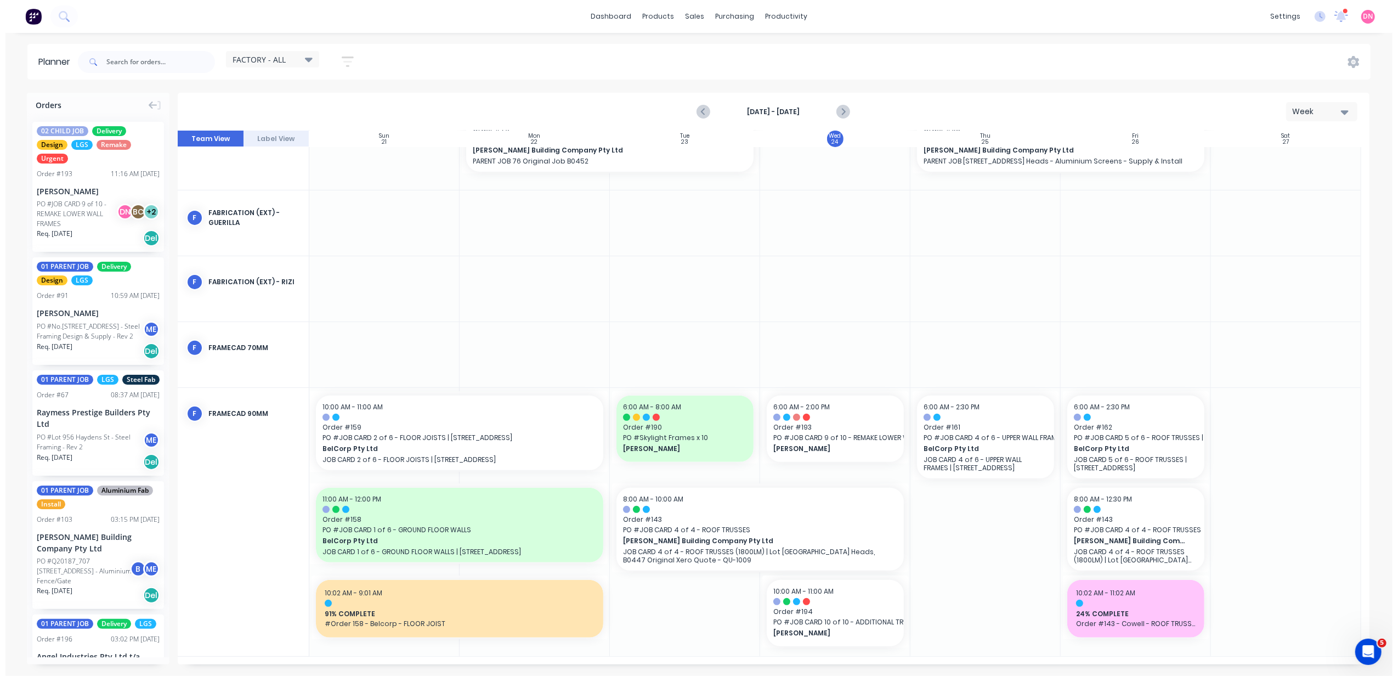
scroll to position [336, 0]
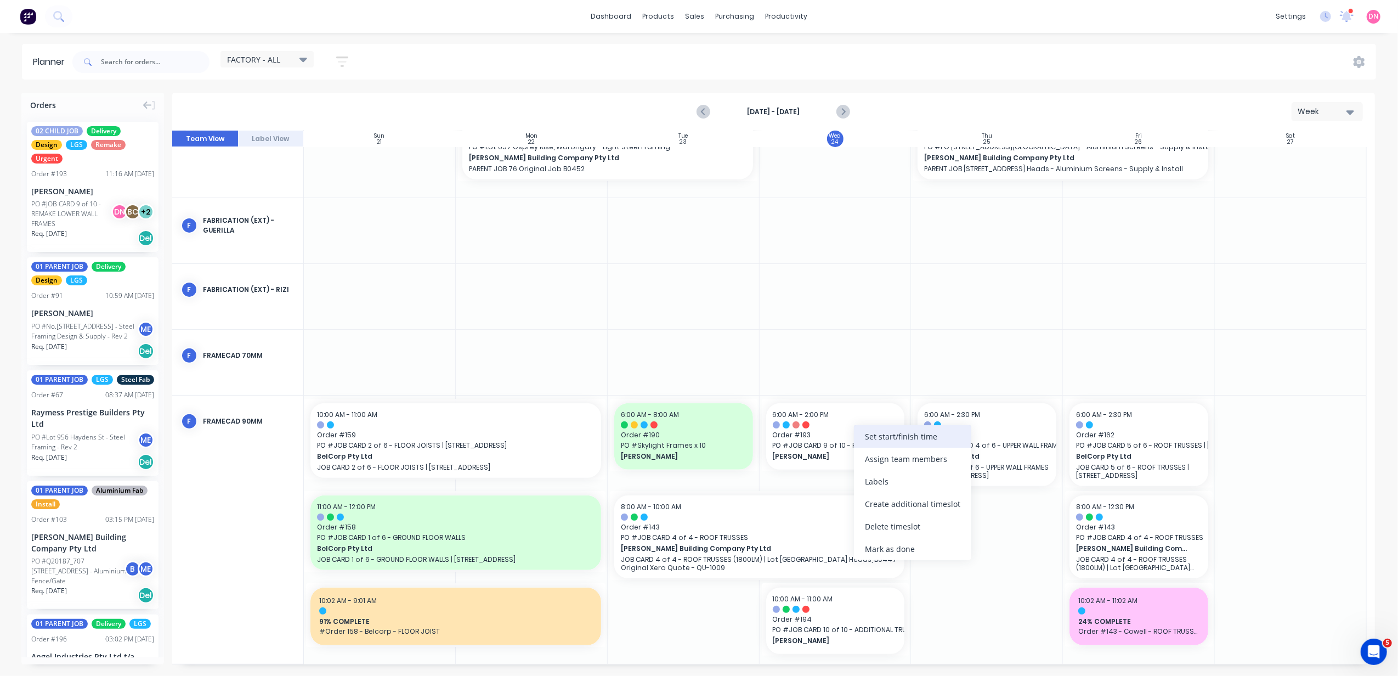
click at [865, 443] on div "Set start/finish time" at bounding box center [912, 436] width 117 height 22
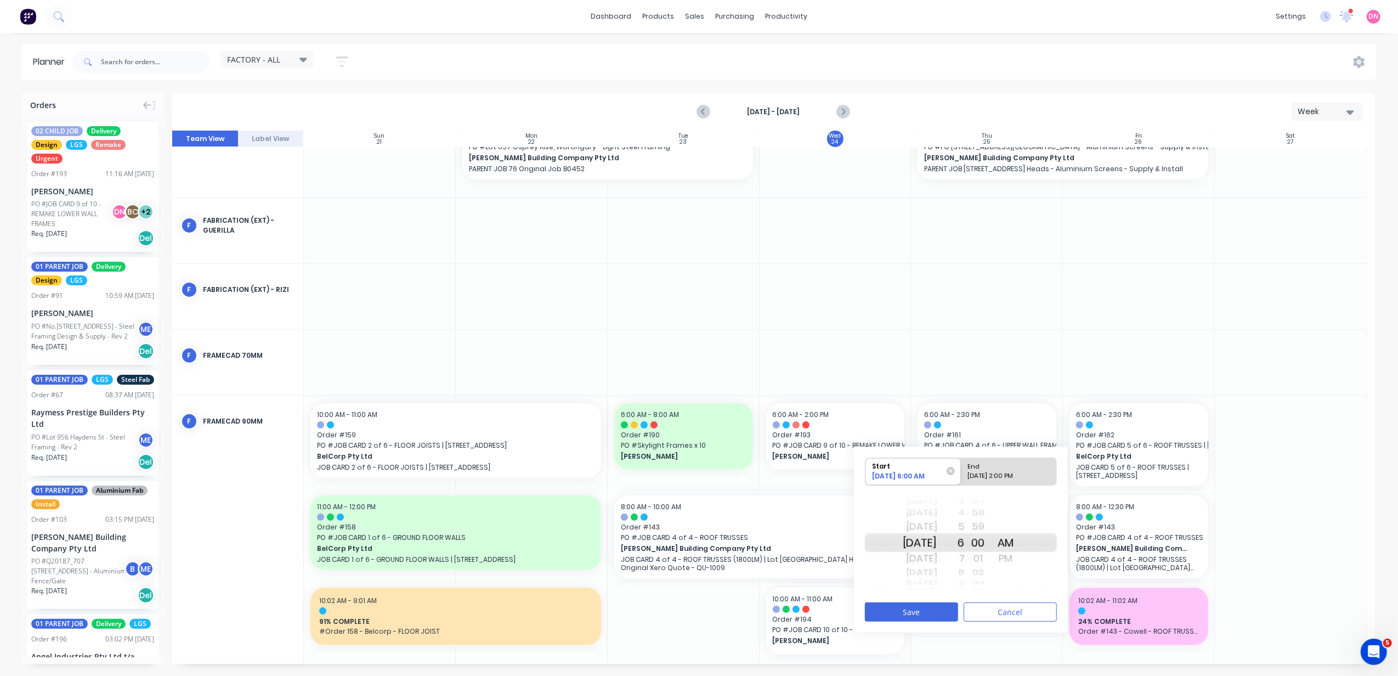
click at [965, 578] on div "9" at bounding box center [950, 582] width 27 height 9
click at [965, 567] on div "10" at bounding box center [950, 559] width 27 height 18
click at [965, 558] on div "11" at bounding box center [950, 559] width 27 height 18
click at [1030, 468] on div "End" at bounding box center [1004, 465] width 80 height 14
click at [962, 468] on input "End 09/24/2025 2:00 PM" at bounding box center [961, 471] width 1 height 27
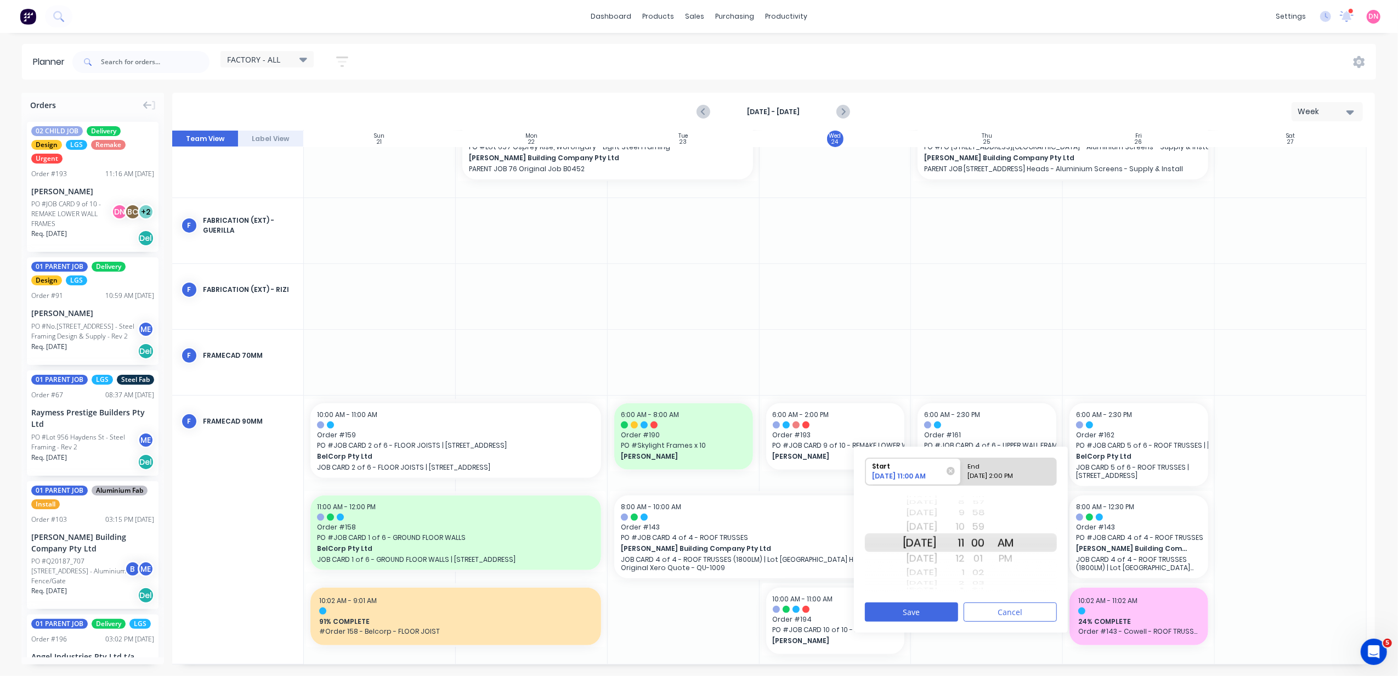
radio input "true"
click at [992, 552] on div "51 52 53 54 55 56 57 58 59 00 01 02 03 04 05 06 07 08 09" at bounding box center [978, 542] width 27 height 19
click at [992, 571] on div "02" at bounding box center [978, 573] width 27 height 14
click at [965, 528] on div "1" at bounding box center [950, 527] width 27 height 18
click at [992, 514] on div "00" at bounding box center [978, 513] width 27 height 14
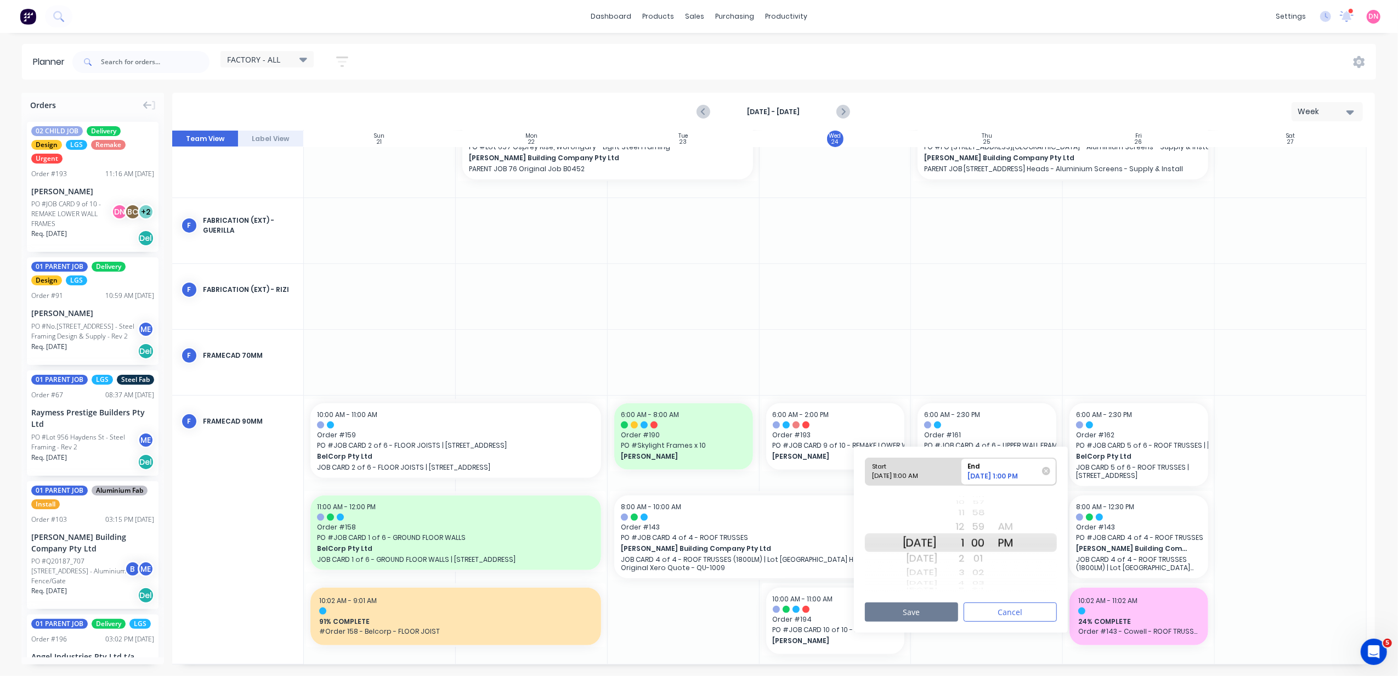
click at [938, 613] on button "Save" at bounding box center [911, 611] width 93 height 19
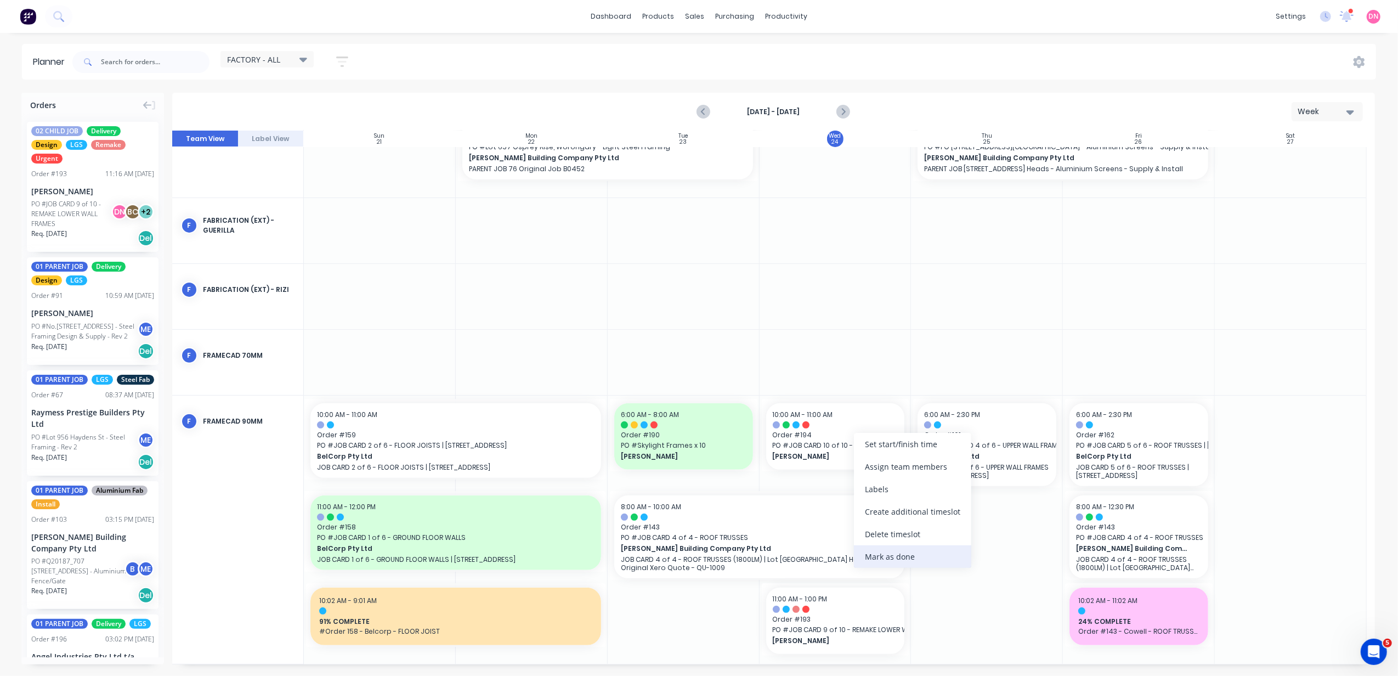
click at [894, 551] on div "Mark as done" at bounding box center [912, 556] width 117 height 22
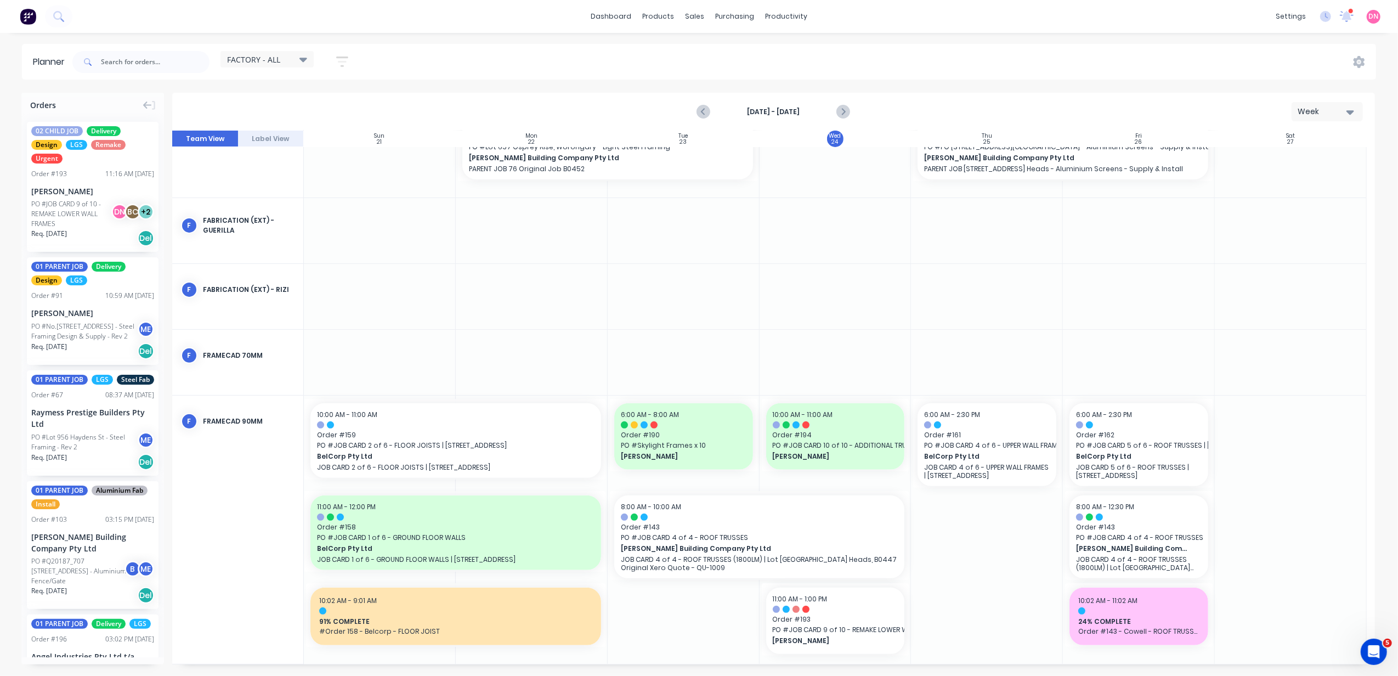
scroll to position [343, 0]
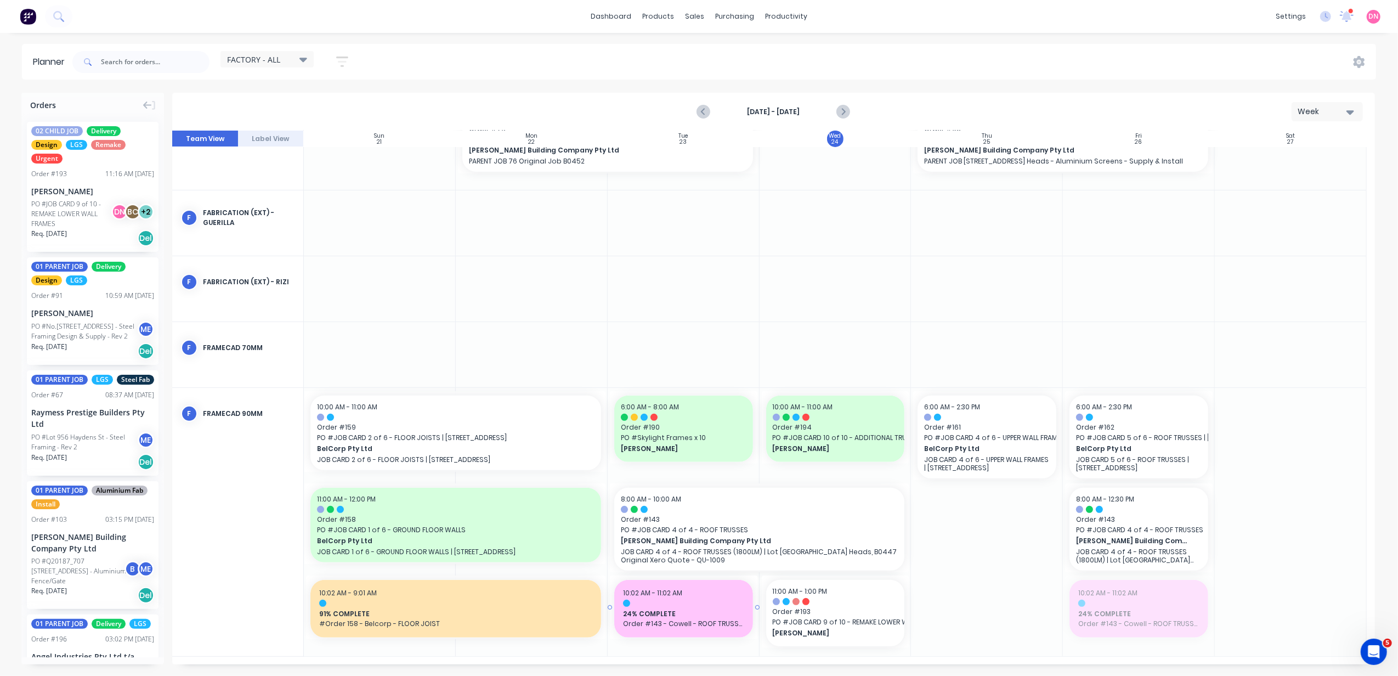
drag, startPoint x: 1138, startPoint y: 599, endPoint x: 729, endPoint y: 578, distance: 409.2
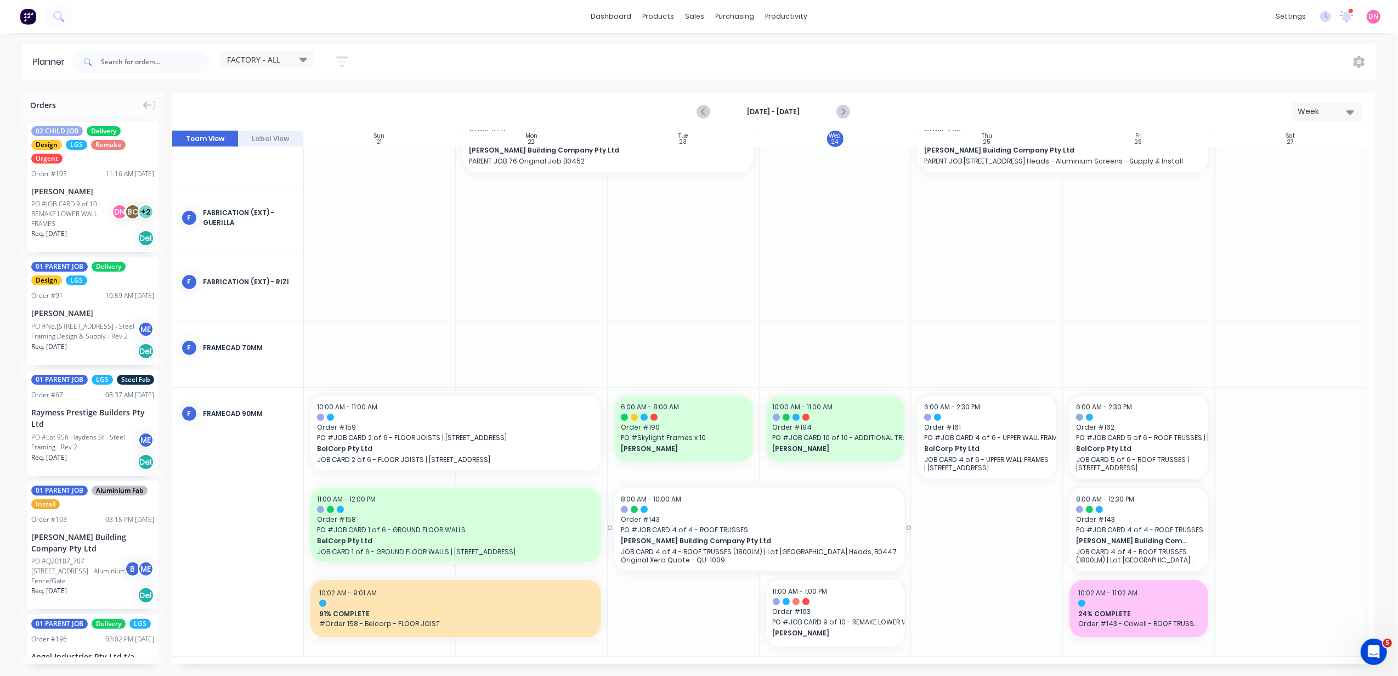
scroll to position [336, 0]
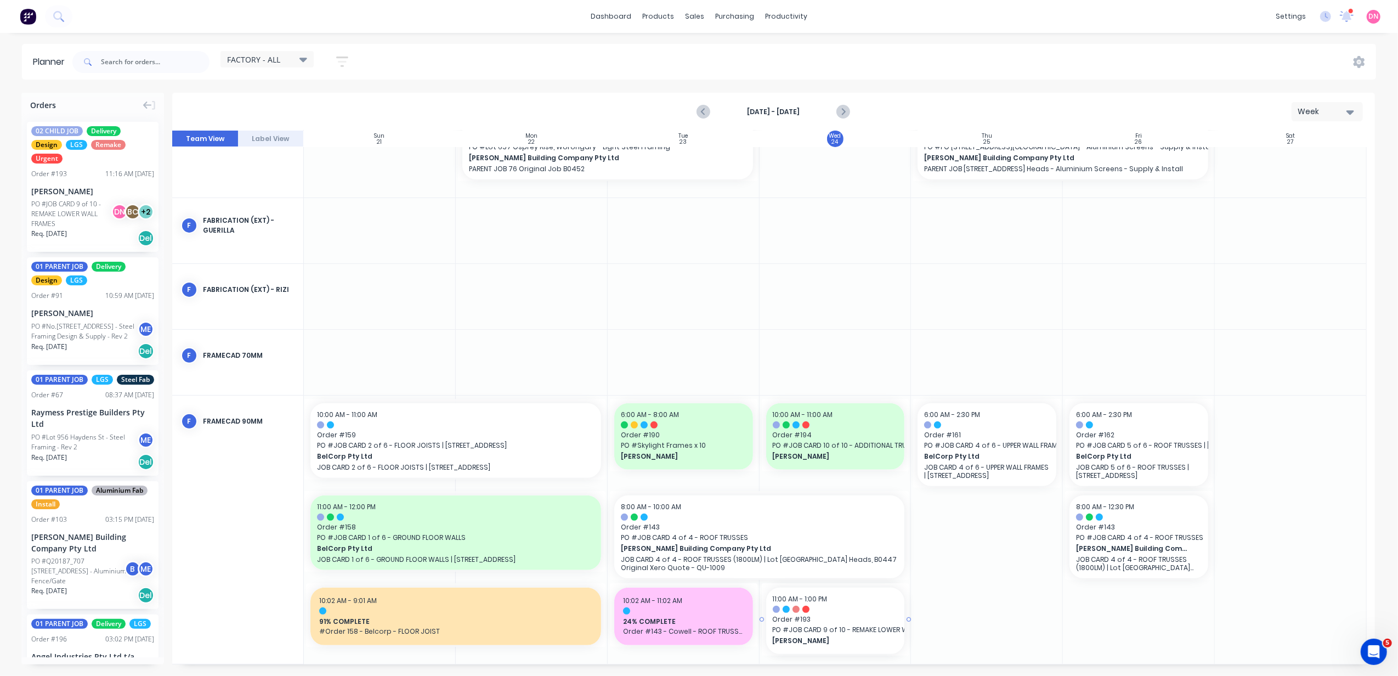
drag, startPoint x: 759, startPoint y: 620, endPoint x: 927, endPoint y: 615, distance: 167.4
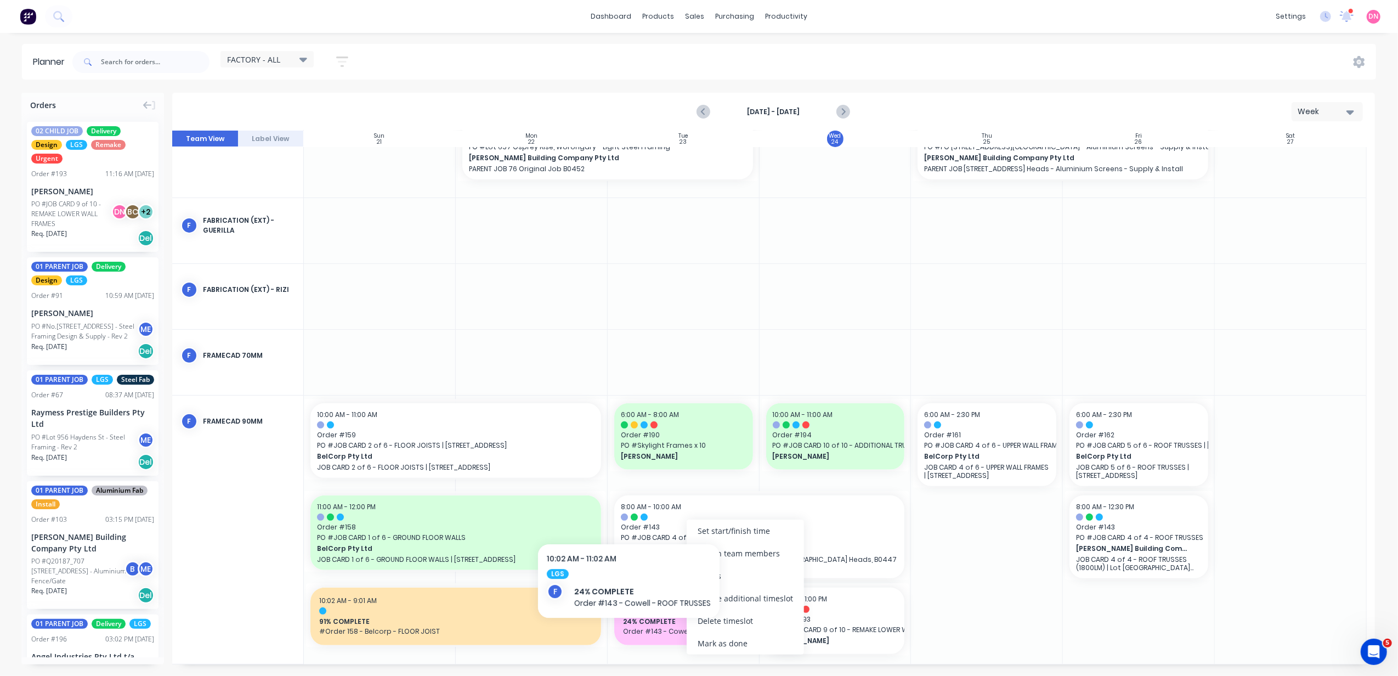
click at [629, 632] on span "Order #143 - Cowell - ROOF TRUSSES" at bounding box center [683, 631] width 121 height 10
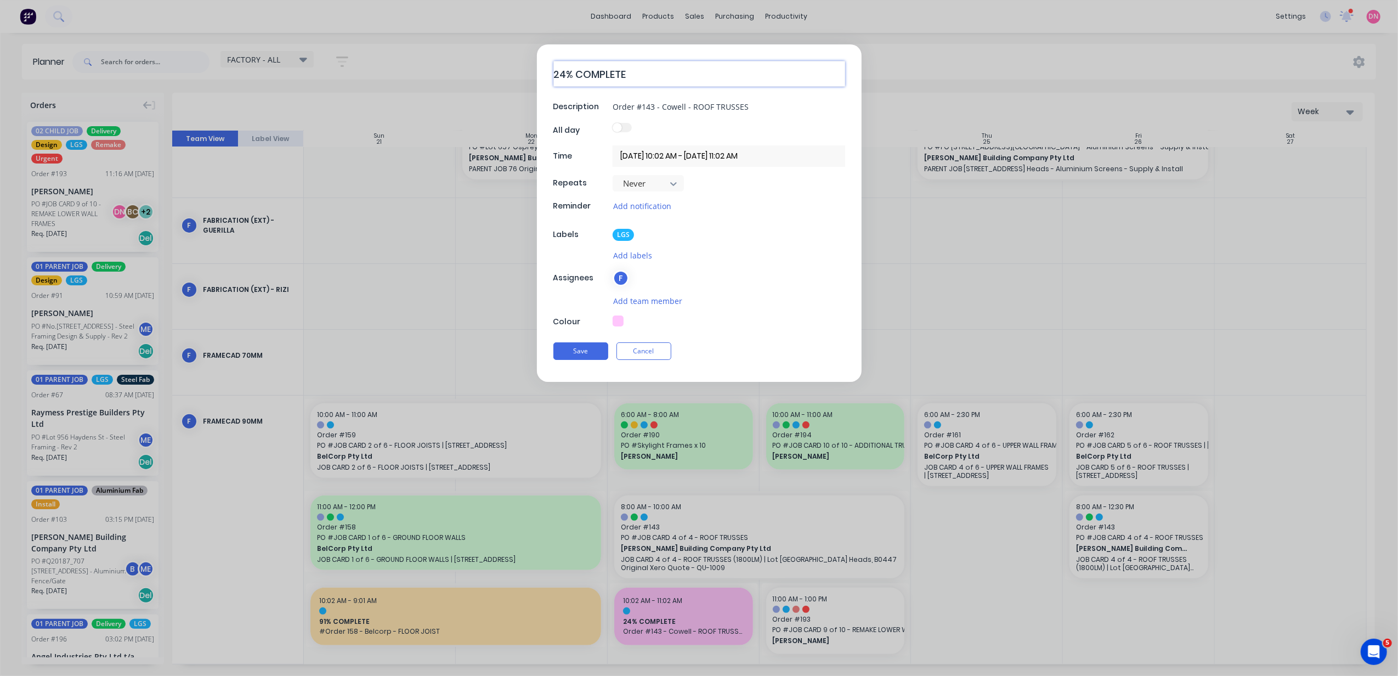
drag, startPoint x: 564, startPoint y: 75, endPoint x: 538, endPoint y: 74, distance: 25.8
click at [538, 74] on div "24% COMPLETE Description Order #143 - Cowell - ROOF TRUSSES All day Time 23/09/…" at bounding box center [699, 212] width 325 height 337
type textarea "56% COMPLETE"
click at [599, 357] on button "Save" at bounding box center [581, 352] width 55 height 18
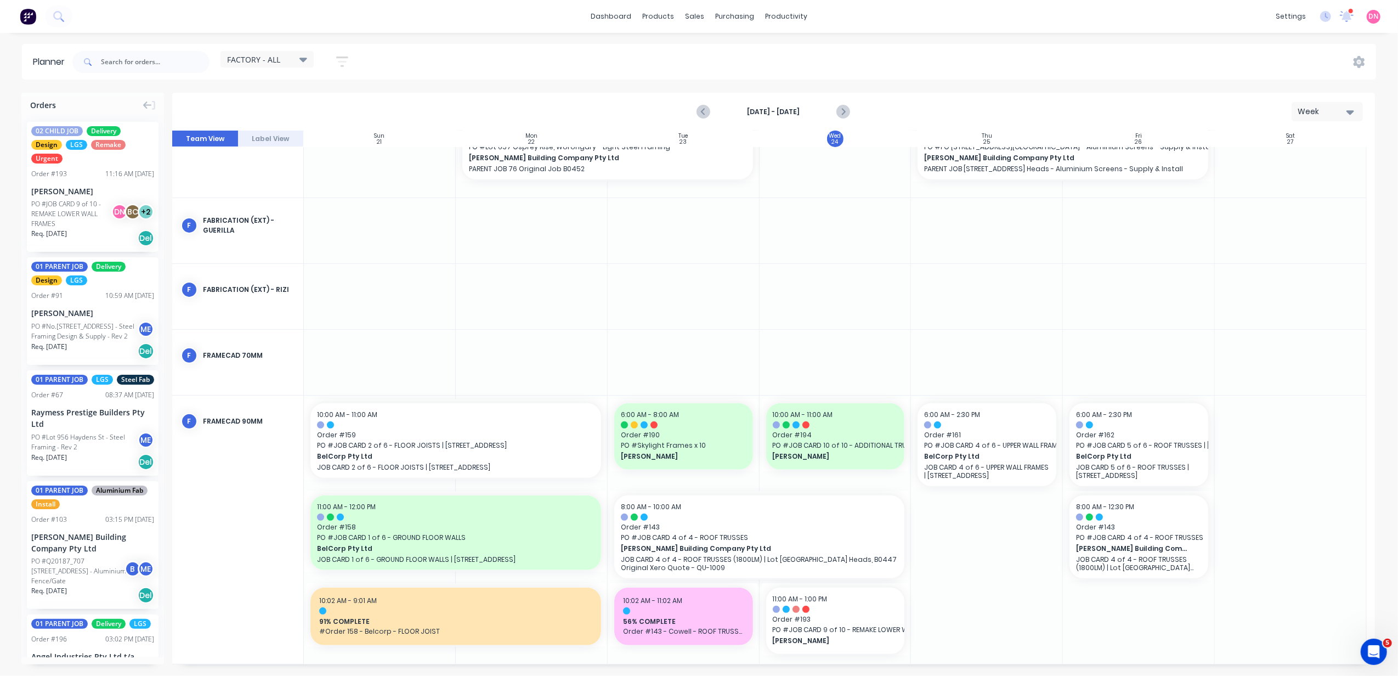
scroll to position [343, 0]
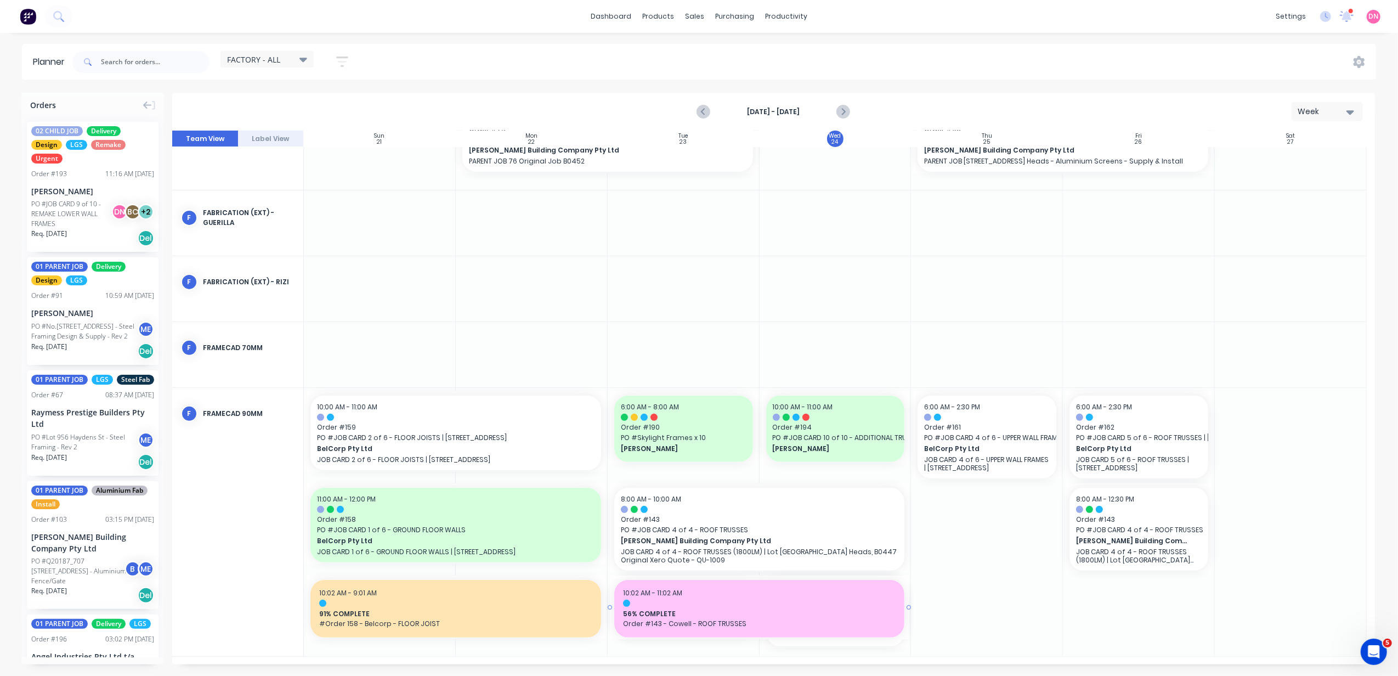
drag, startPoint x: 756, startPoint y: 608, endPoint x: 869, endPoint y: 626, distance: 115.0
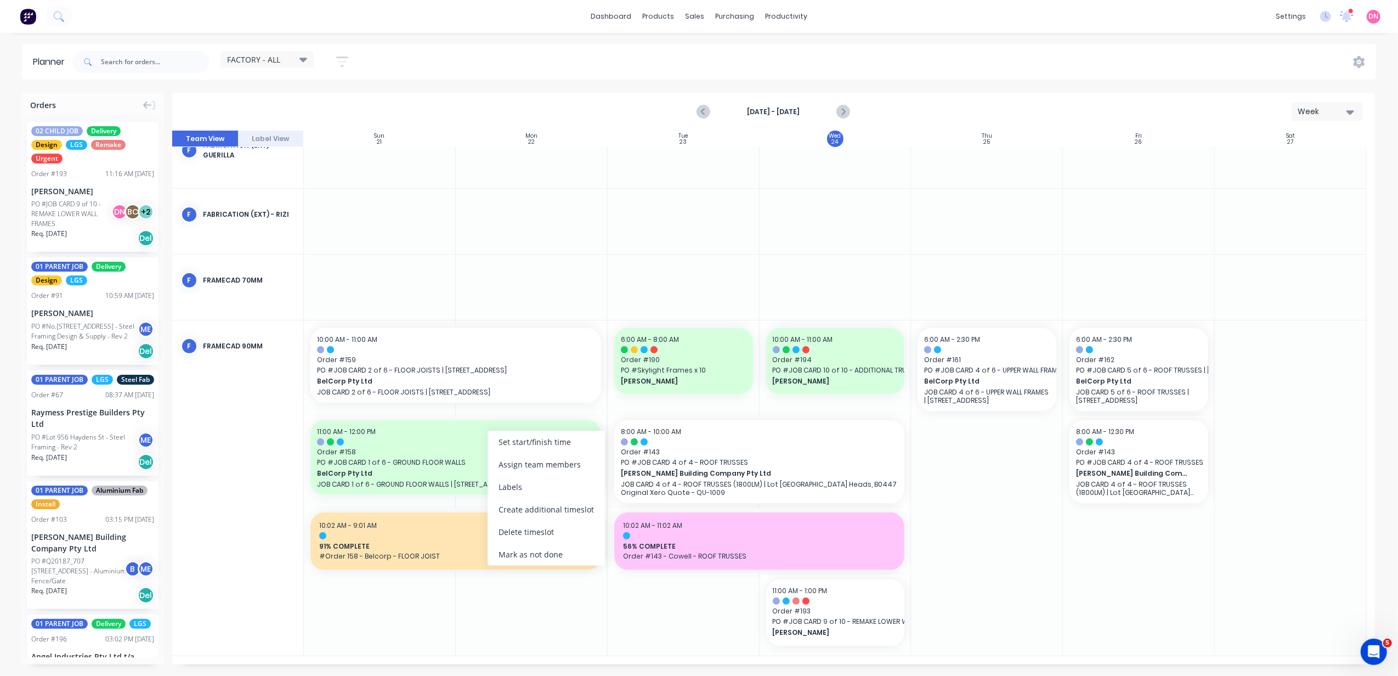
scroll to position [403, 0]
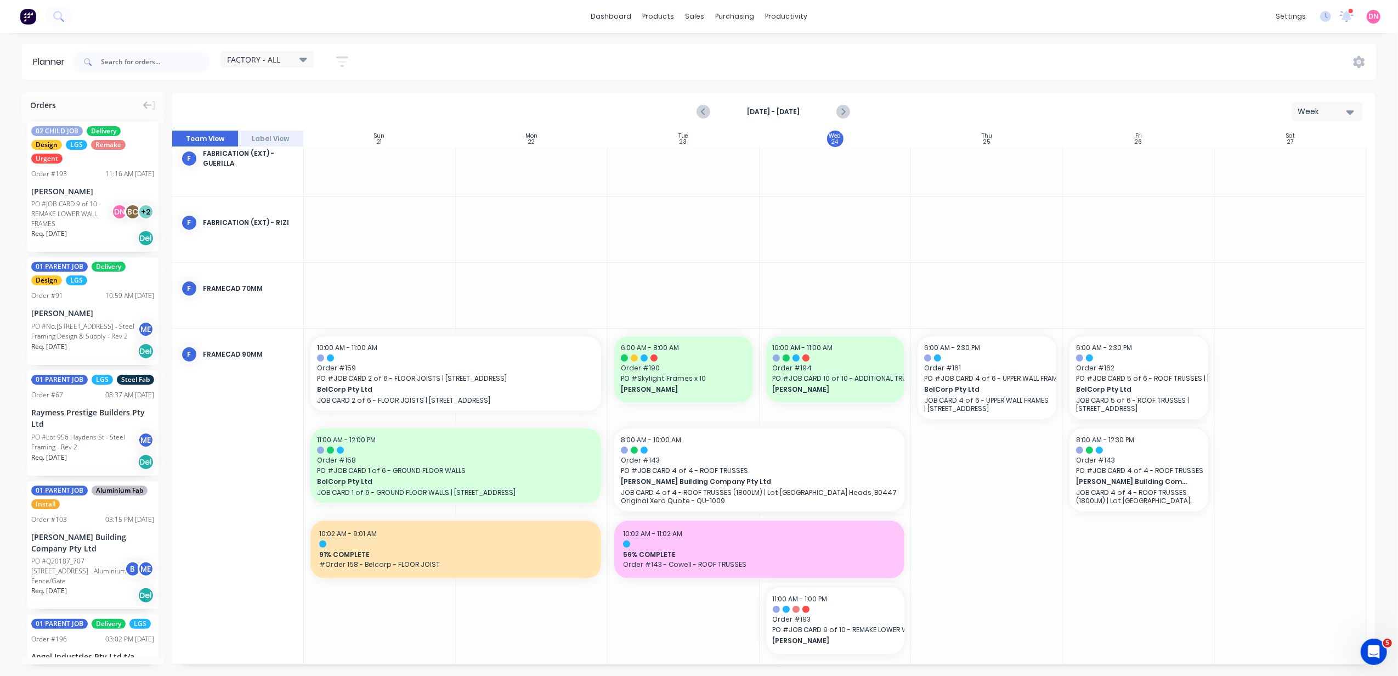
click at [549, 611] on div at bounding box center [532, 497] width 152 height 336
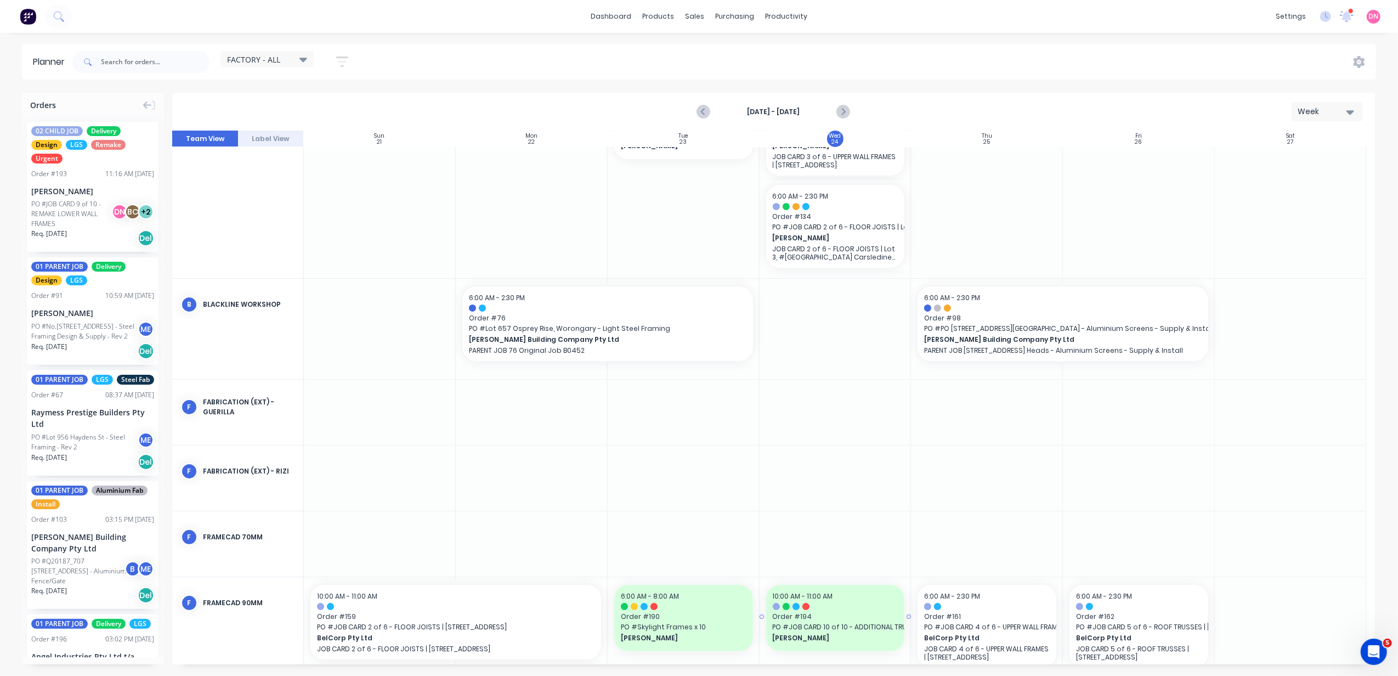
scroll to position [0, 0]
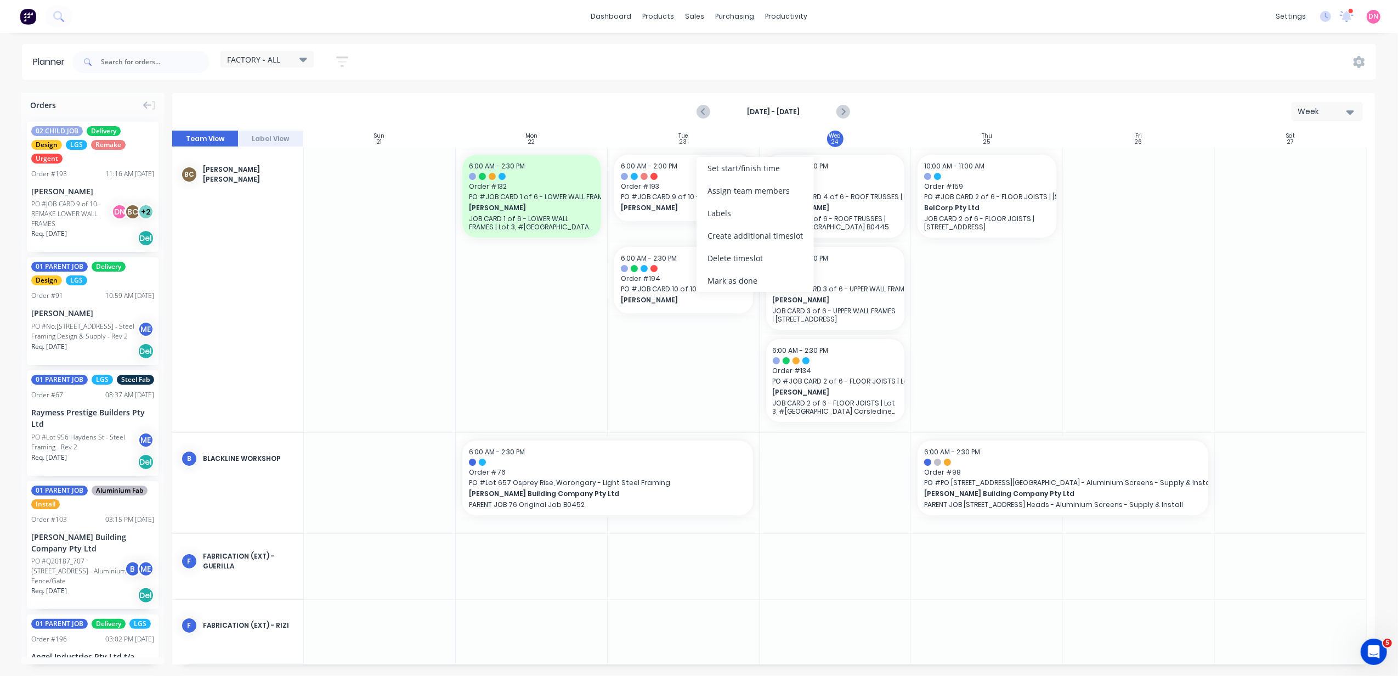
click at [754, 275] on div "Mark as done" at bounding box center [755, 280] width 117 height 22
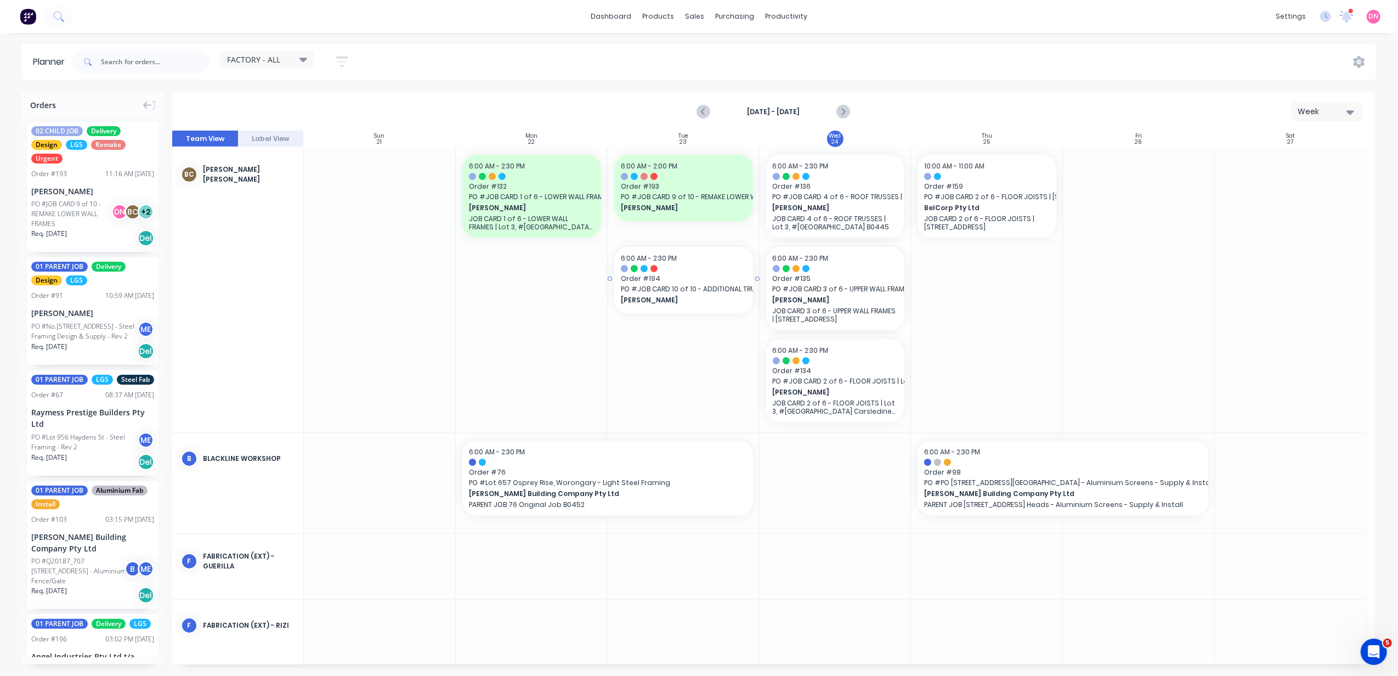
drag, startPoint x: 752, startPoint y: 276, endPoint x: 701, endPoint y: 278, distance: 50.5
click at [766, 293] on div "Mark as not done" at bounding box center [771, 287] width 117 height 22
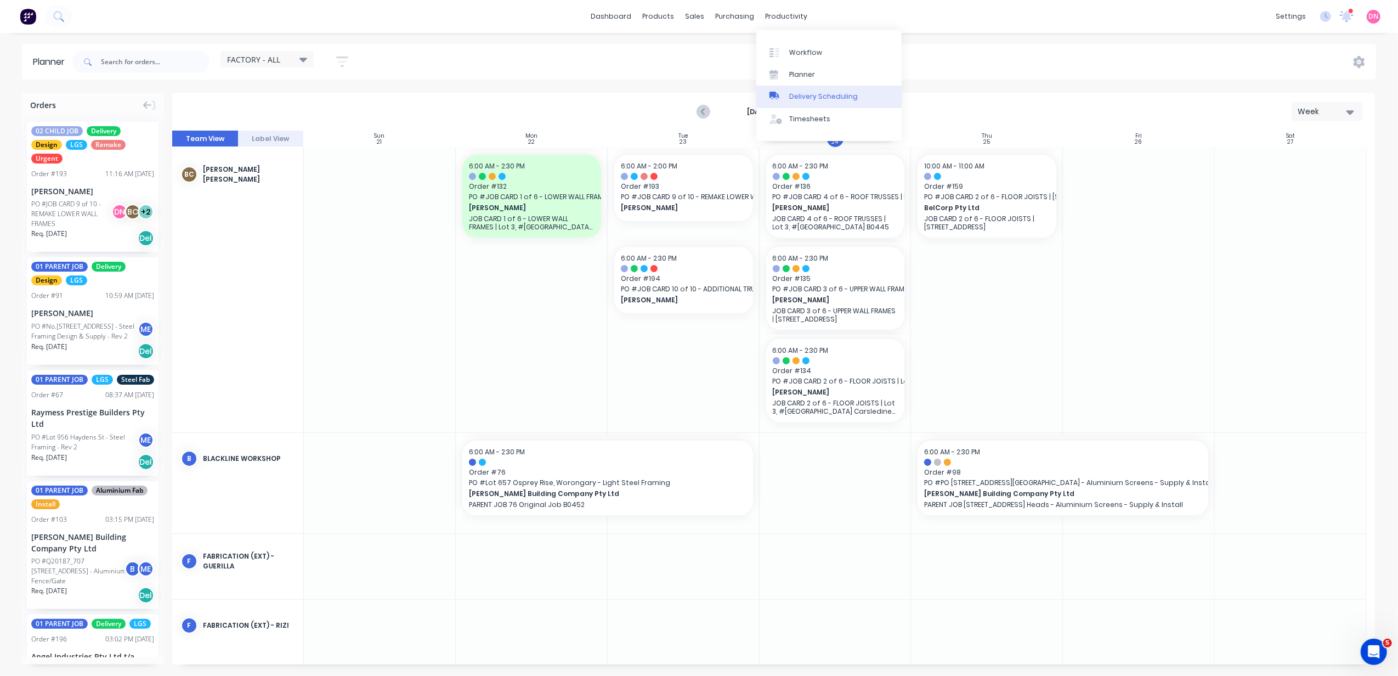
click at [818, 93] on div "Delivery Scheduling" at bounding box center [823, 97] width 69 height 10
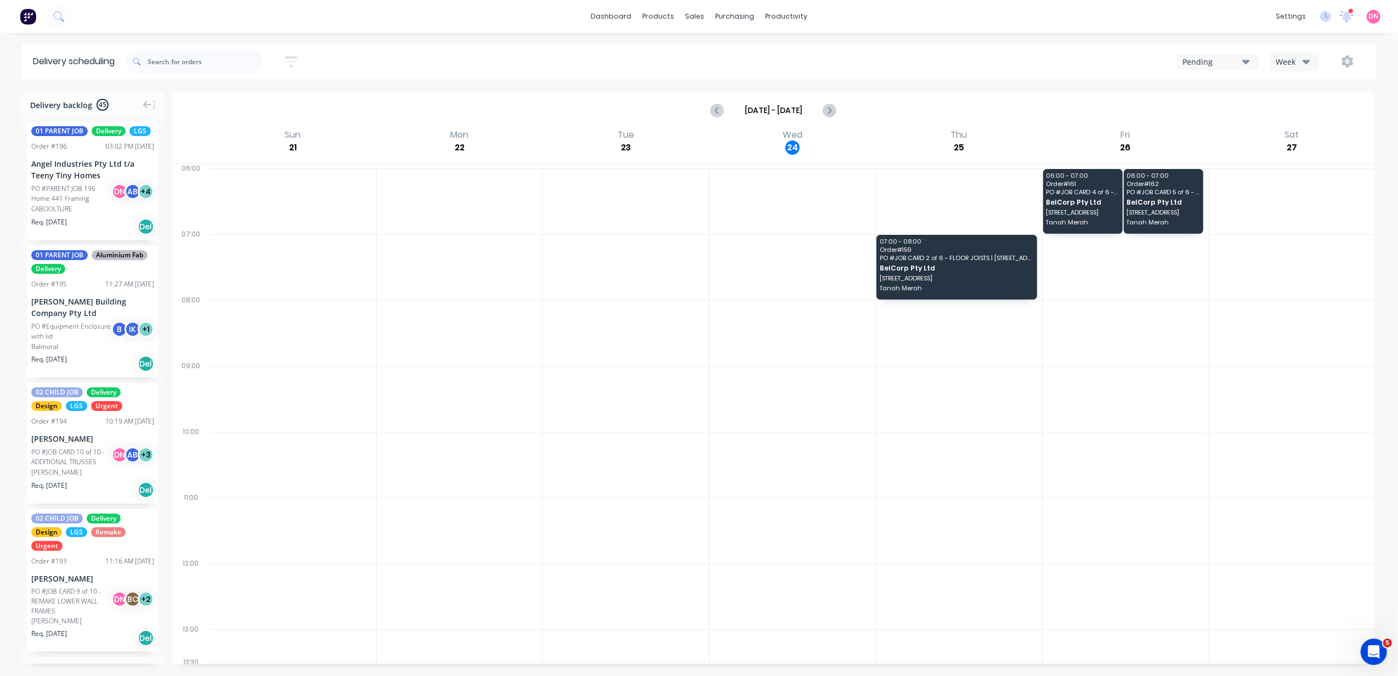
click at [1286, 64] on div "Week" at bounding box center [1292, 62] width 32 height 12
click at [1301, 114] on div "Vehicle" at bounding box center [1324, 112] width 109 height 22
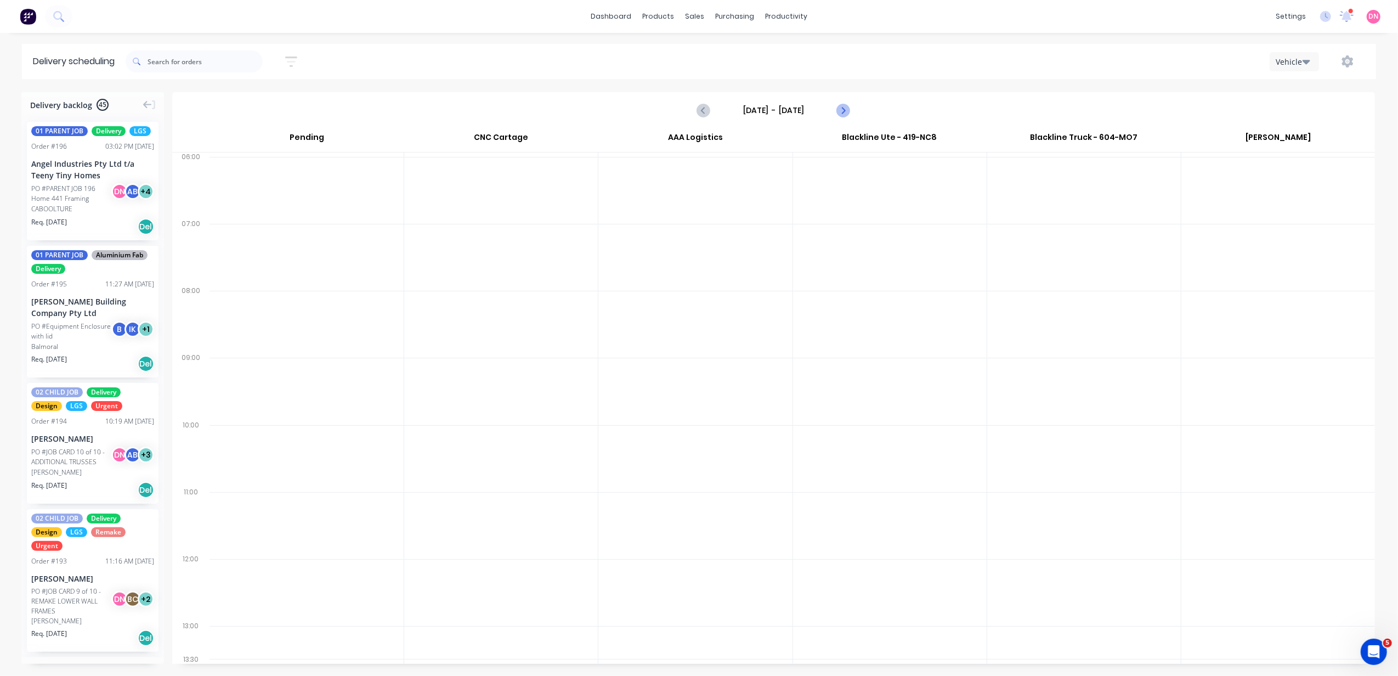
click at [844, 112] on icon "Next page" at bounding box center [842, 110] width 5 height 9
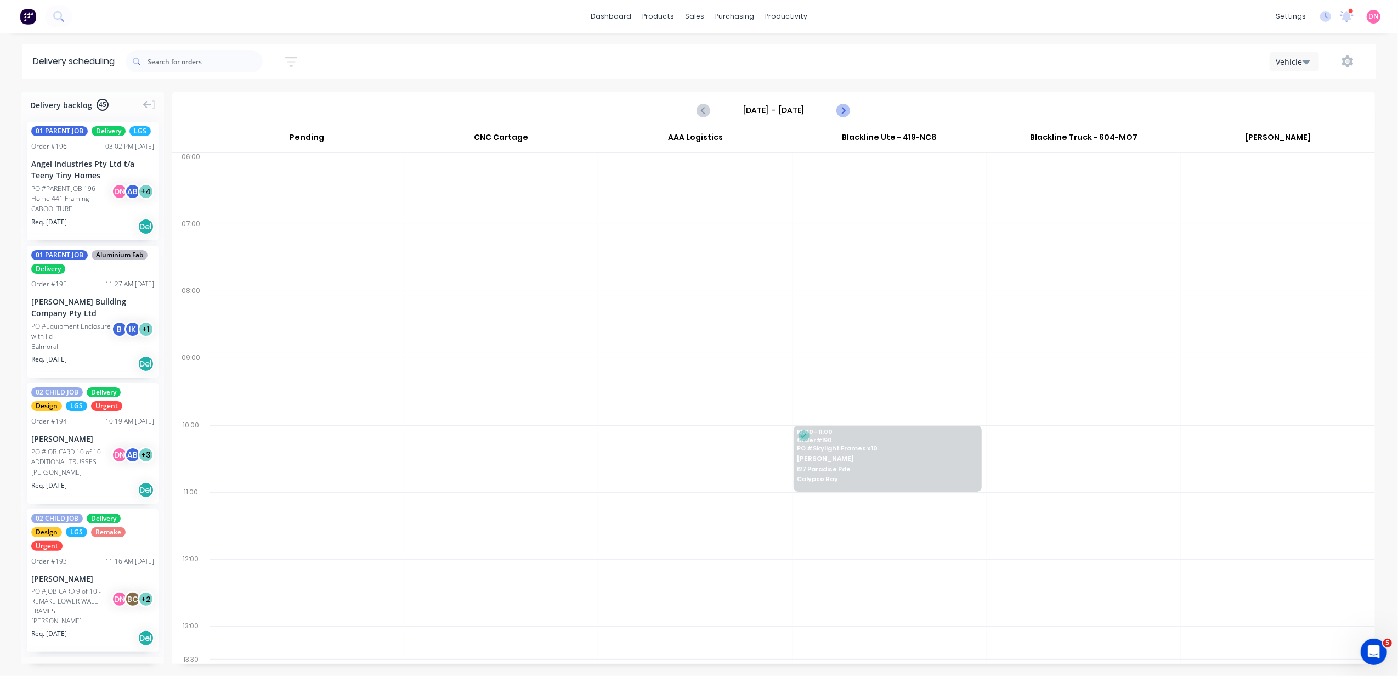
click at [844, 112] on icon "Next page" at bounding box center [842, 110] width 5 height 9
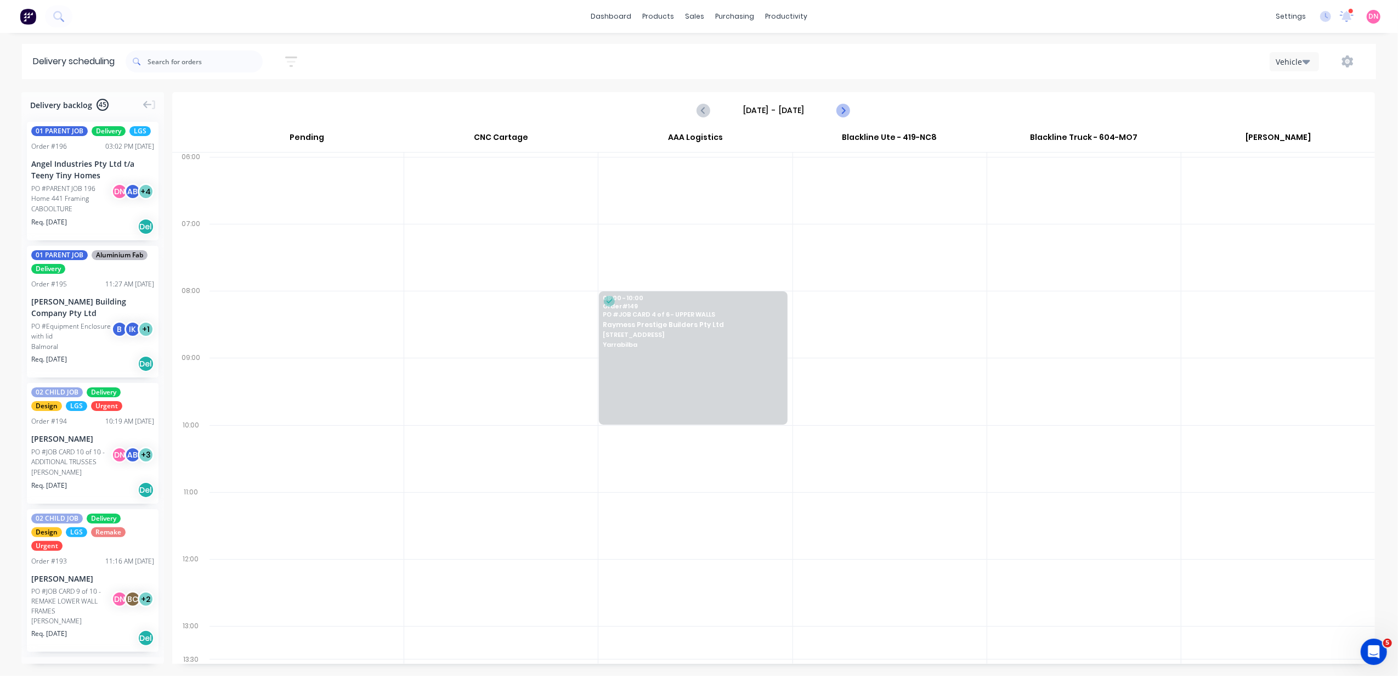
click at [844, 112] on icon "Next page" at bounding box center [842, 110] width 5 height 9
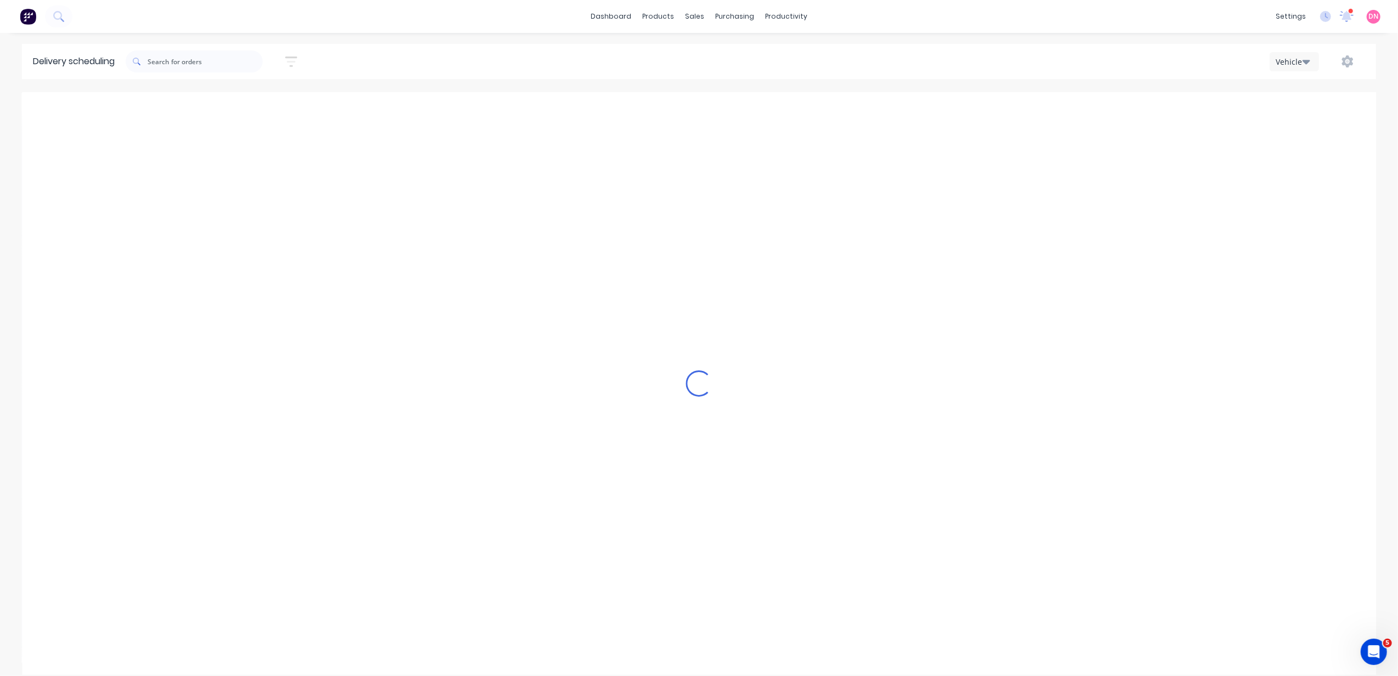
type input "Thursday - 25/09/25"
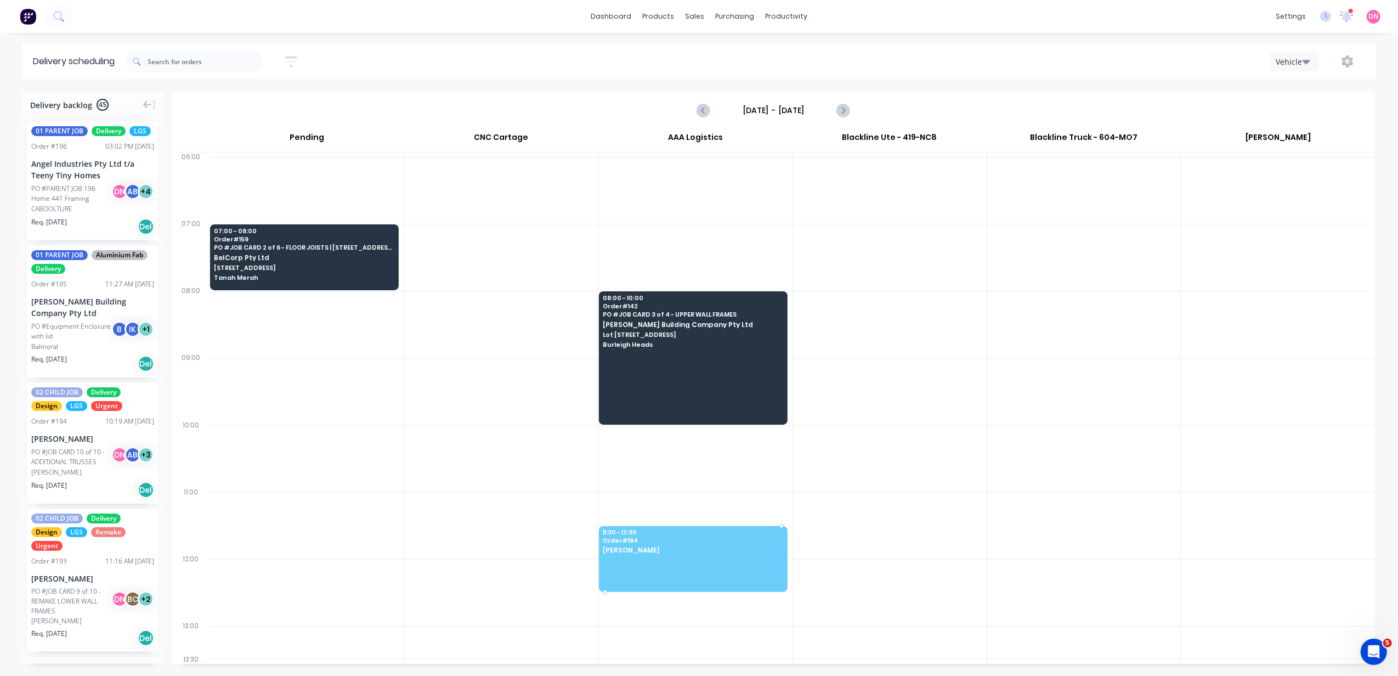
drag, startPoint x: 94, startPoint y: 459, endPoint x: 705, endPoint y: 534, distance: 615.2
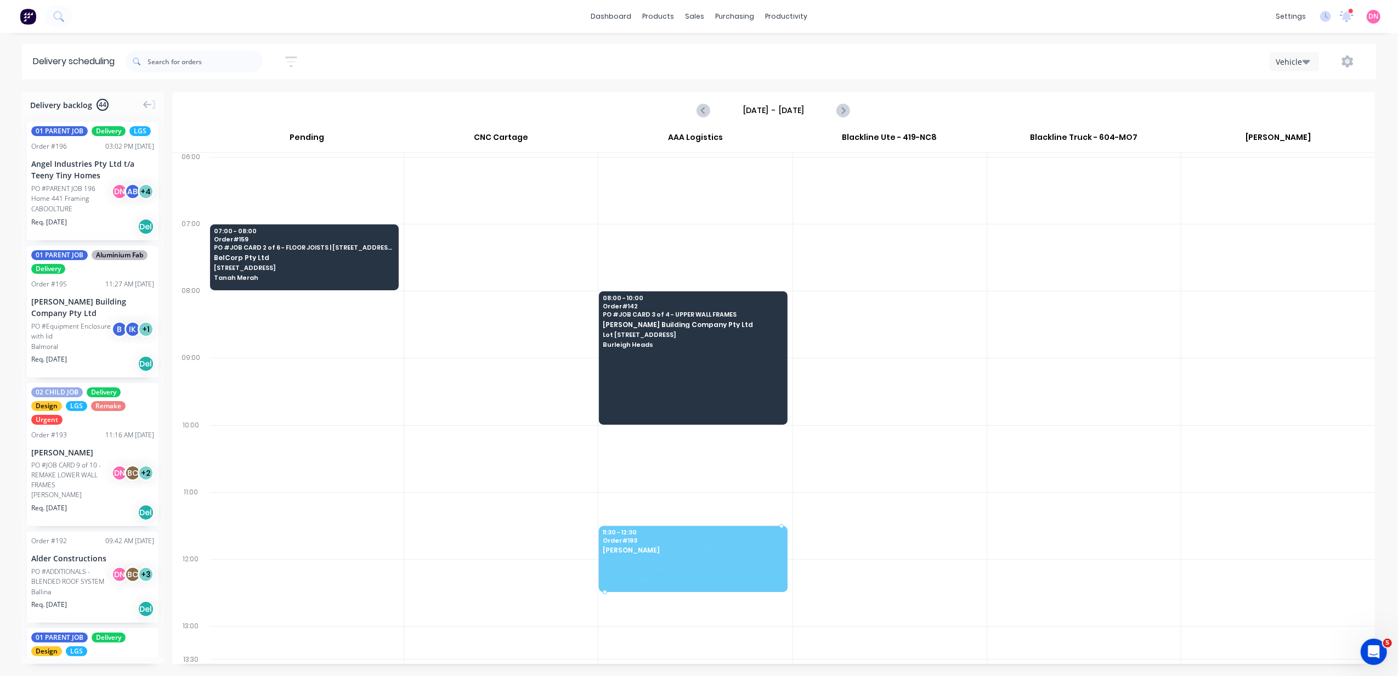
drag, startPoint x: 71, startPoint y: 459, endPoint x: 679, endPoint y: 535, distance: 612.1
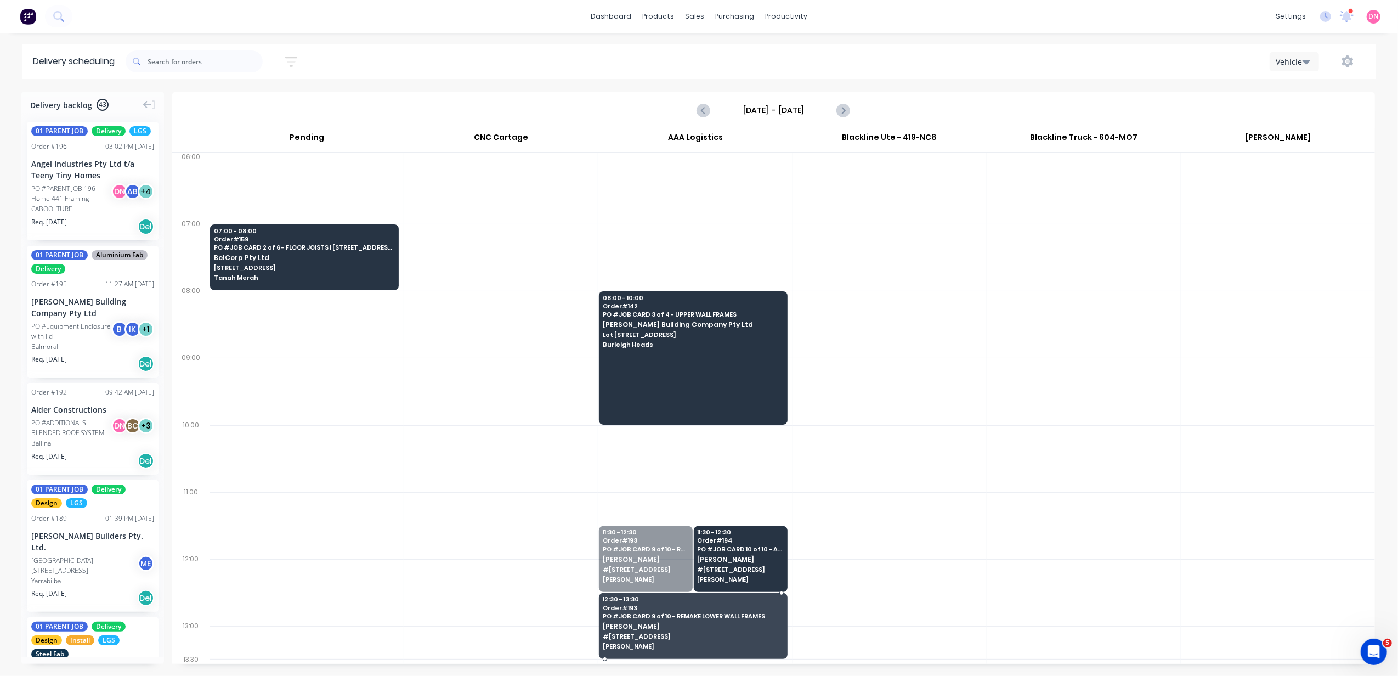
drag, startPoint x: 643, startPoint y: 567, endPoint x: 652, endPoint y: 639, distance: 72.3
drag, startPoint x: 744, startPoint y: 550, endPoint x: 746, endPoint y: 621, distance: 71.3
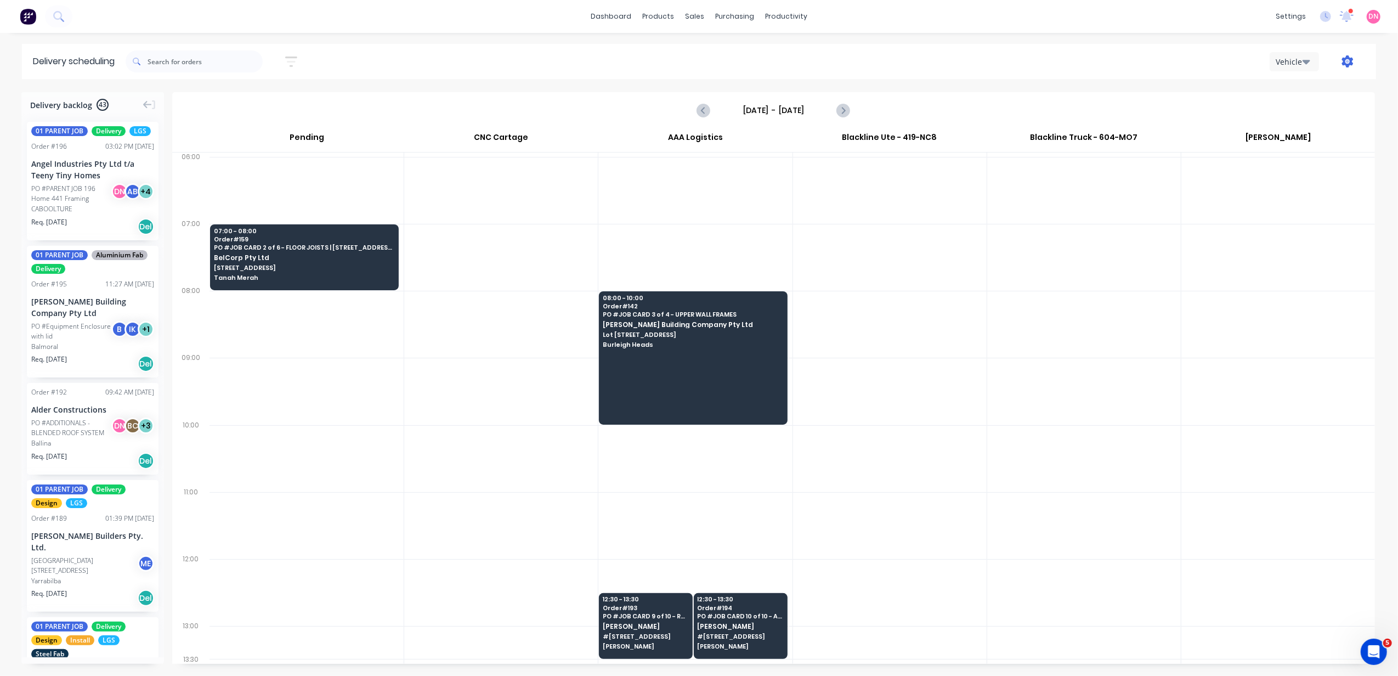
click at [1350, 62] on icon "button" at bounding box center [1348, 61] width 12 height 12
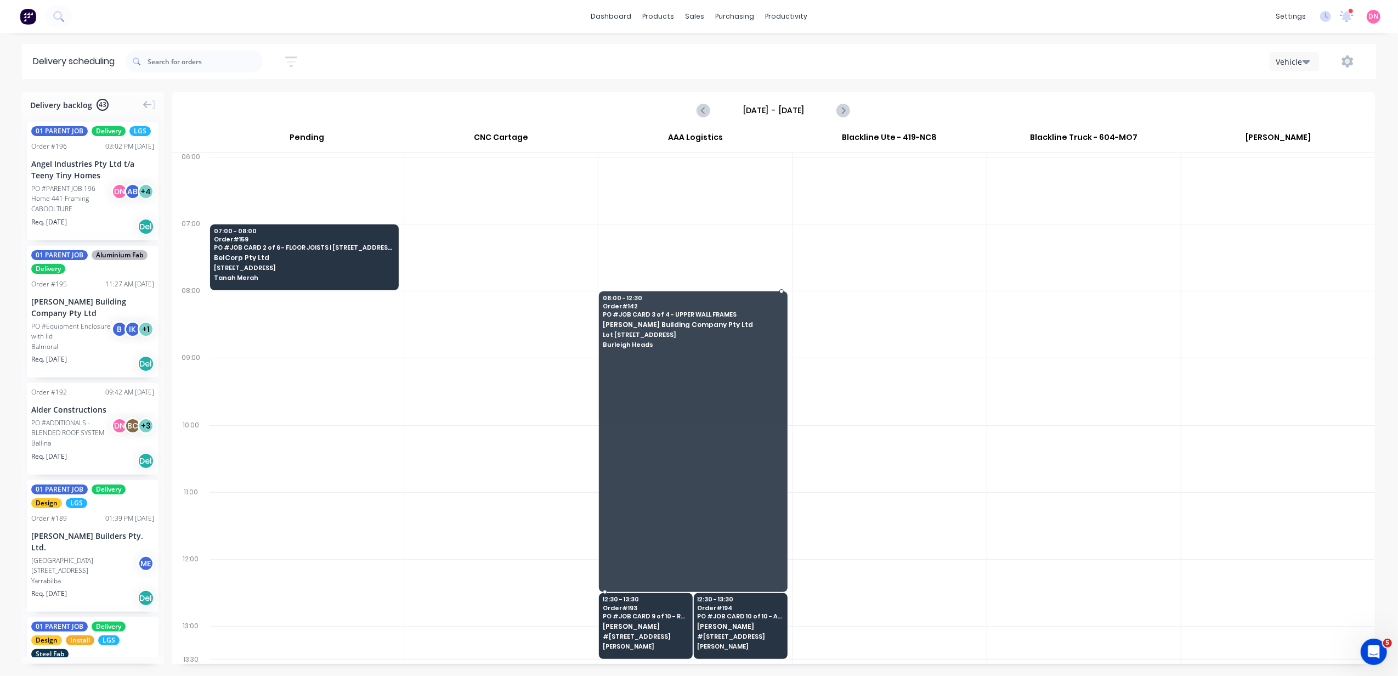
drag, startPoint x: 737, startPoint y: 425, endPoint x: 736, endPoint y: 594, distance: 169.0
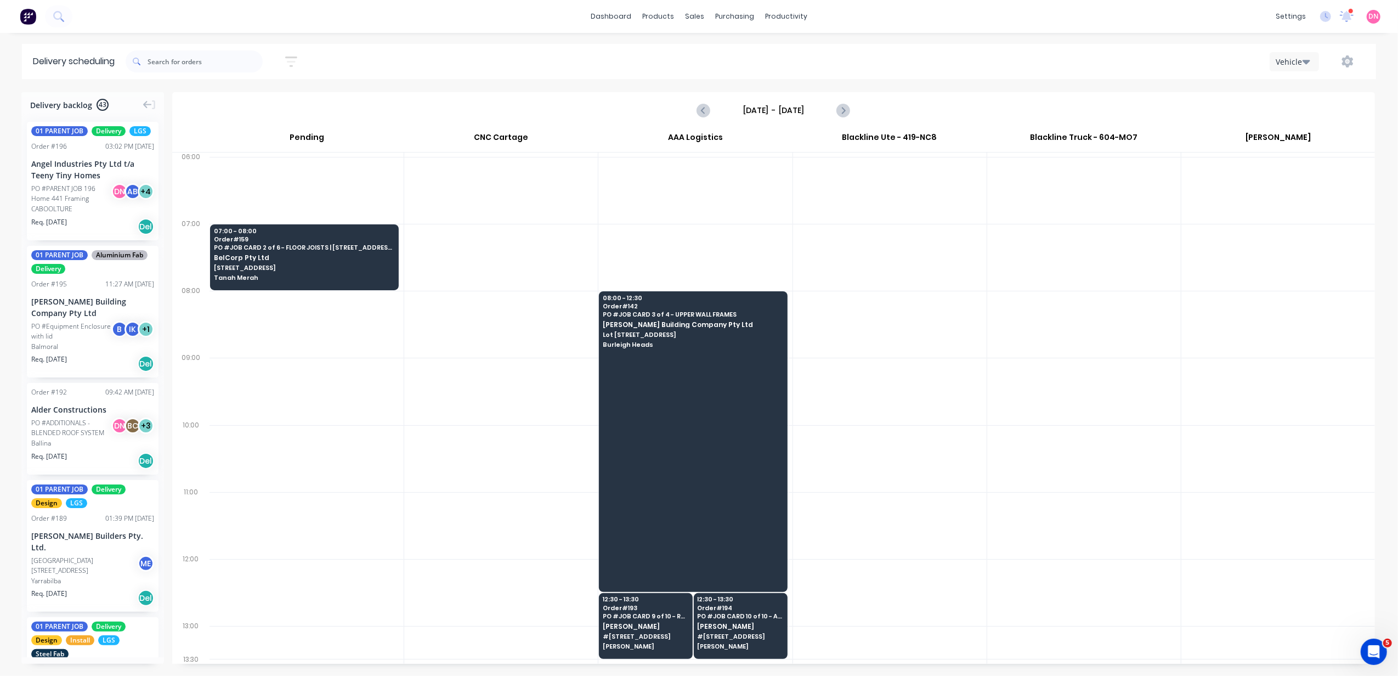
click at [876, 490] on div at bounding box center [890, 458] width 194 height 67
click at [742, 53] on div "Purchase Orders" at bounding box center [771, 53] width 58 height 10
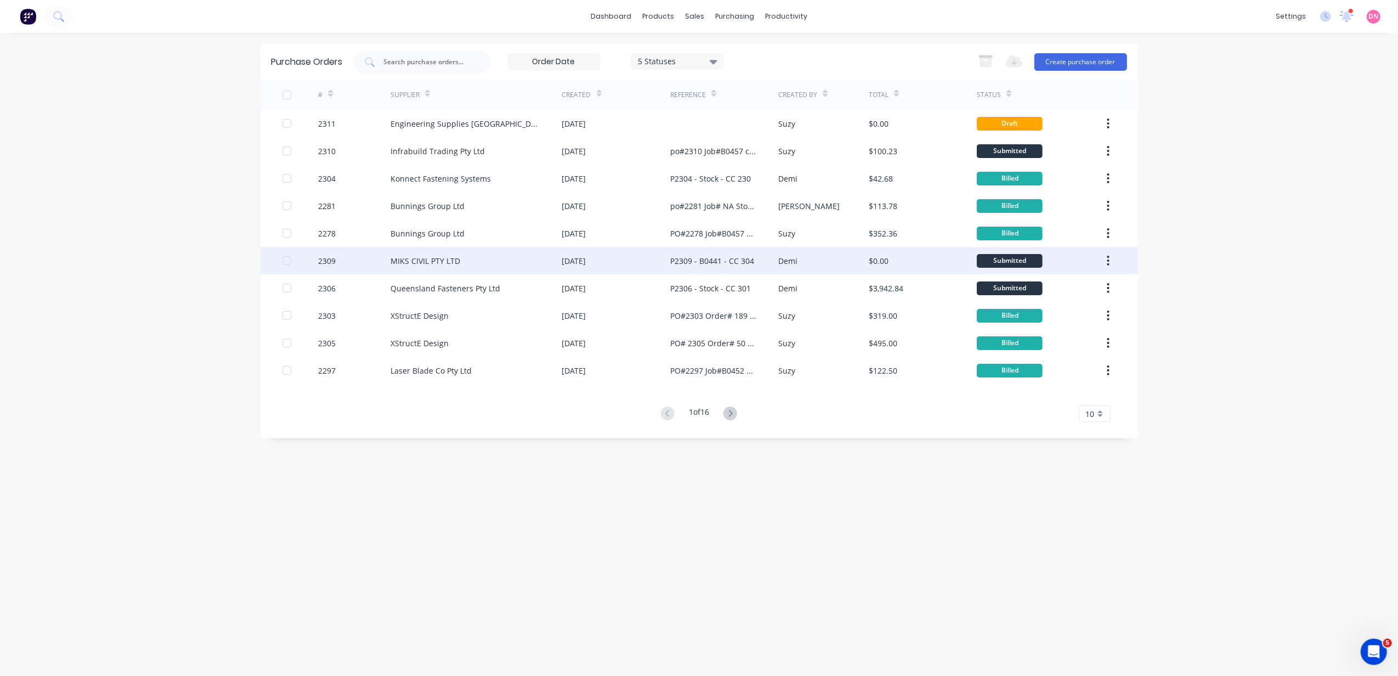
click at [777, 264] on div "P2309 - B0441 - CC 304" at bounding box center [724, 260] width 108 height 27
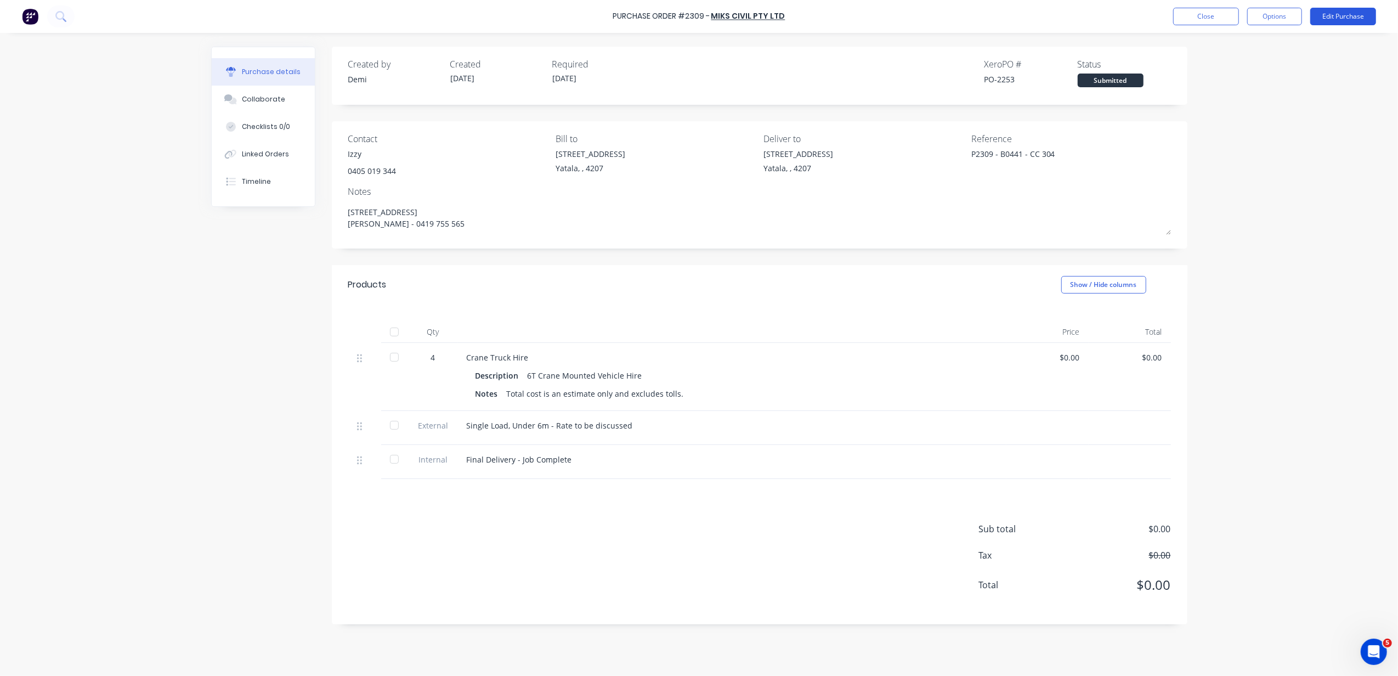
click at [1351, 20] on button "Edit Purchase" at bounding box center [1344, 17] width 66 height 18
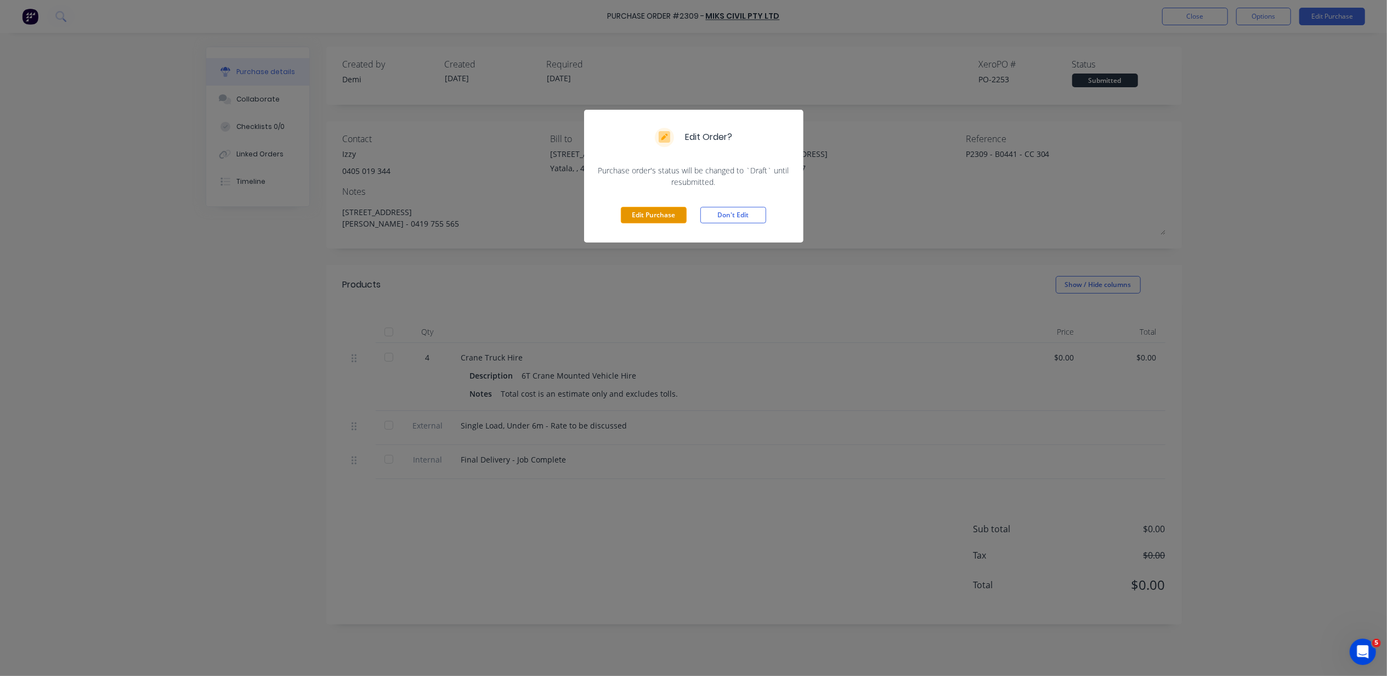
click at [639, 217] on button "Edit Purchase" at bounding box center [654, 215] width 66 height 16
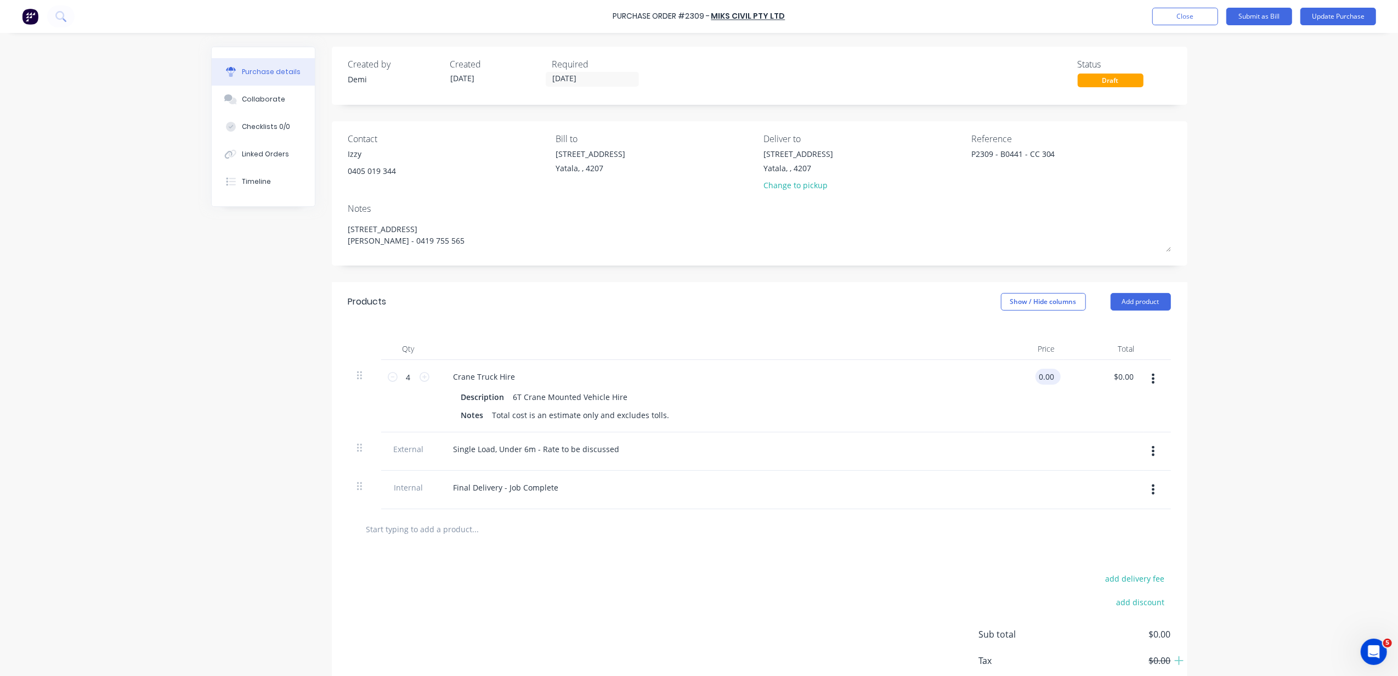
click at [1047, 381] on input "0.00" at bounding box center [1046, 377] width 21 height 16
drag, startPoint x: 1047, startPoint y: 380, endPoint x: 1005, endPoint y: 374, distance: 42.7
click at [1005, 374] on div "0.00 0.00" at bounding box center [1025, 396] width 80 height 72
type input "$120.00"
type input "$480.00"
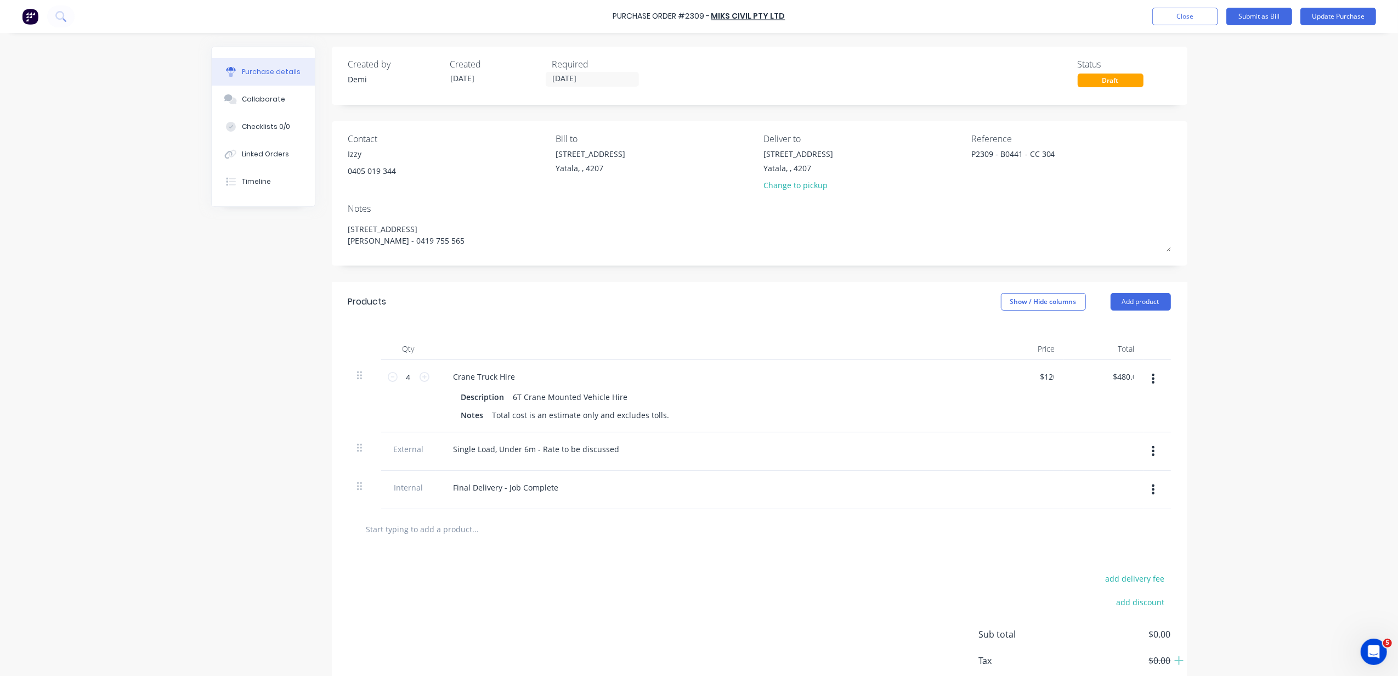
click at [1038, 428] on div "$120.00 120" at bounding box center [1025, 396] width 80 height 72
click at [1144, 449] on button "button" at bounding box center [1153, 451] width 26 height 20
click at [1128, 485] on button "Duplicate" at bounding box center [1120, 480] width 93 height 22
click at [590, 488] on div "Single Load, Under 6m - Rate to be discussed" at bounding box center [537, 487] width 184 height 16
drag, startPoint x: 612, startPoint y: 490, endPoint x: 354, endPoint y: 488, distance: 258.4
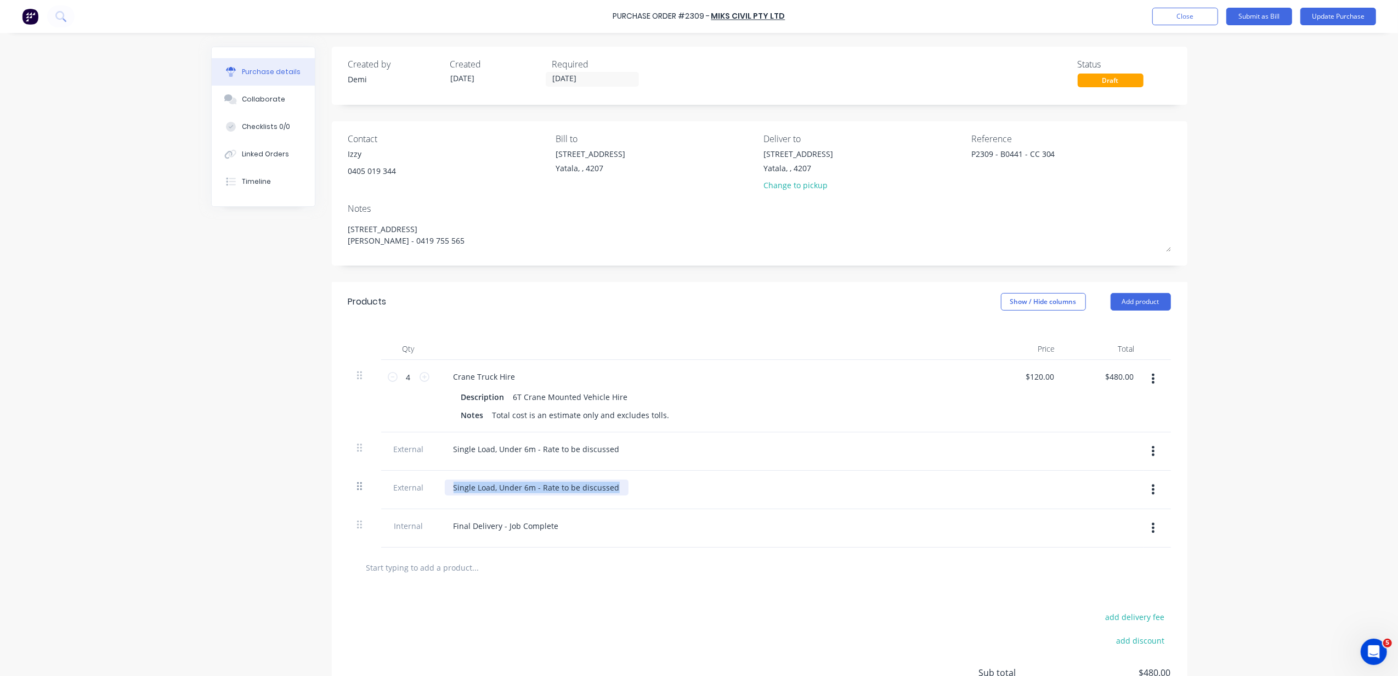
click at [354, 488] on div "External Single Load, Under 6m - Rate to be discussed" at bounding box center [759, 490] width 823 height 38
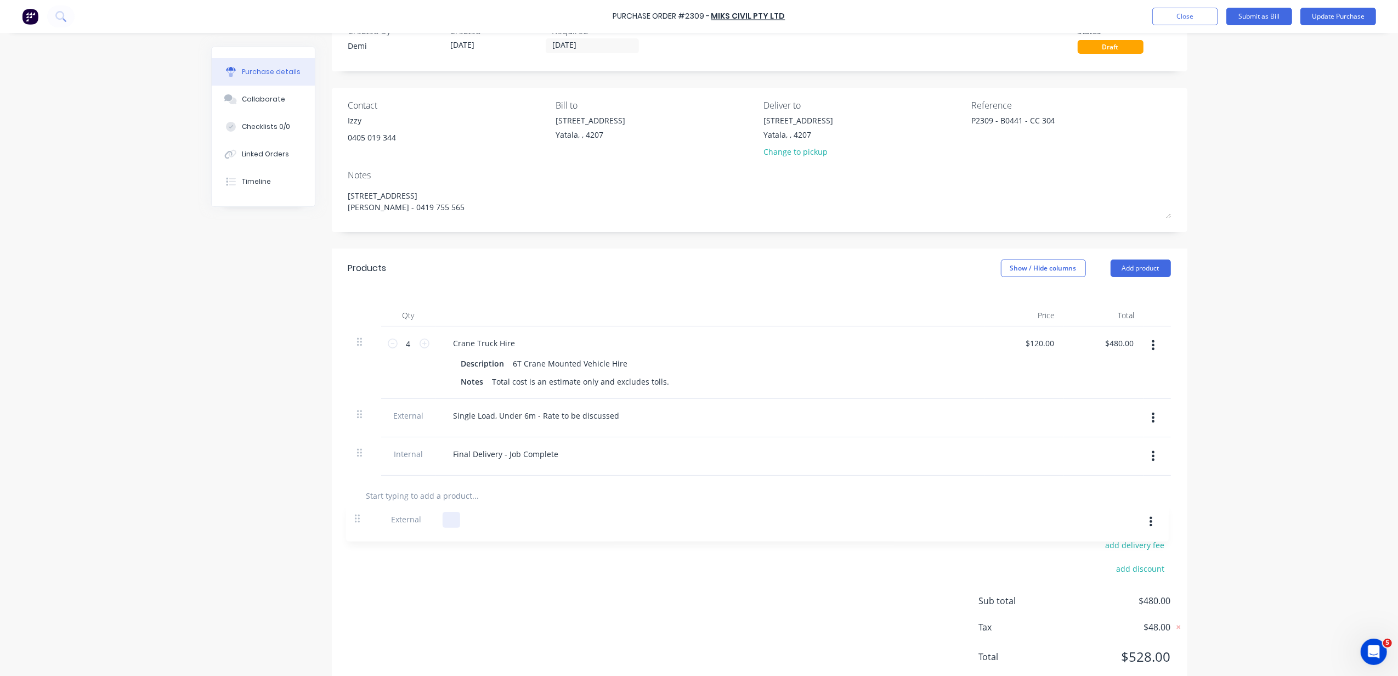
drag, startPoint x: 354, startPoint y: 488, endPoint x: 359, endPoint y: 523, distance: 35.5
click at [359, 523] on div "Products Show / Hide columns Add product Qty Price Total 4 4 Crane Truck Hire D…" at bounding box center [760, 472] width 856 height 448
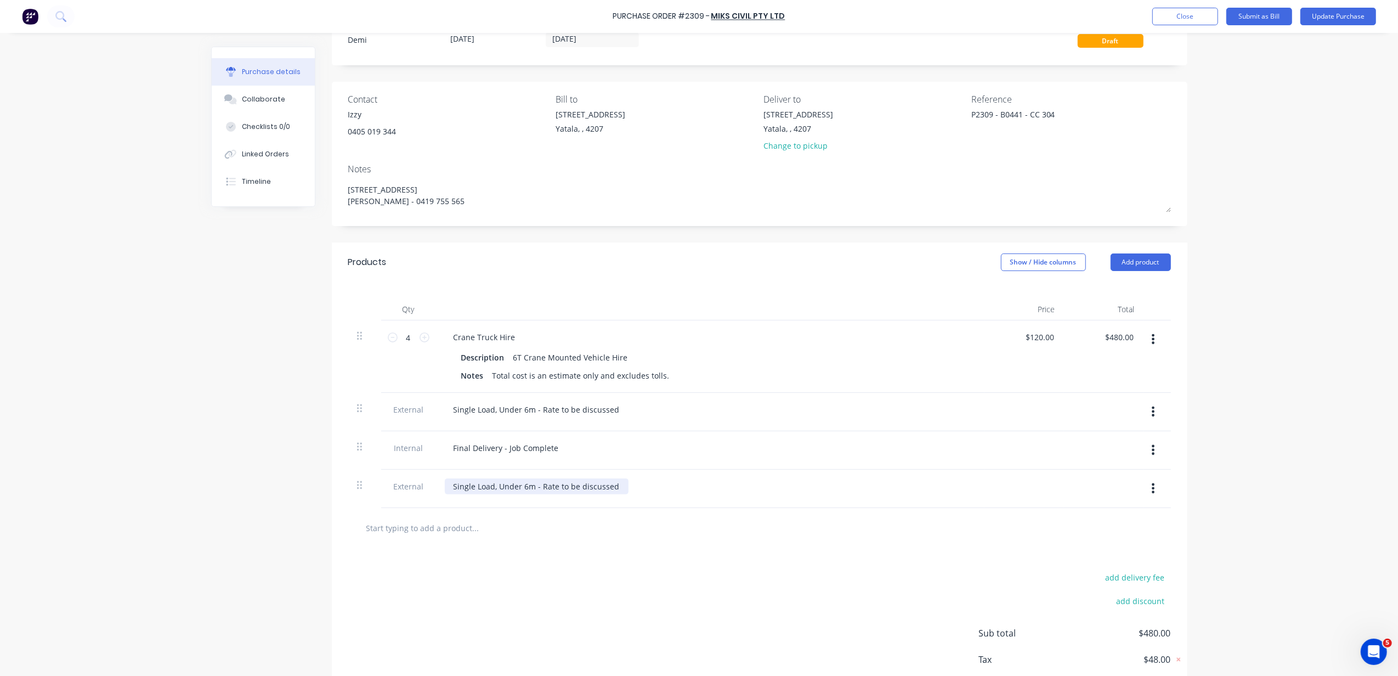
click at [479, 486] on div "Single Load, Under 6m - Rate to be discussed" at bounding box center [537, 486] width 184 height 16
click at [886, 567] on div "add delivery fee add discount Sub total $480.00 Tax $48.00 Total $528.00" at bounding box center [760, 638] width 856 height 180
click at [1200, 20] on button "Close" at bounding box center [1186, 17] width 66 height 18
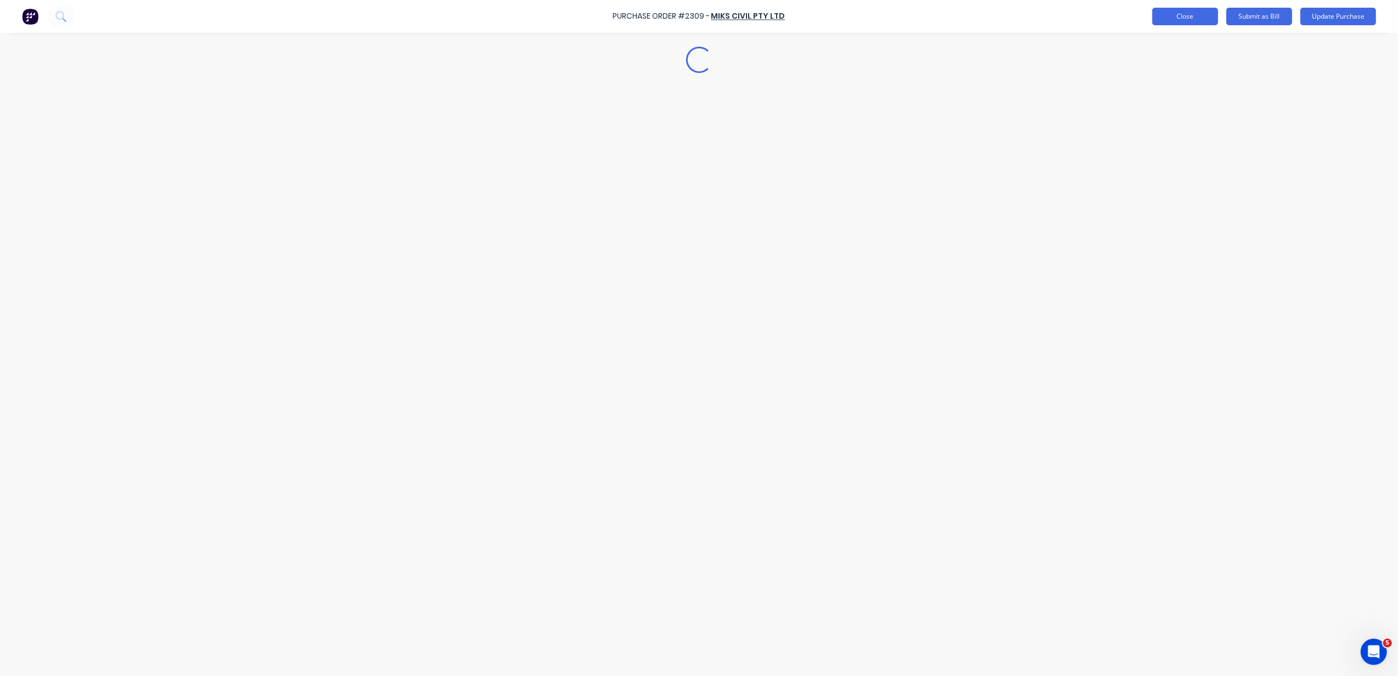
scroll to position [0, 0]
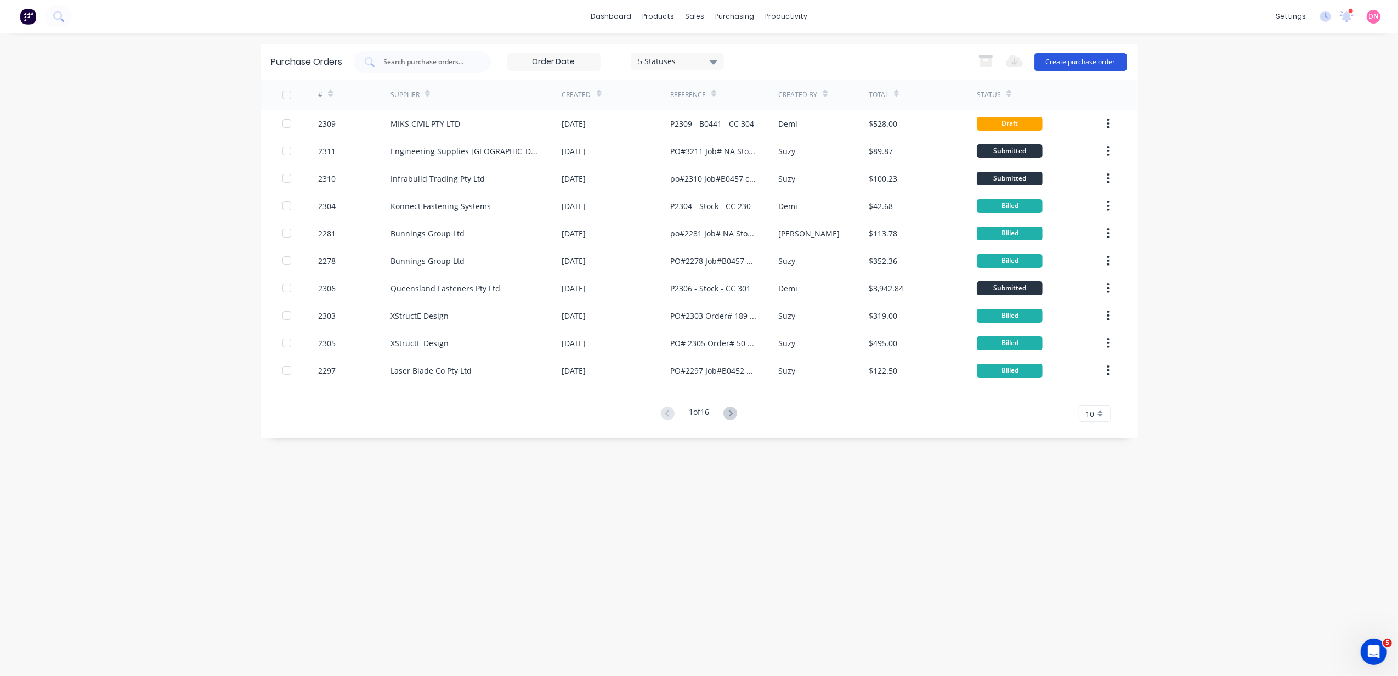
click at [1051, 61] on button "Create purchase order" at bounding box center [1081, 62] width 93 height 18
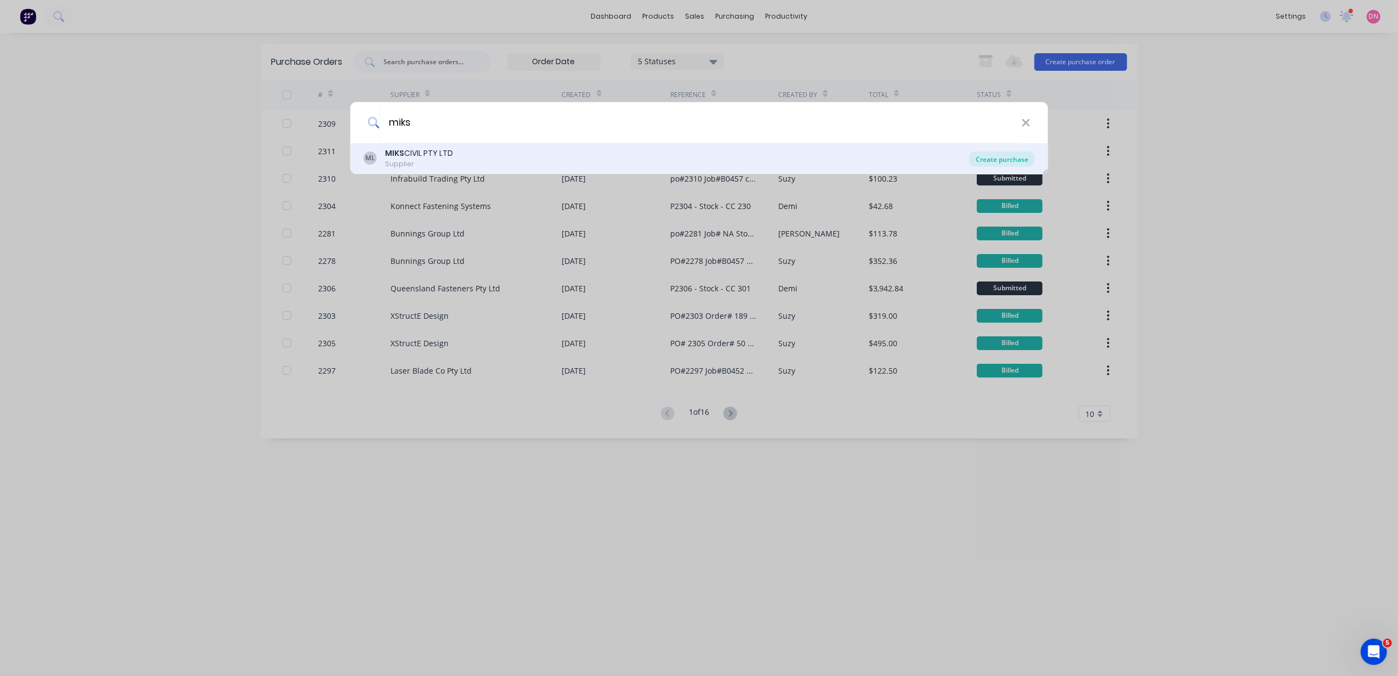
type input "miks"
click at [1005, 163] on div "Create purchase" at bounding box center [1002, 158] width 66 height 15
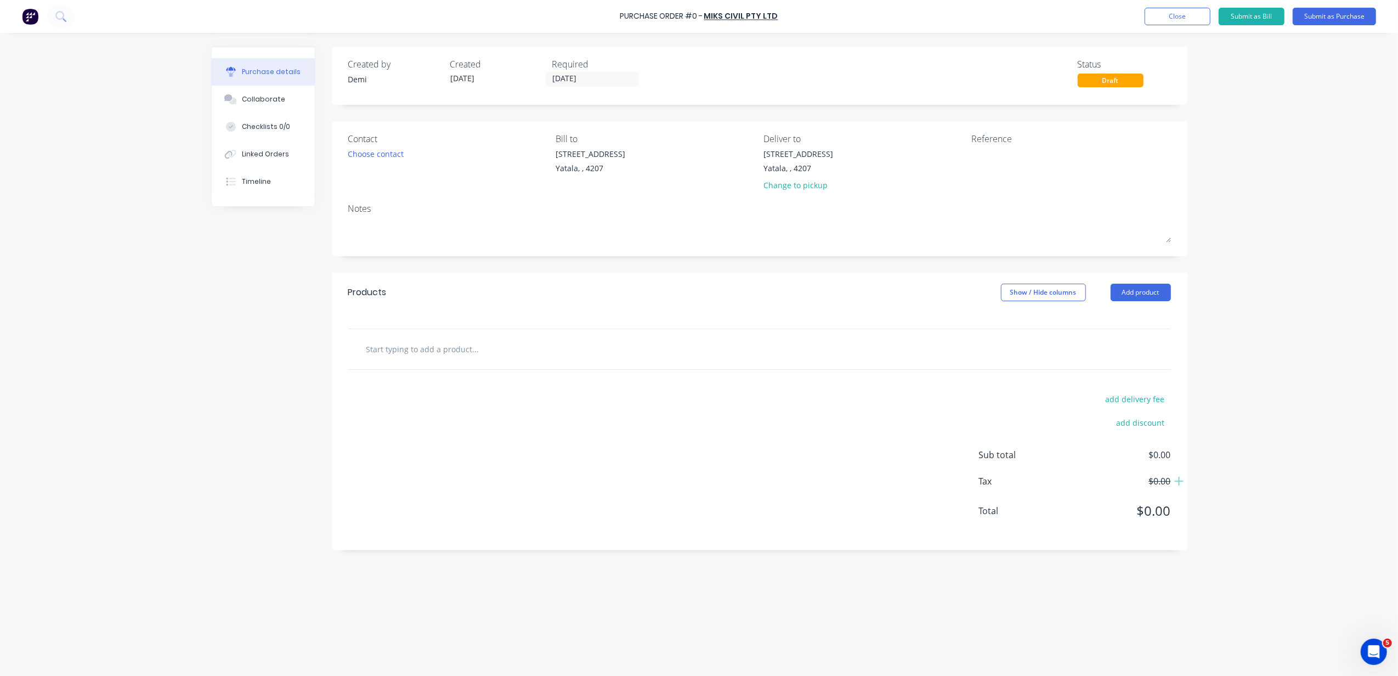
click at [460, 353] on input "text" at bounding box center [475, 349] width 219 height 22
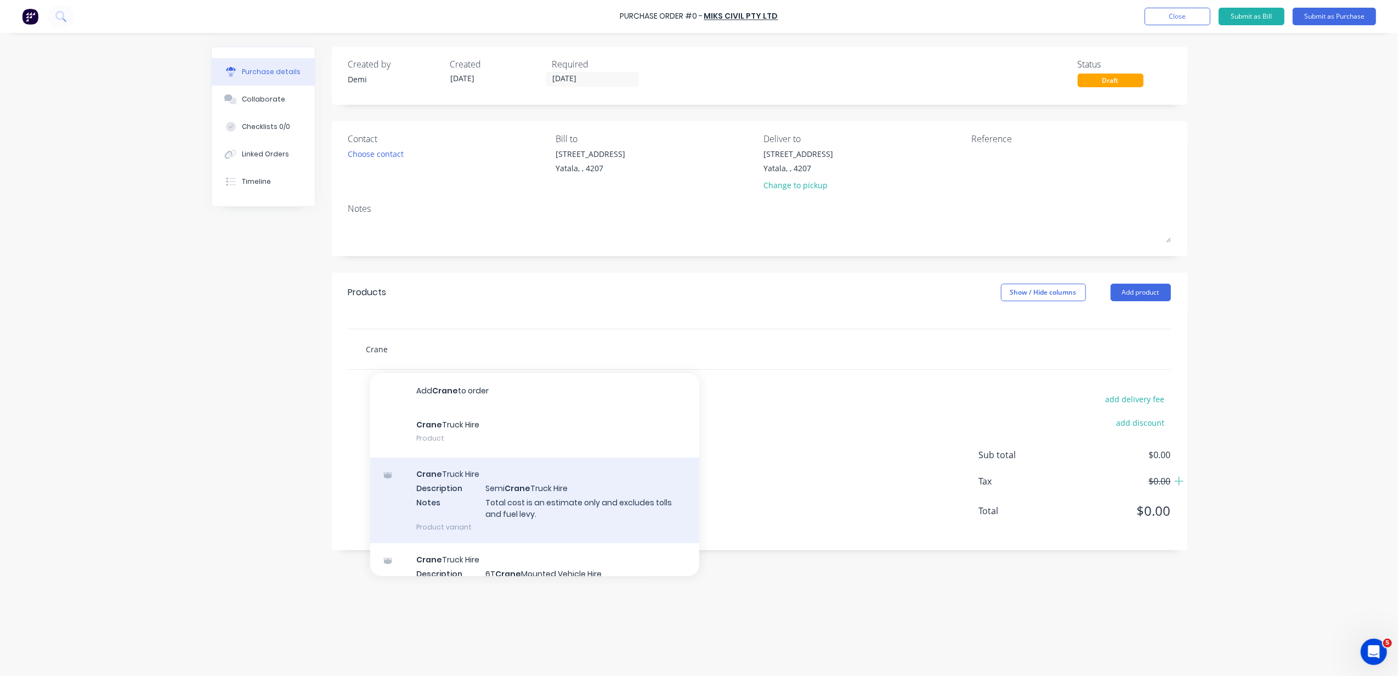
type input "Crane"
click at [592, 492] on div "Crane Truck Hire Description Semi Crane Truck Hire Notes Total cost is an estim…" at bounding box center [534, 501] width 329 height 86
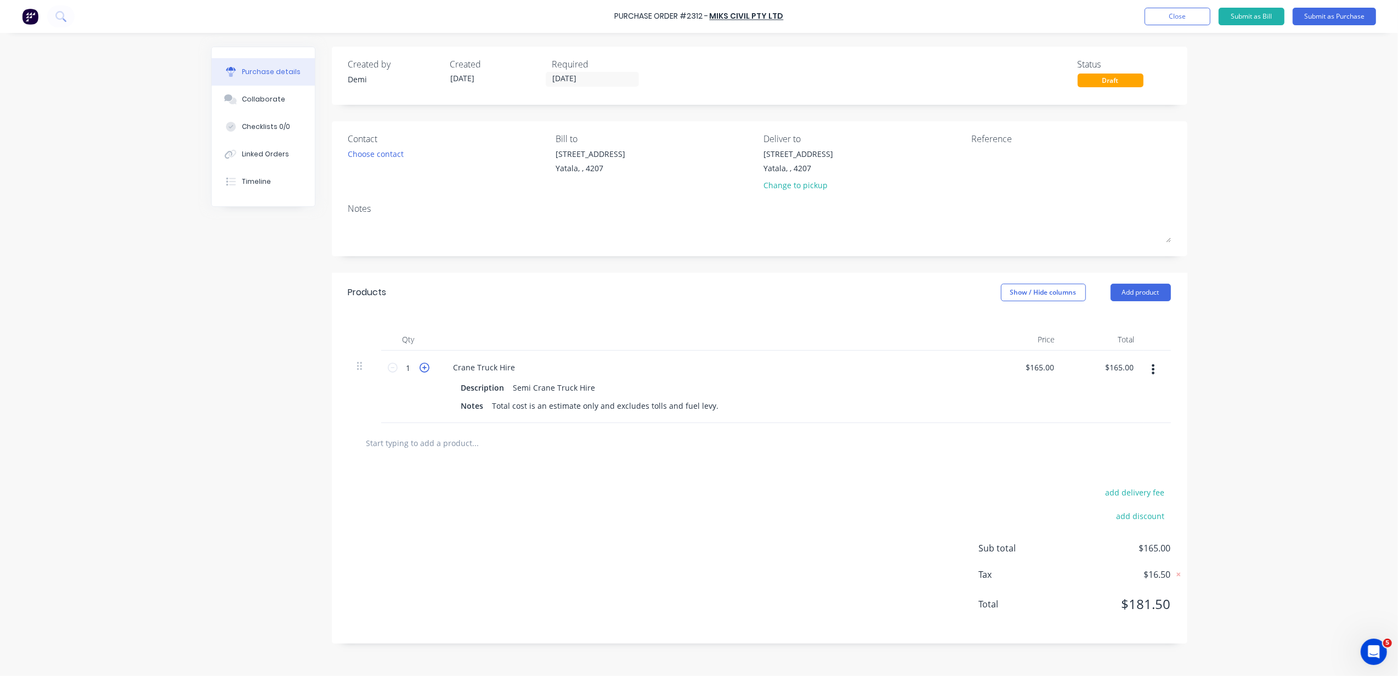
click at [422, 370] on icon at bounding box center [425, 368] width 10 height 10
type input "2"
type input "$330.00"
click at [422, 370] on icon at bounding box center [425, 368] width 10 height 10
type input "3"
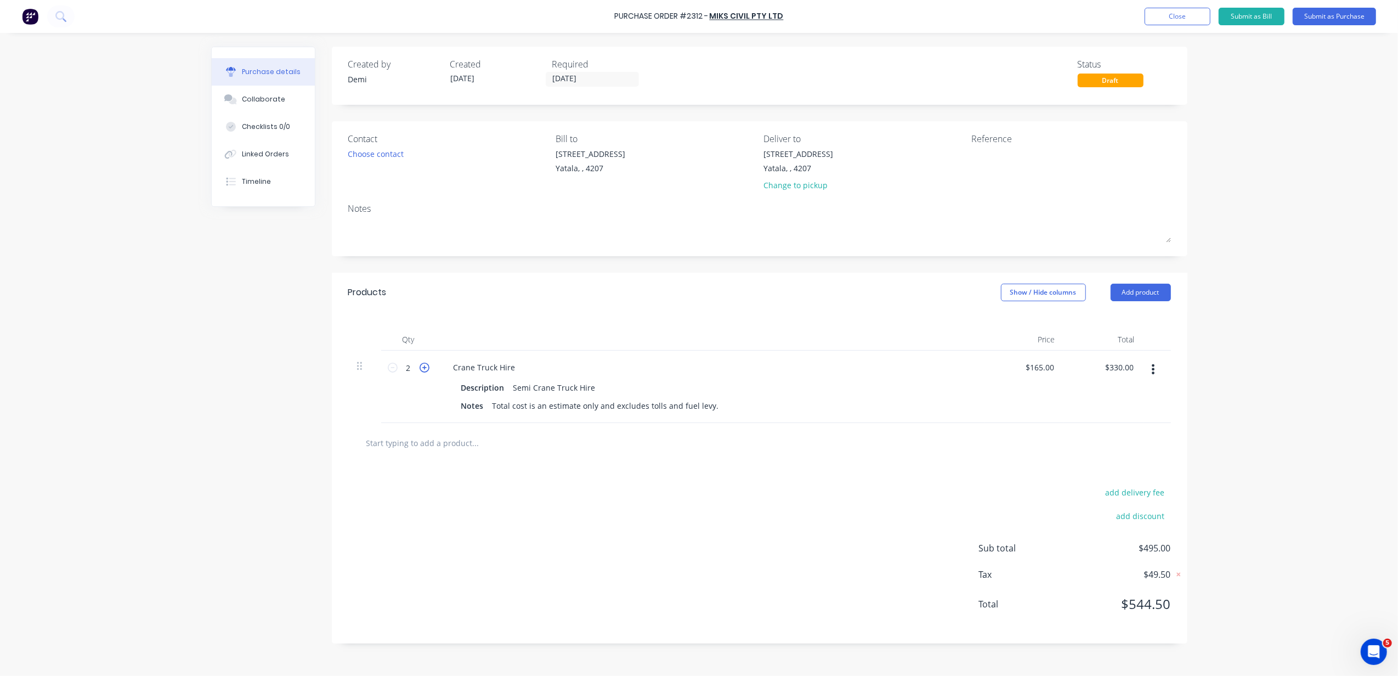
type input "$495.00"
click at [422, 370] on icon at bounding box center [425, 368] width 10 height 10
type input "4"
type input "$660.00"
drag, startPoint x: 422, startPoint y: 370, endPoint x: 859, endPoint y: 292, distance: 443.5
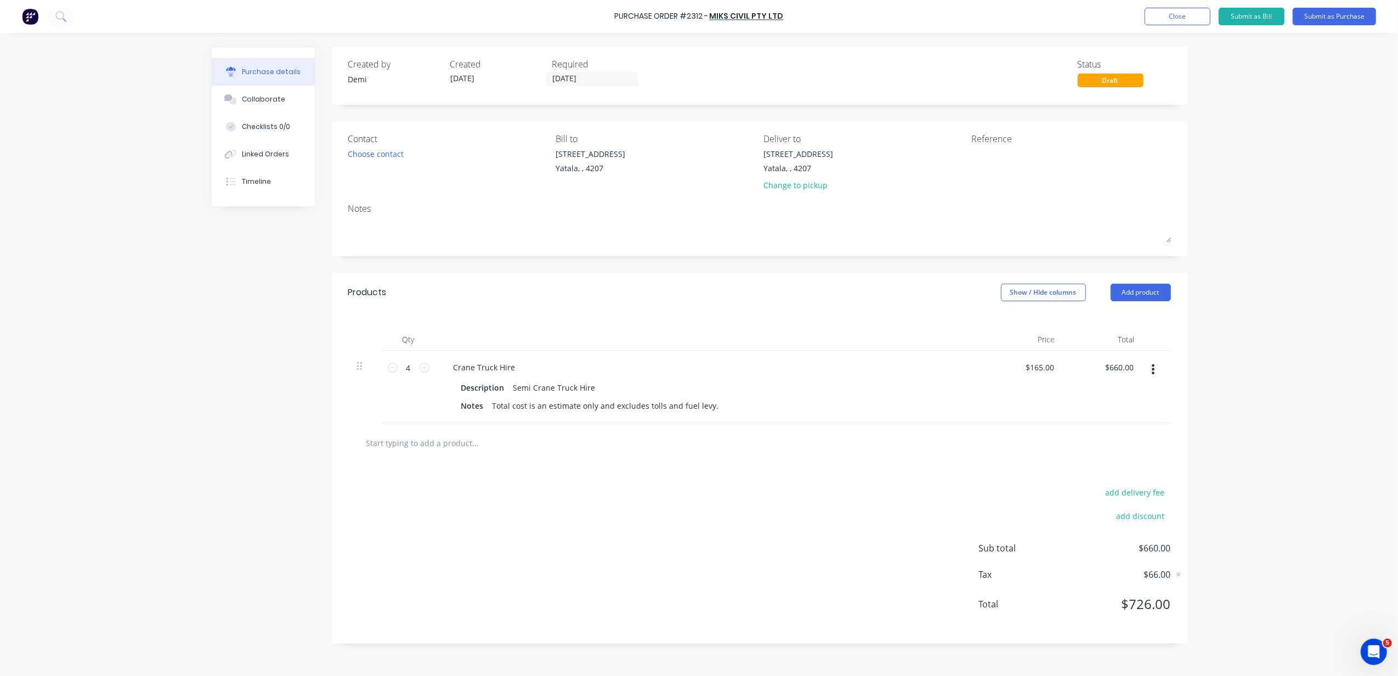
click at [859, 292] on div "Products Show / Hide columns Add product" at bounding box center [760, 292] width 856 height 39
click at [1058, 172] on textarea at bounding box center [1040, 160] width 137 height 25
type textarea "P2312 - B0447 - Cowell - CC 304"
click at [1166, 20] on button "Close" at bounding box center [1178, 17] width 66 height 18
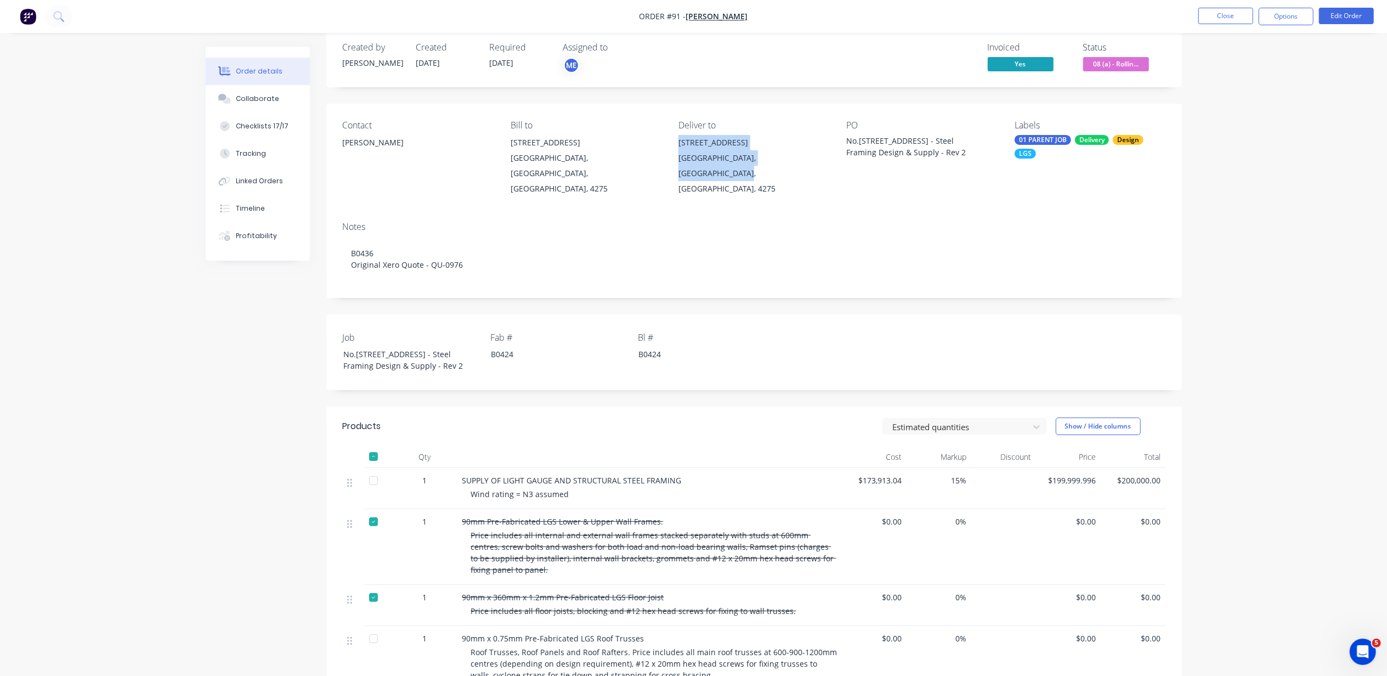
scroll to position [18, 0]
